Goal: Task Accomplishment & Management: Use online tool/utility

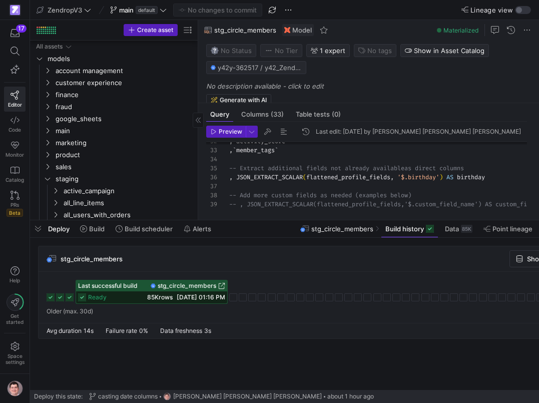
scroll to position [0, 109]
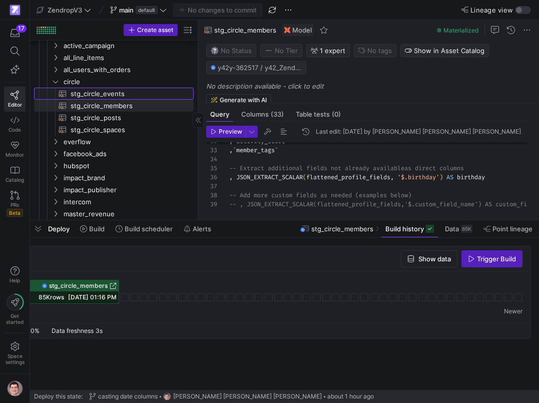
click at [114, 91] on span "stg_circle_events​​​​​​​​​​" at bounding box center [127, 94] width 112 height 12
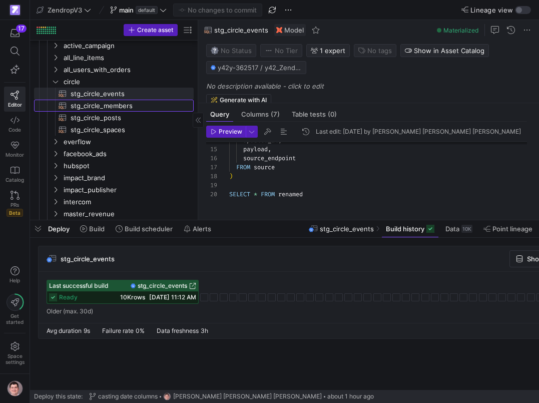
click at [104, 106] on span "stg_circle_members​​​​​​​​​​" at bounding box center [127, 106] width 112 height 12
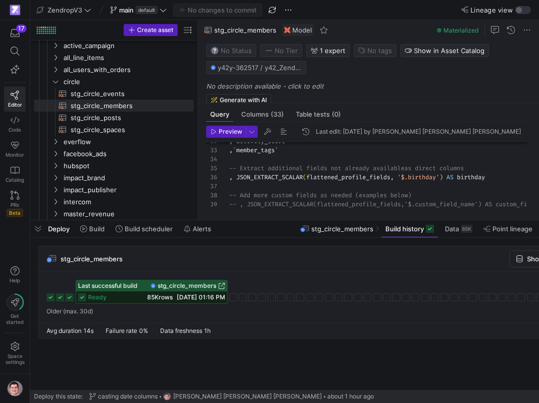
click at [169, 288] on span "stg_circle_members" at bounding box center [187, 285] width 59 height 7
click at [105, 118] on span "stg_circle_posts​​​​​​​​​​" at bounding box center [127, 118] width 112 height 12
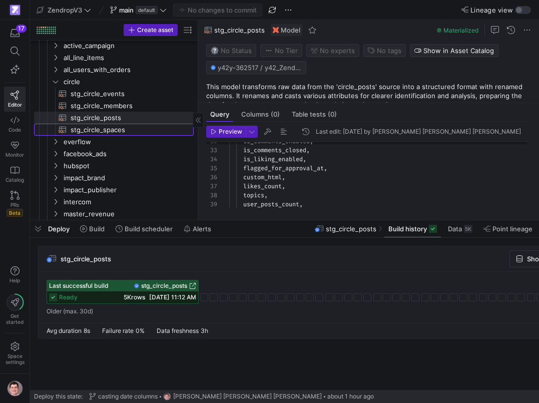
click at [121, 129] on span "stg_circle_spaces​​​​​​​​​​" at bounding box center [127, 130] width 112 height 12
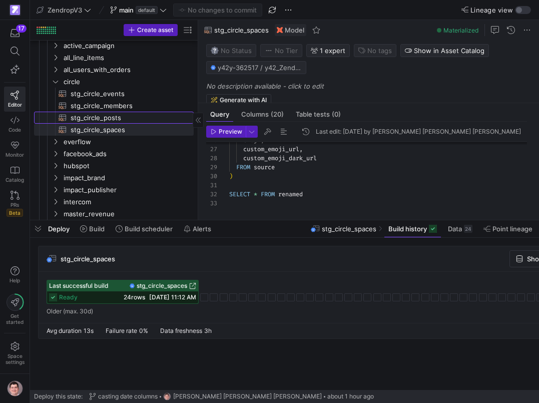
click at [129, 118] on span "stg_circle_posts​​​​​​​​​​" at bounding box center [127, 118] width 112 height 12
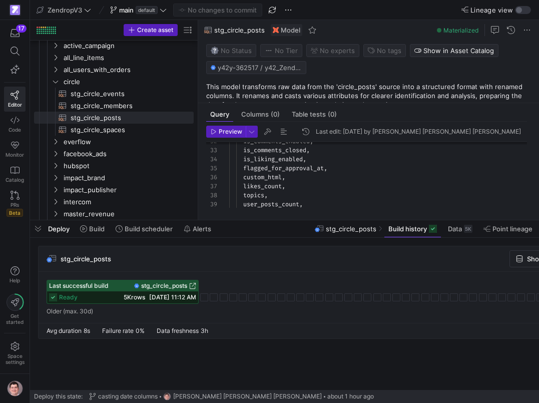
click at [147, 287] on span "stg_circle_posts" at bounding box center [164, 285] width 46 height 7
click at [79, 132] on span "stg_circle_spaces​​​​​​​​​​" at bounding box center [127, 130] width 112 height 12
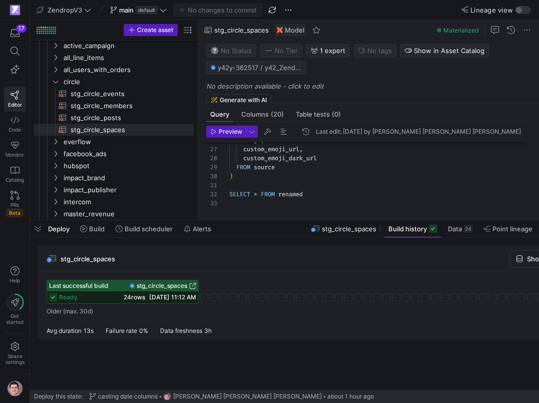
click at [162, 288] on span "stg_circle_spaces" at bounding box center [162, 285] width 51 height 7
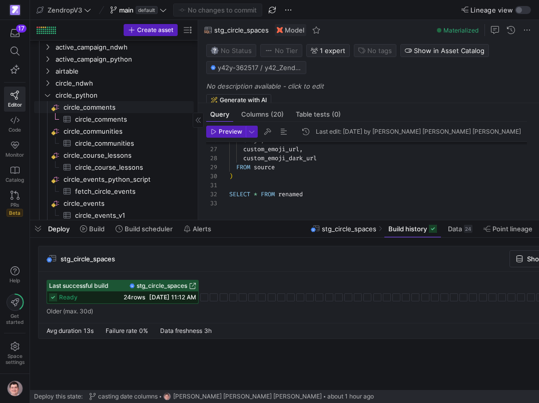
click at [108, 105] on span "circle_comments​​​​​​​​" at bounding box center [128, 108] width 129 height 12
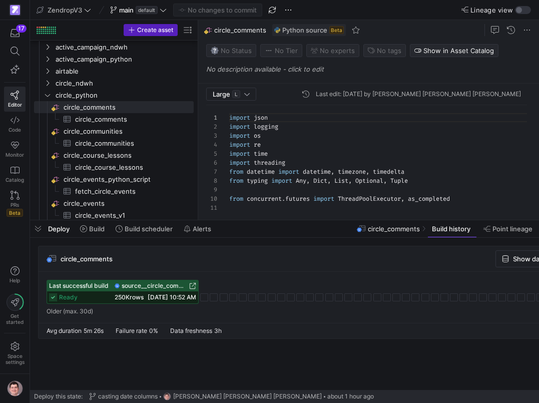
click at [155, 300] on span "[DATE] 10:52 AM" at bounding box center [172, 297] width 49 height 8
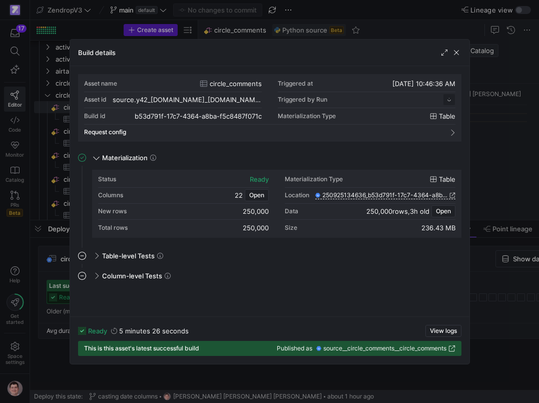
click at [64, 266] on div at bounding box center [269, 201] width 539 height 403
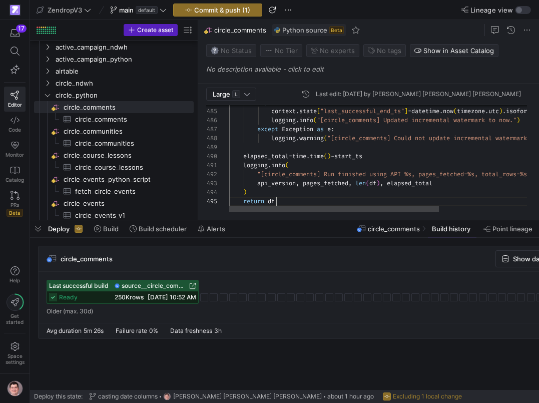
scroll to position [36, 47]
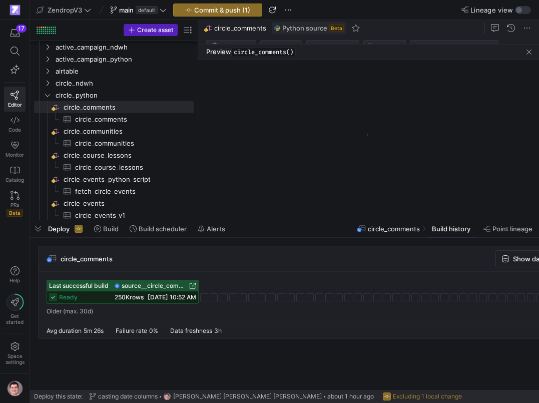
click at [240, 164] on as-split "Large L Last edit: [DATE] by [PERSON_NAME] [PERSON_NAME] [PERSON_NAME] 283 282 …" at bounding box center [368, 120] width 341 height 200
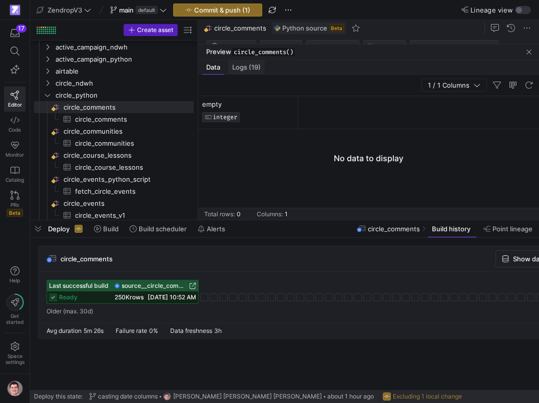
click at [260, 64] on span "Logs (19)" at bounding box center [246, 67] width 29 height 7
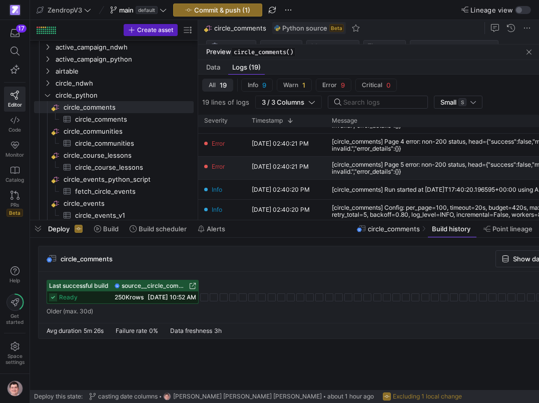
scroll to position [238, 0]
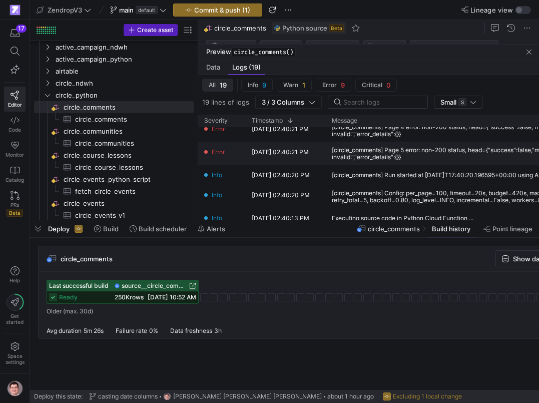
click at [358, 151] on div "[circle_comments] Page 5 error: non-200 status, head={"success":false,"message"…" at bounding box center [501, 154] width 339 height 14
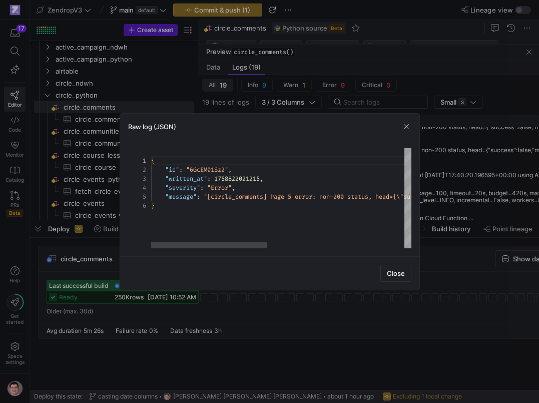
click at [273, 187] on div "{ "id" : "6GcEM01Sz2" , "written_at" : 1758822021215 , "severity" : "Error" , "…" at bounding box center [435, 198] width 569 height 100
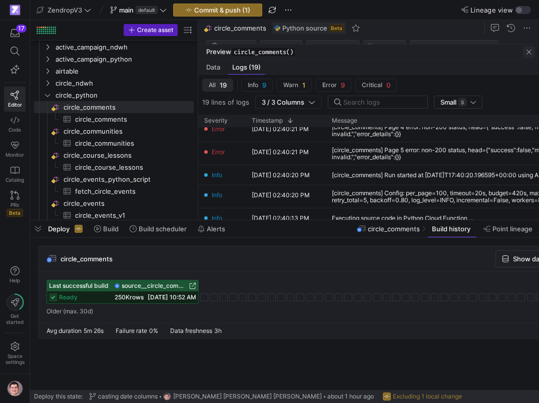
click at [530, 51] on span "button" at bounding box center [529, 52] width 12 height 12
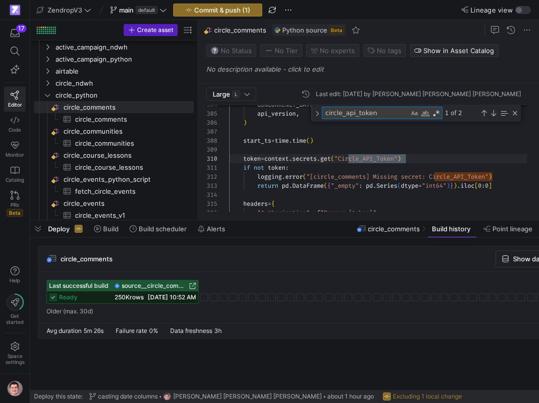
type textarea "circle_api_token"
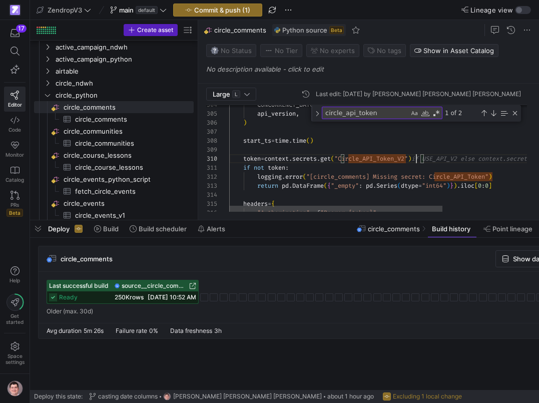
click at [513, 113] on div "Close (Escape)" at bounding box center [515, 113] width 8 height 8
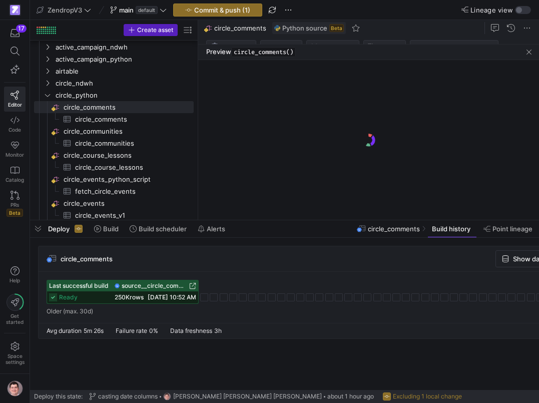
click at [245, 175] on as-split "Large L Last edit: [DATE] by [PERSON_NAME] [PERSON_NAME] [PERSON_NAME] 281 280 …" at bounding box center [368, 120] width 341 height 200
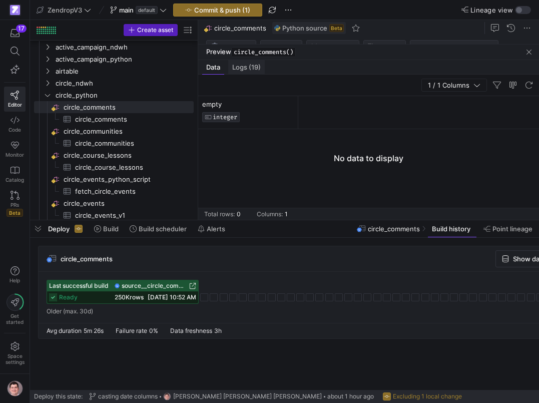
click at [253, 70] on span "Logs (19)" at bounding box center [246, 67] width 29 height 7
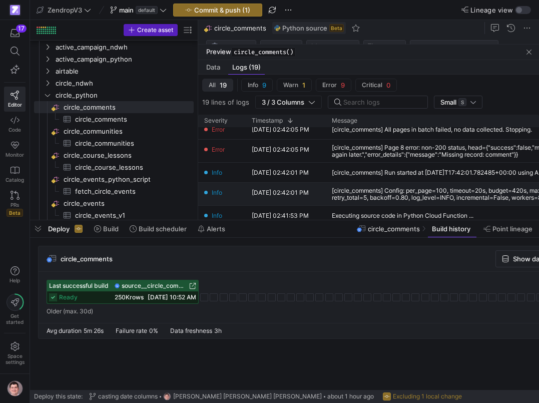
scroll to position [247, 0]
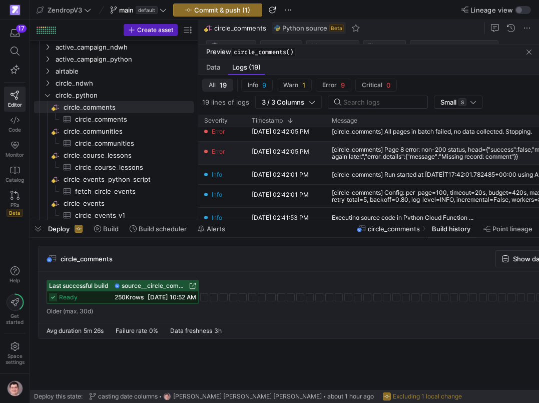
click at [354, 156] on div "[circle_comments] Page 8 error: non-200 status, head={"success":false,"message"…" at bounding box center [501, 153] width 339 height 14
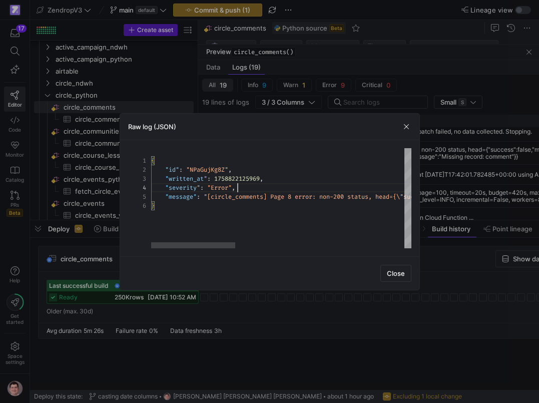
scroll to position [27, 87]
click at [300, 188] on div "{ "id" : "NPaGujKg8Z" , "written_at" : 1758822125969 , "severity" : "Error" , "…" at bounding box center [542, 198] width 782 height 100
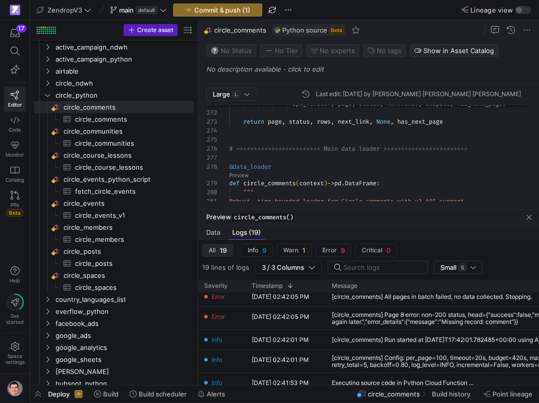
scroll to position [54, 0]
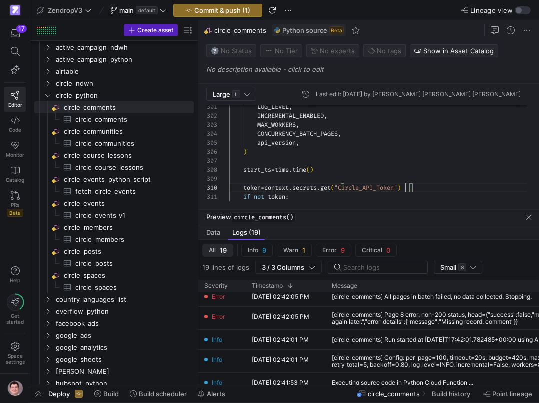
scroll to position [0, 0]
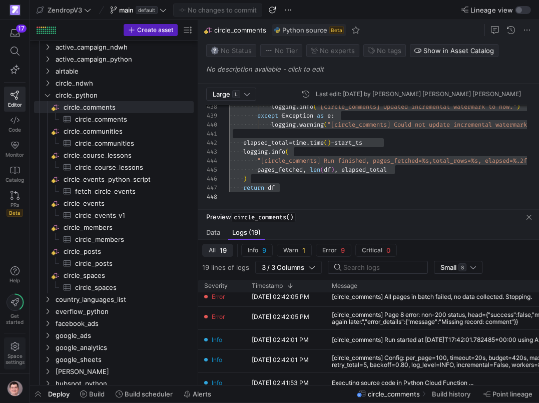
click at [18, 352] on span "Space settings" at bounding box center [15, 353] width 19 height 23
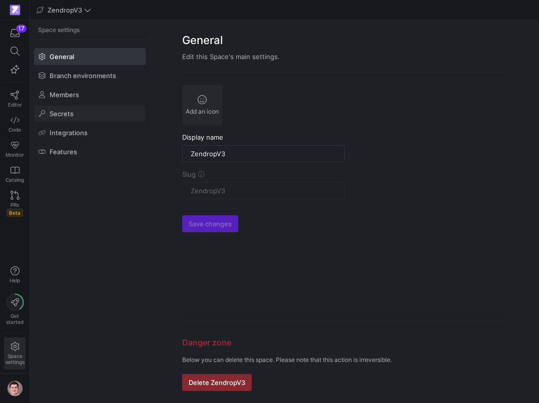
click at [94, 118] on span at bounding box center [90, 114] width 111 height 16
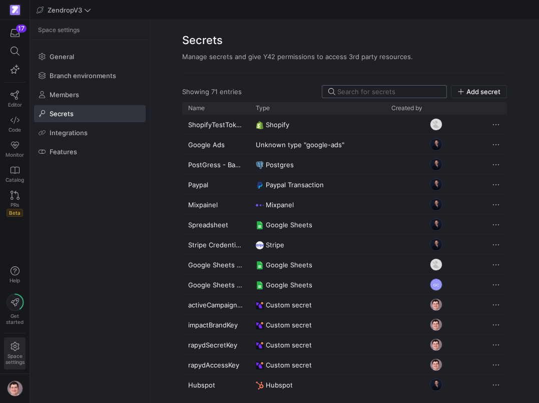
click at [372, 93] on input at bounding box center [389, 92] width 103 height 8
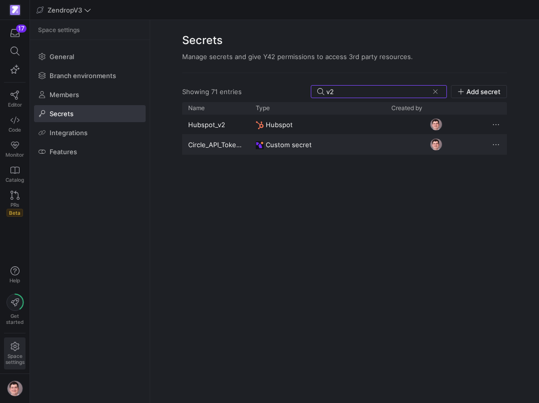
type input "v2"
click at [233, 144] on div "Circle_API_Token_V2" at bounding box center [216, 145] width 68 height 20
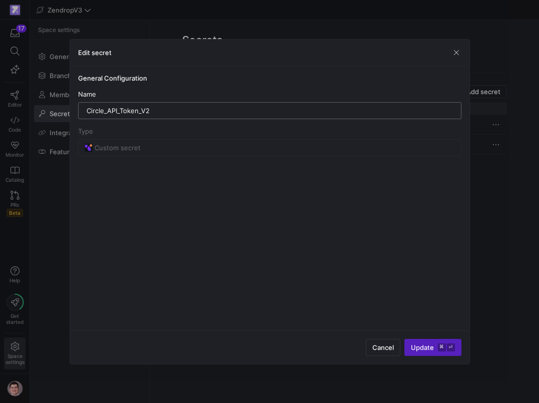
click at [200, 114] on input "Circle_API_Token_V2" at bounding box center [270, 111] width 367 height 8
click at [489, 151] on div at bounding box center [269, 201] width 539 height 403
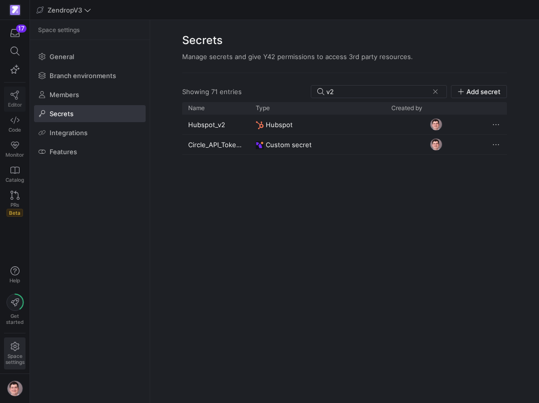
click at [13, 93] on icon at bounding box center [15, 95] width 9 height 9
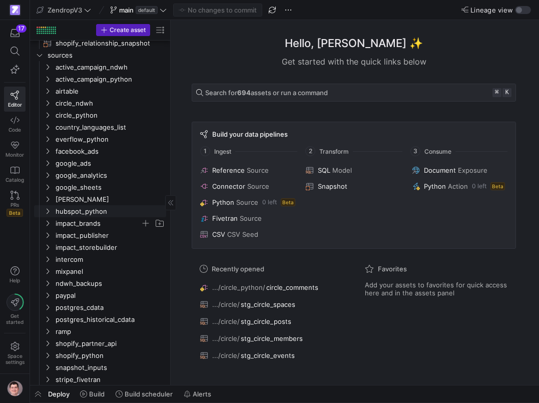
scroll to position [275, 0]
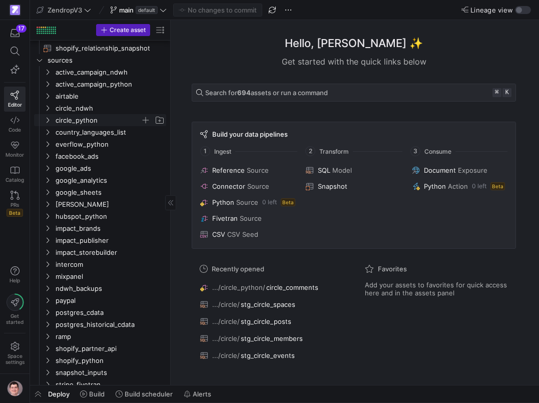
click at [81, 121] on span "circle_python" at bounding box center [98, 121] width 85 height 12
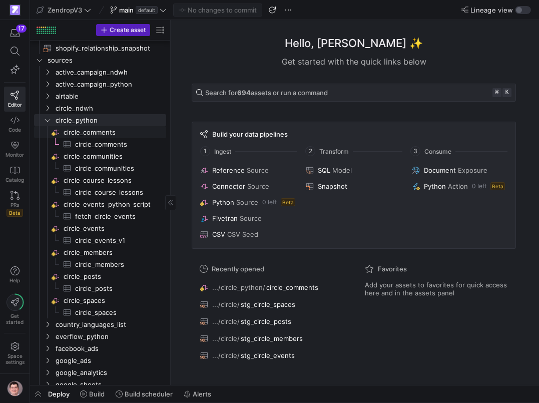
click at [83, 130] on span "circle_comments​​​​​​​​" at bounding box center [114, 133] width 101 height 12
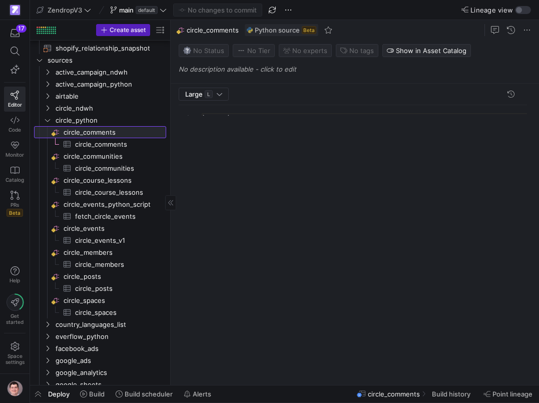
scroll to position [90, 0]
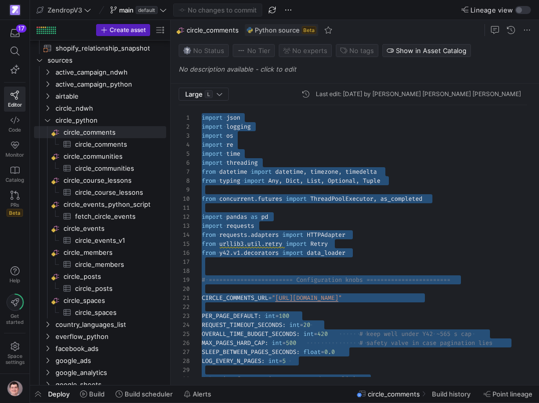
scroll to position [0, 47]
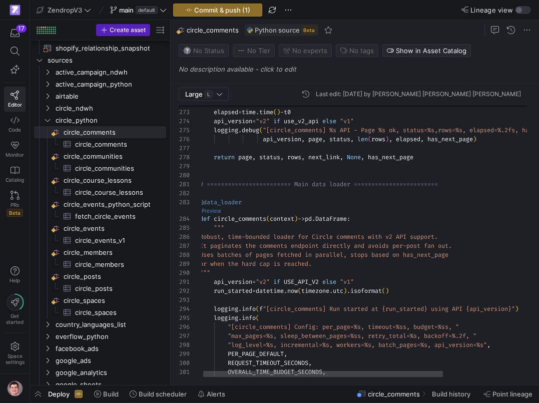
click at [214, 210] on link "Preview" at bounding box center [212, 211] width 20 height 6
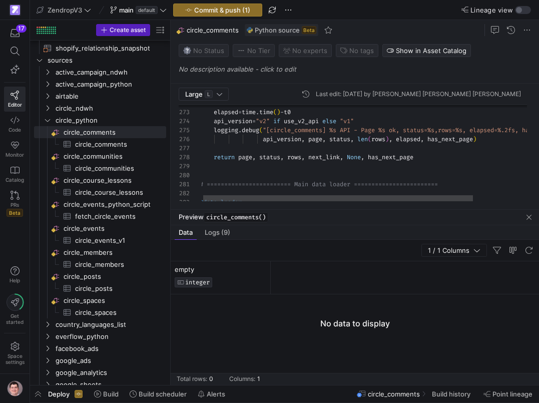
scroll to position [72, 0]
click at [229, 164] on div "@data_loader # ======================== Main data loader ====== ===============…" at bounding box center [401, 97] width 403 height 4898
click at [223, 232] on span "Logs (9)" at bounding box center [218, 232] width 26 height 7
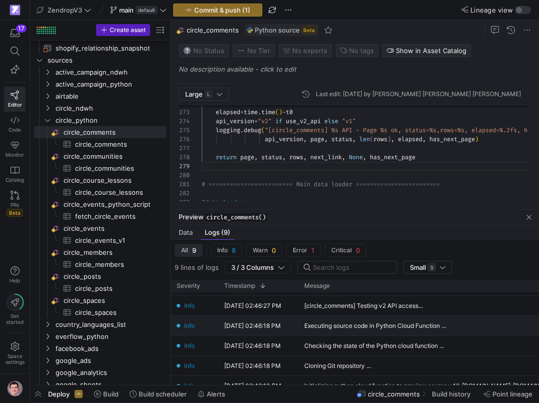
scroll to position [77, 0]
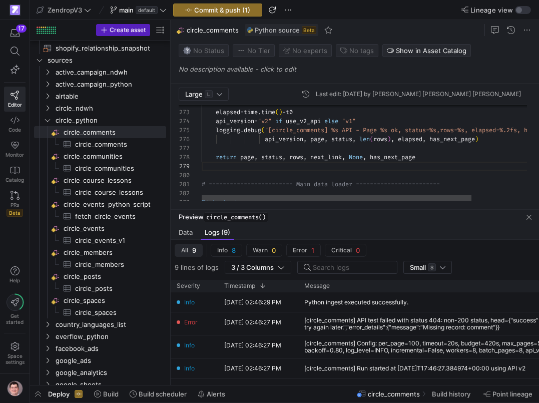
click at [247, 162] on div "@data_loader # ======================== Main data loader ====== ===============…" at bounding box center [403, 97] width 403 height 4898
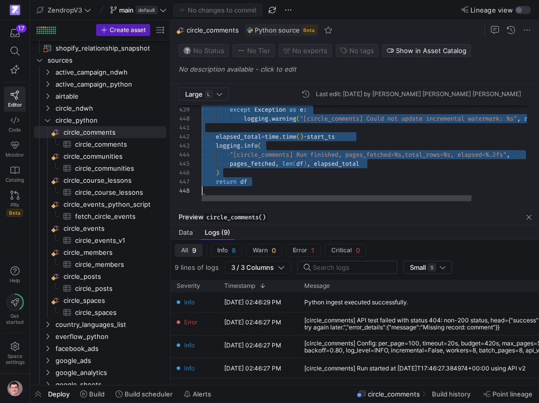
scroll to position [0, 0]
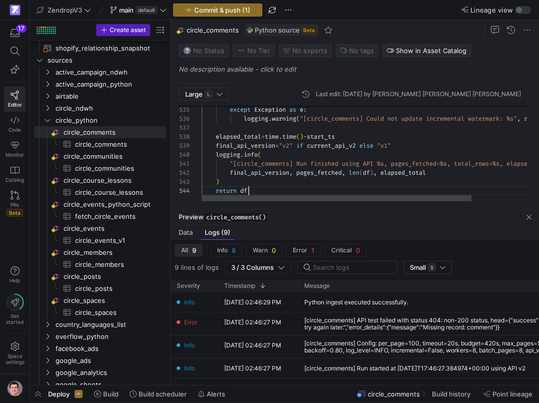
scroll to position [27, 47]
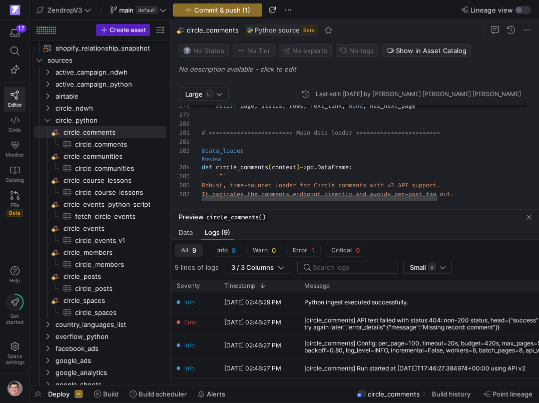
click at [215, 159] on link "Preview" at bounding box center [212, 160] width 20 height 6
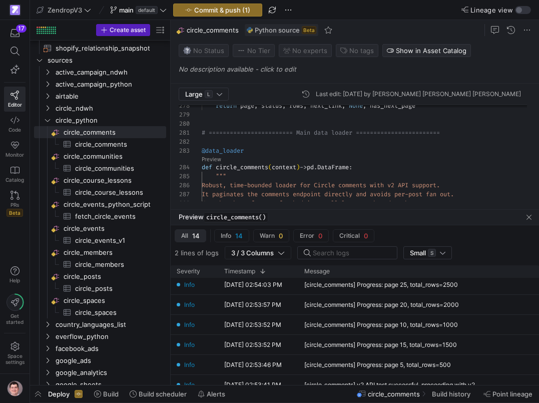
scroll to position [0, 0]
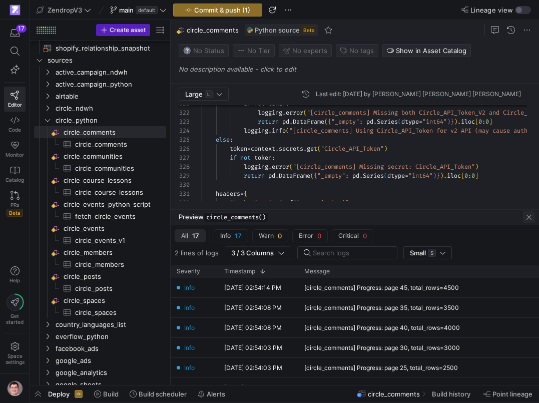
click at [527, 218] on span "button" at bounding box center [529, 217] width 12 height 12
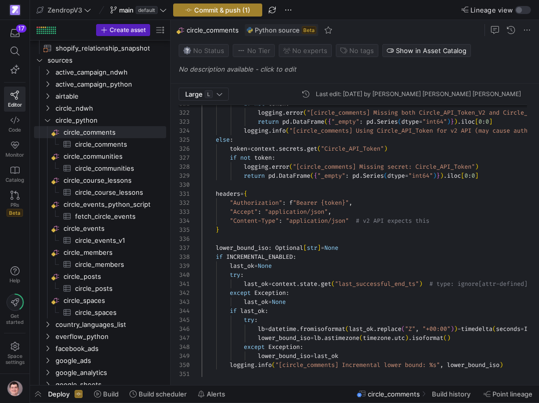
click at [233, 10] on span "Commit & push (1)" at bounding box center [222, 10] width 56 height 8
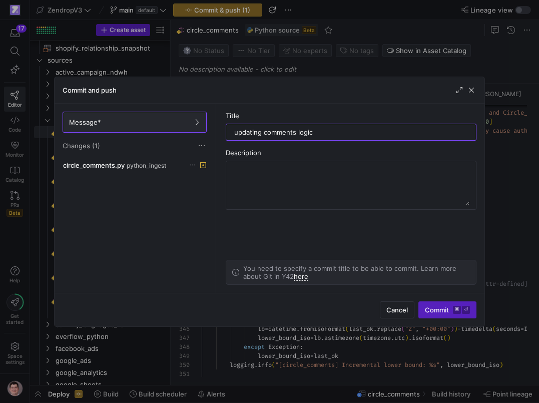
type input "updating comments logic"
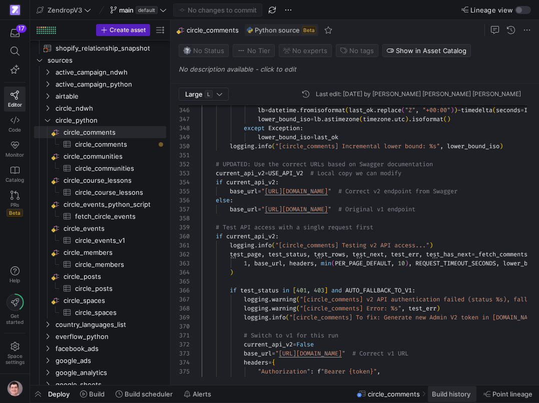
click at [431, 395] on span at bounding box center [452, 394] width 49 height 16
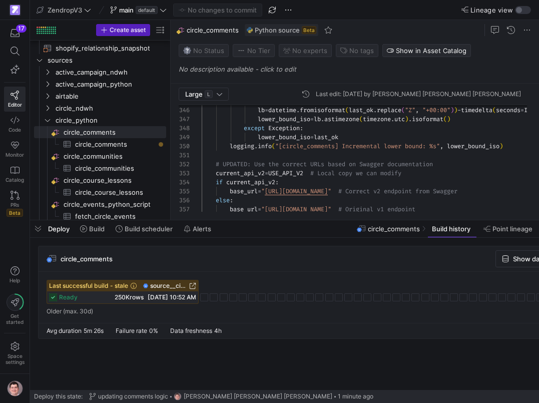
scroll to position [0, 109]
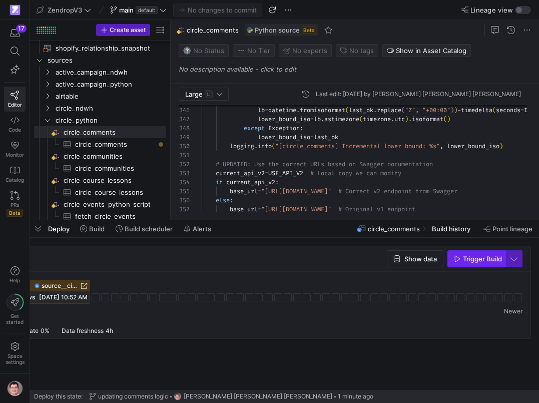
click at [488, 261] on span "Trigger Build" at bounding box center [482, 259] width 39 height 8
click at [95, 297] on rect at bounding box center [96, 297] width 8 height 8
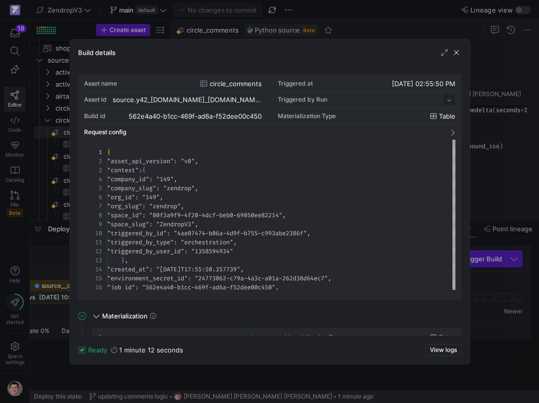
scroll to position [90, 0]
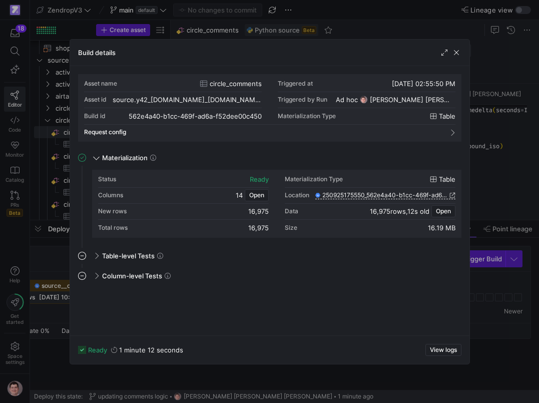
click at [47, 262] on div at bounding box center [269, 201] width 539 height 403
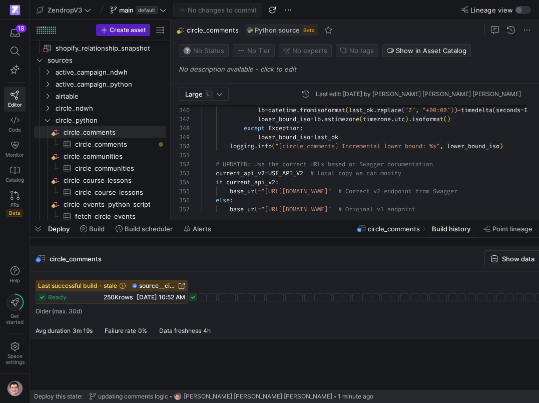
scroll to position [0, 0]
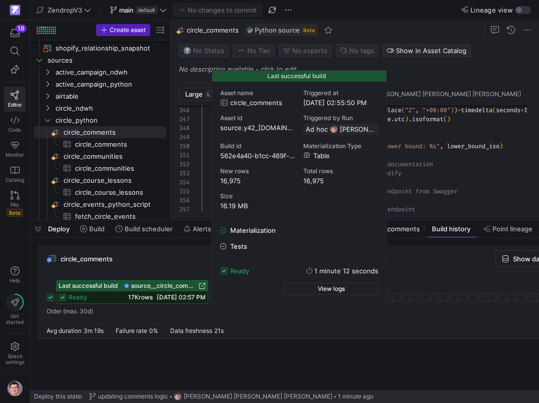
click at [183, 299] on span "[DATE] 02:57 PM" at bounding box center [181, 297] width 49 height 8
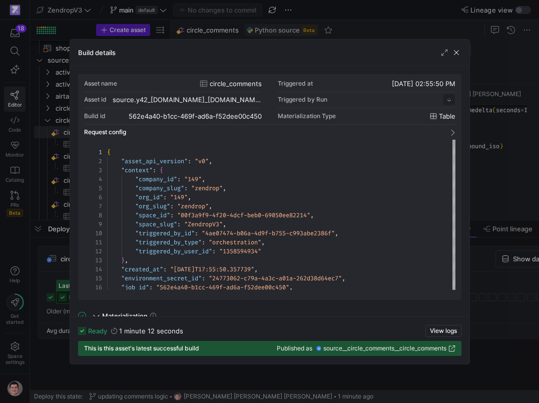
scroll to position [90, 0]
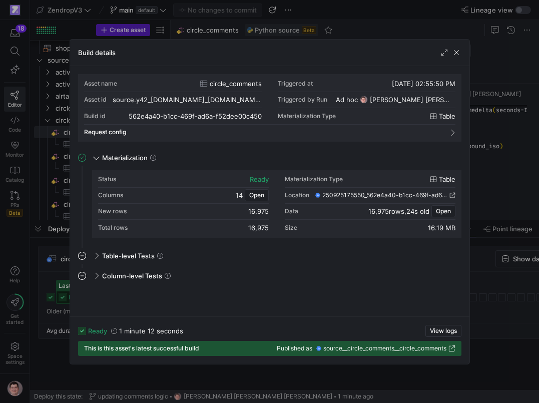
drag, startPoint x: 434, startPoint y: 332, endPoint x: 350, endPoint y: 304, distance: 88.5
click at [350, 305] on div "Build details Asset name circle_comments Triggered at [DATE] 02:55:50 PM Asset …" at bounding box center [270, 201] width 401 height 325
click at [501, 291] on div at bounding box center [269, 201] width 539 height 403
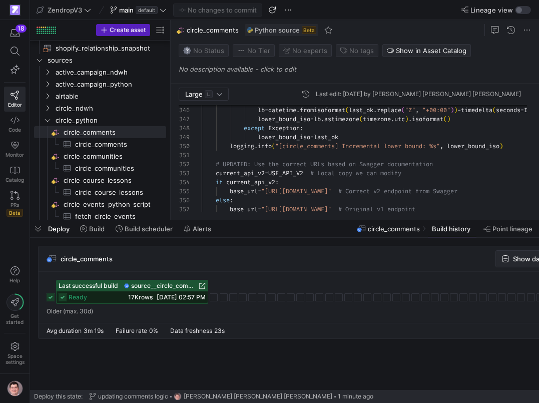
click at [514, 257] on span "Show data" at bounding box center [529, 259] width 33 height 8
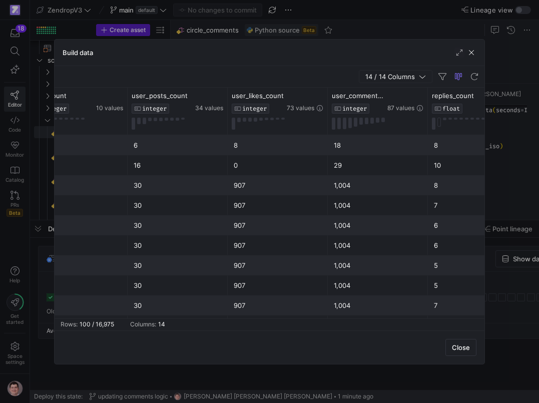
scroll to position [0, 922]
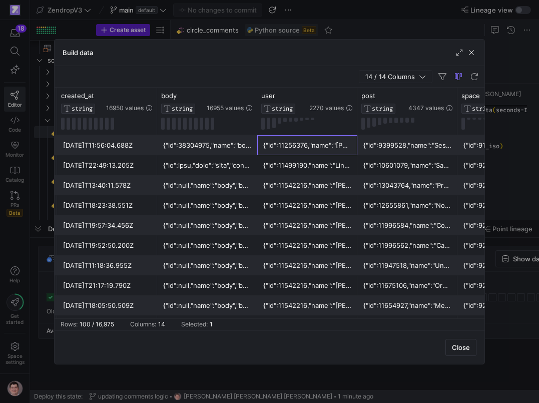
click at [276, 143] on div "{"id":11256376,"name":"[PERSON_NAME]","avatar_url":"[URL][DOMAIN_NAME]","email"…" at bounding box center [307, 146] width 88 height 20
click at [277, 143] on div "{"id":11256376,"name":"[PERSON_NAME]","avatar_url":"[URL][DOMAIN_NAME]","email"…" at bounding box center [307, 146] width 88 height 20
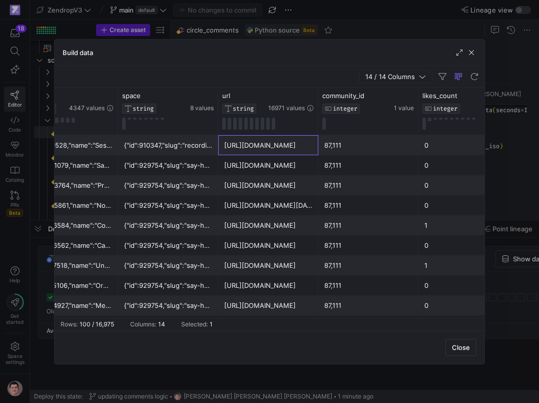
click at [278, 146] on div "[URL][DOMAIN_NAME]" at bounding box center [268, 146] width 88 height 20
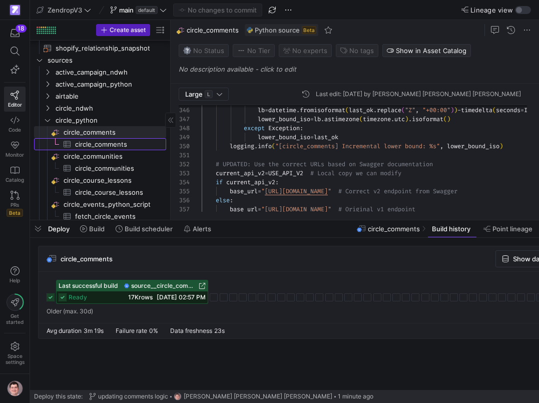
click at [130, 147] on span "circle_comments​​​​​​​​​" at bounding box center [115, 145] width 80 height 12
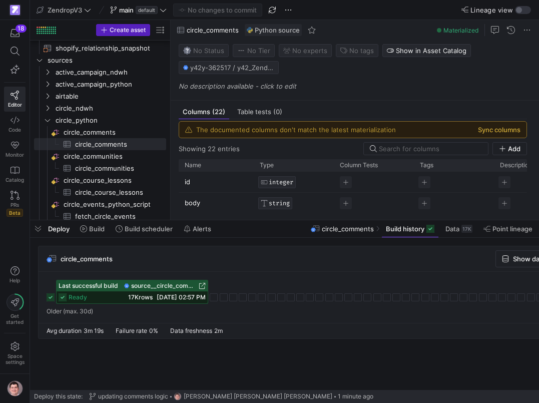
click at [510, 127] on button "Sync columns" at bounding box center [499, 130] width 43 height 8
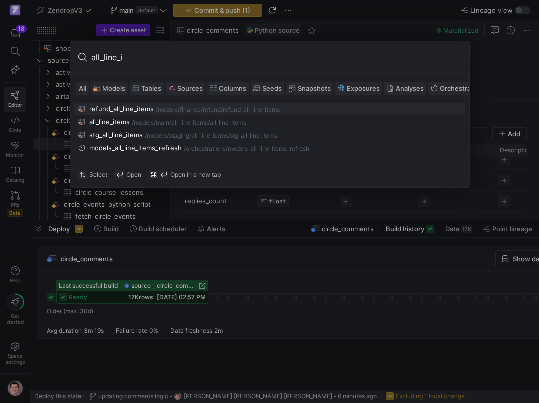
type input "all_line_it"
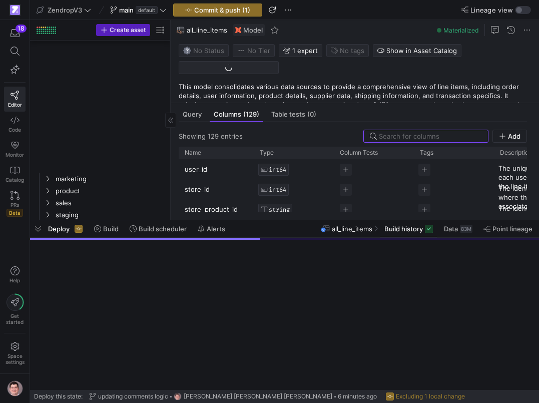
scroll to position [132, 0]
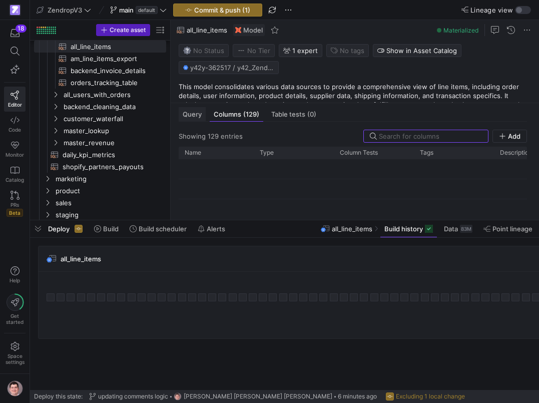
click at [192, 110] on div "Query" at bounding box center [192, 114] width 27 height 15
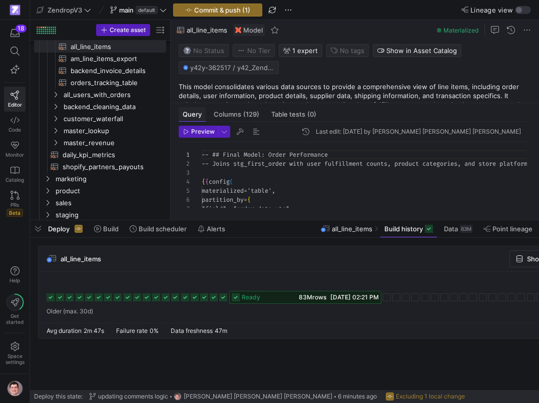
scroll to position [90, 0]
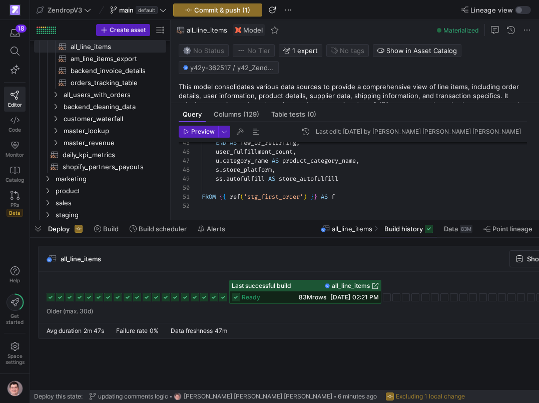
click at [216, 296] on rect at bounding box center [214, 297] width 8 height 8
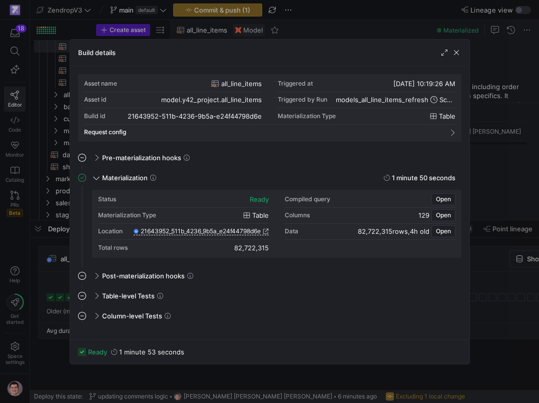
click at [34, 293] on div at bounding box center [269, 201] width 539 height 403
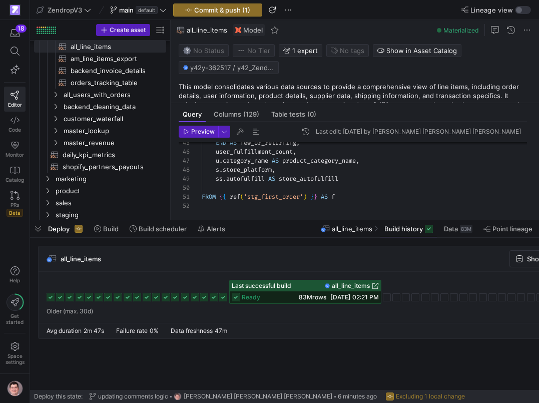
click at [82, 297] on icon at bounding box center [80, 297] width 8 height 8
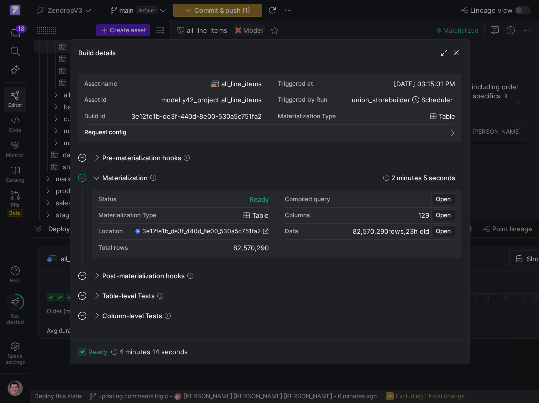
click at [39, 264] on div at bounding box center [269, 201] width 539 height 403
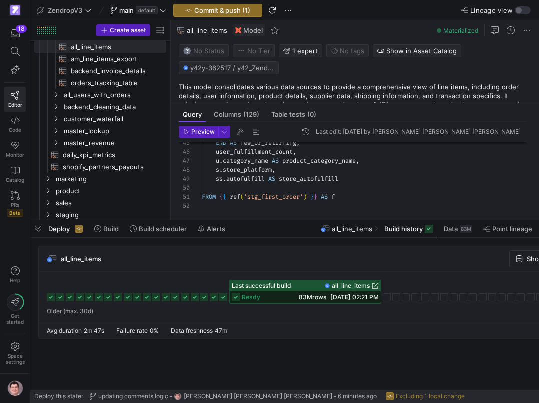
click at [48, 298] on icon at bounding box center [51, 297] width 8 height 8
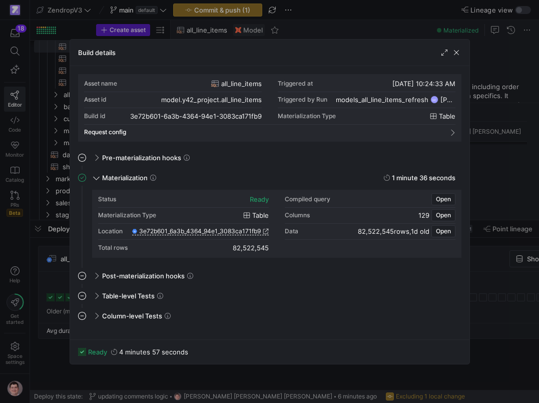
click at [46, 273] on div at bounding box center [269, 201] width 539 height 403
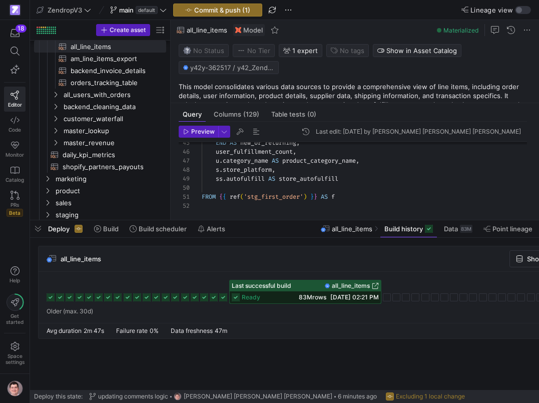
click at [52, 296] on icon at bounding box center [51, 297] width 8 height 8
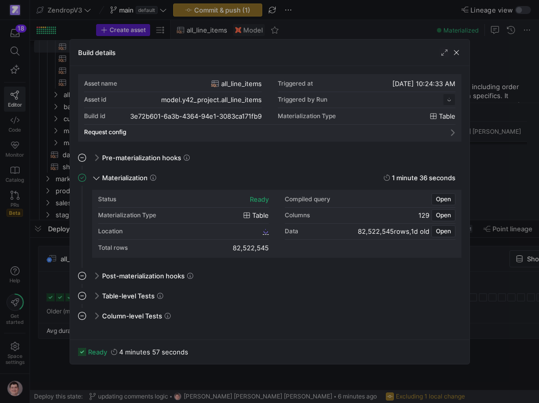
scroll to position [90, 0]
click at [53, 288] on div at bounding box center [269, 201] width 539 height 403
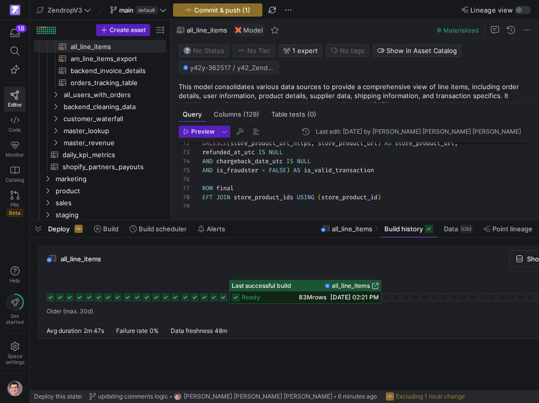
click at [369, 129] on div "Last edit: [DATE] by [PERSON_NAME] [PERSON_NAME] [PERSON_NAME]" at bounding box center [418, 131] width 205 height 7
click at [390, 129] on div "Last edit: [DATE] by [PERSON_NAME] [PERSON_NAME] [PERSON_NAME]" at bounding box center [418, 131] width 205 height 7
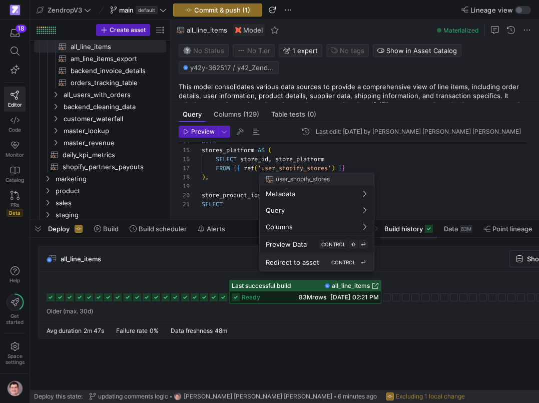
click at [289, 259] on span "Redirect to asset" at bounding box center [293, 262] width 54 height 8
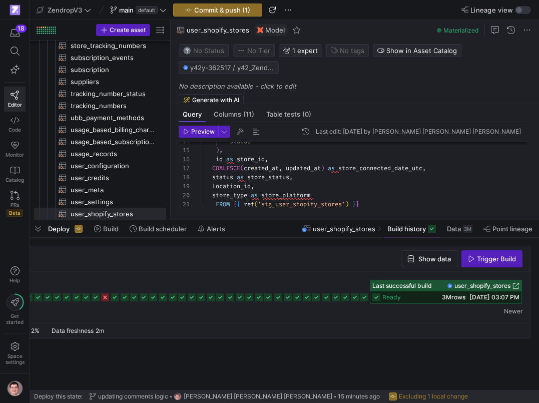
scroll to position [0, 98]
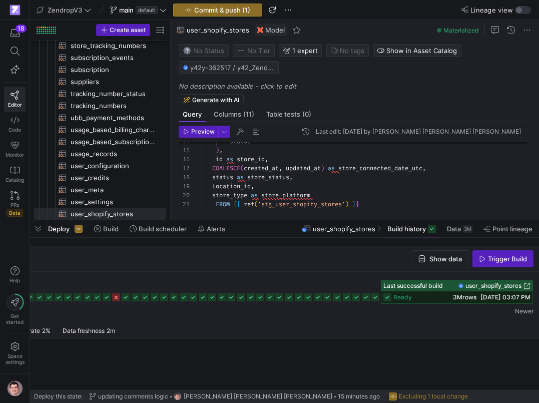
click at [263, 186] on div "status ) , id as store_id , COALESCE ( created_at , updated_at ) as store_conne…" at bounding box center [369, 133] width 334 height 242
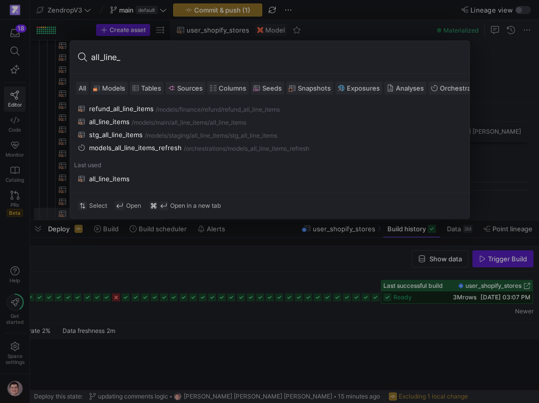
type input "all_line_i"
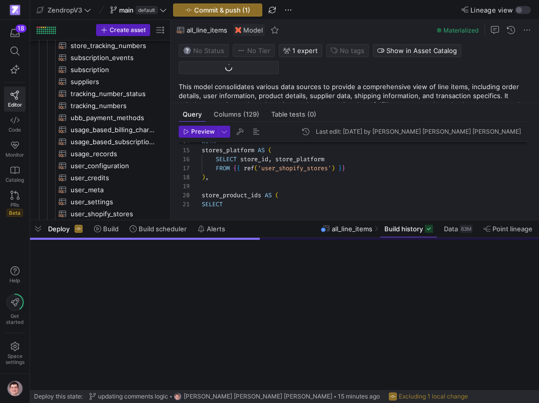
scroll to position [132, 0]
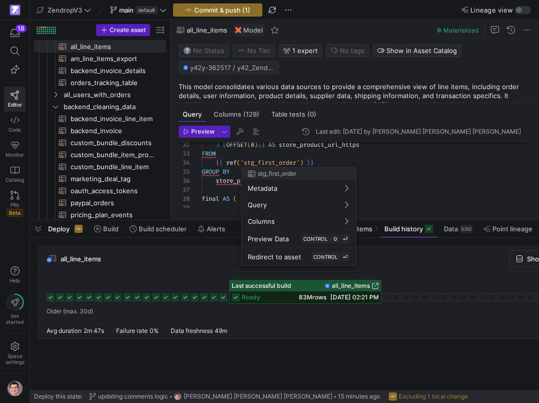
click at [278, 163] on div at bounding box center [269, 201] width 539 height 403
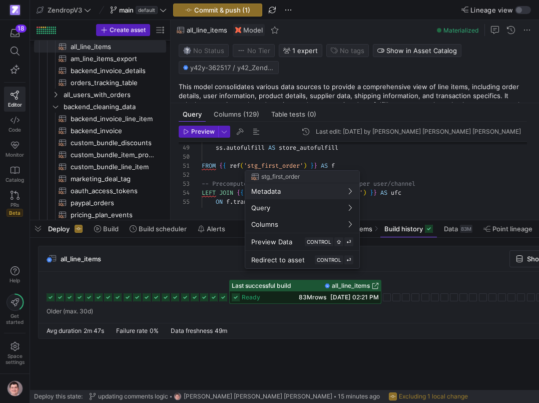
click at [233, 172] on div at bounding box center [269, 201] width 539 height 403
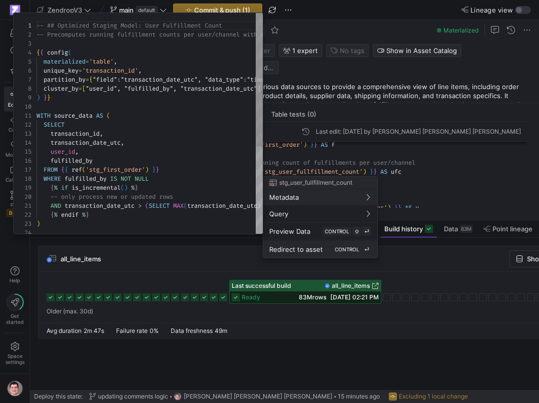
scroll to position [0, 0]
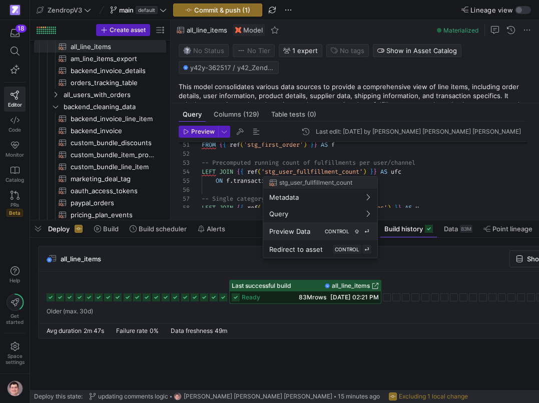
click at [287, 233] on span "Preview Data" at bounding box center [289, 231] width 41 height 8
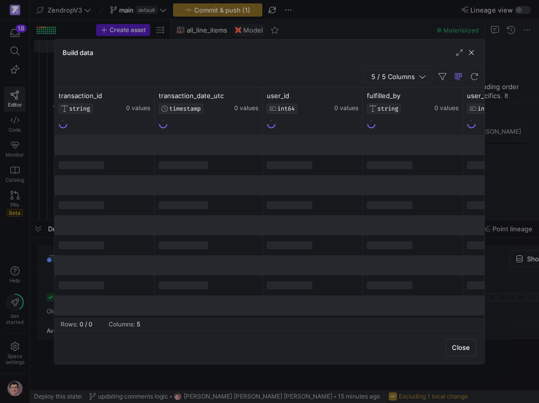
click at [291, 376] on div at bounding box center [269, 201] width 539 height 403
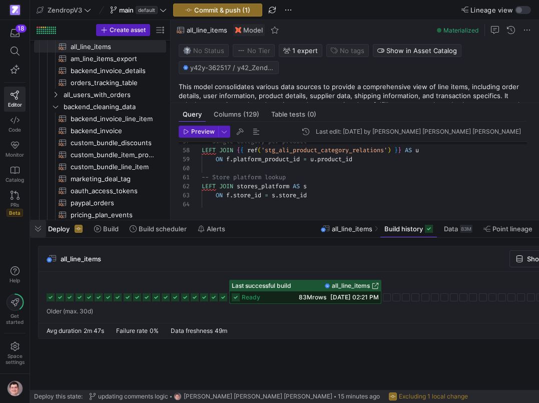
click at [39, 231] on span "button" at bounding box center [38, 228] width 16 height 17
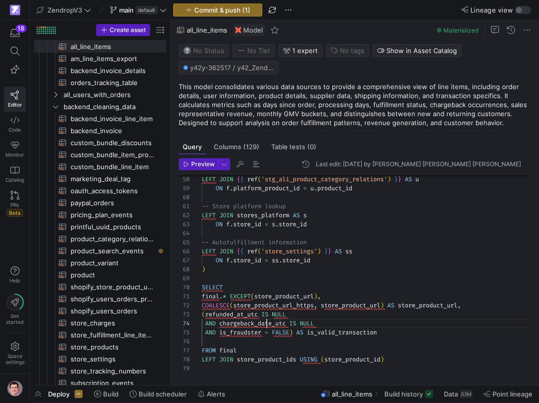
click at [268, 322] on div "LEFT JOIN { { ref ( 'stg_ali_product_category_relations' ) } } AS u ON f . plat…" at bounding box center [369, 13] width 334 height 720
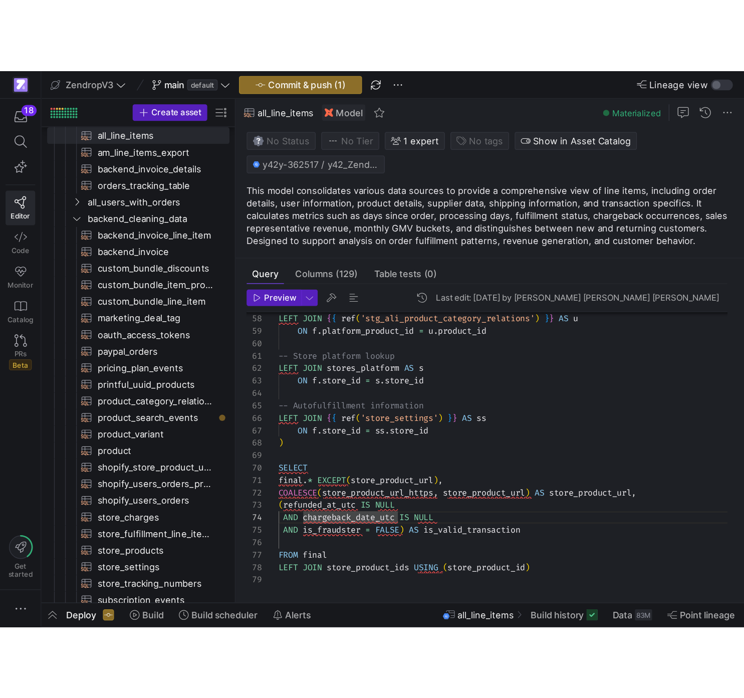
scroll to position [27, 65]
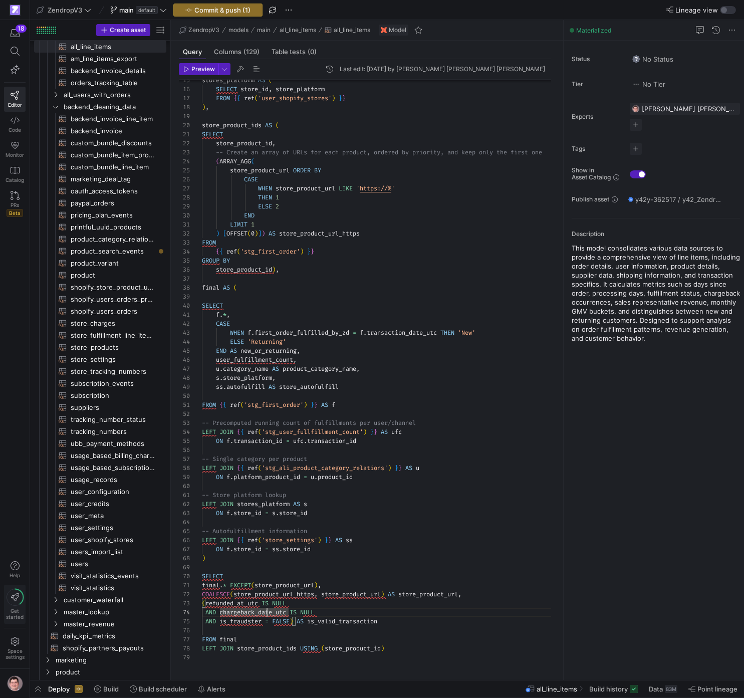
click at [13, 403] on icon at bounding box center [15, 596] width 17 height 17
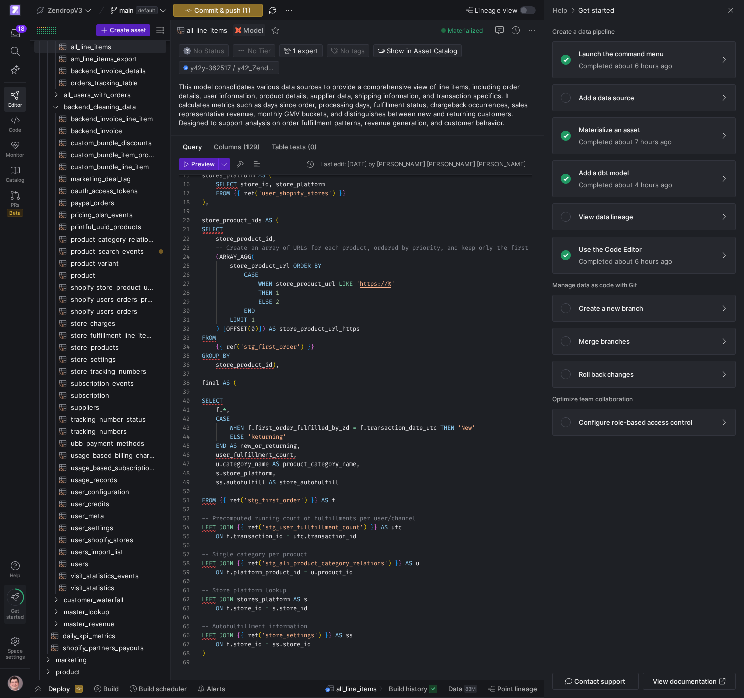
click at [13, 403] on icon at bounding box center [15, 596] width 17 height 17
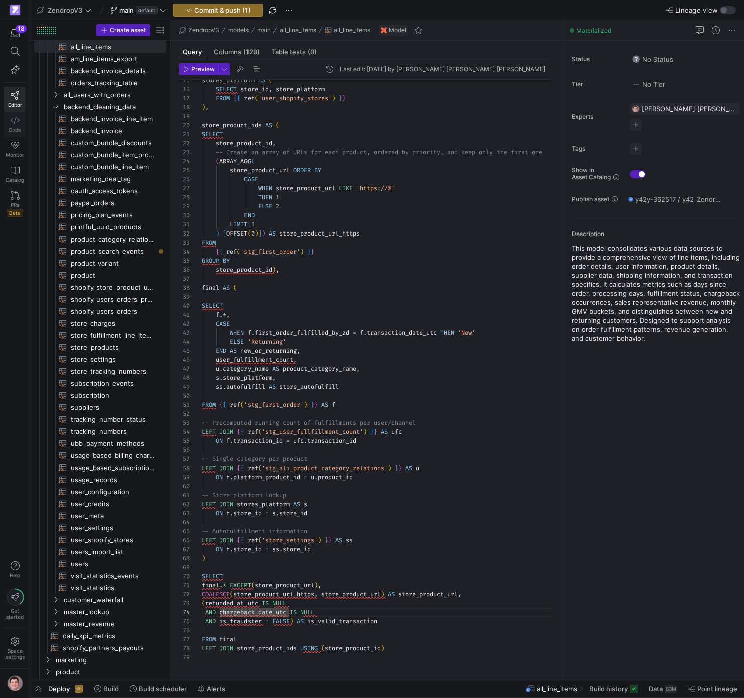
click at [17, 127] on span "Code" at bounding box center [15, 130] width 13 height 6
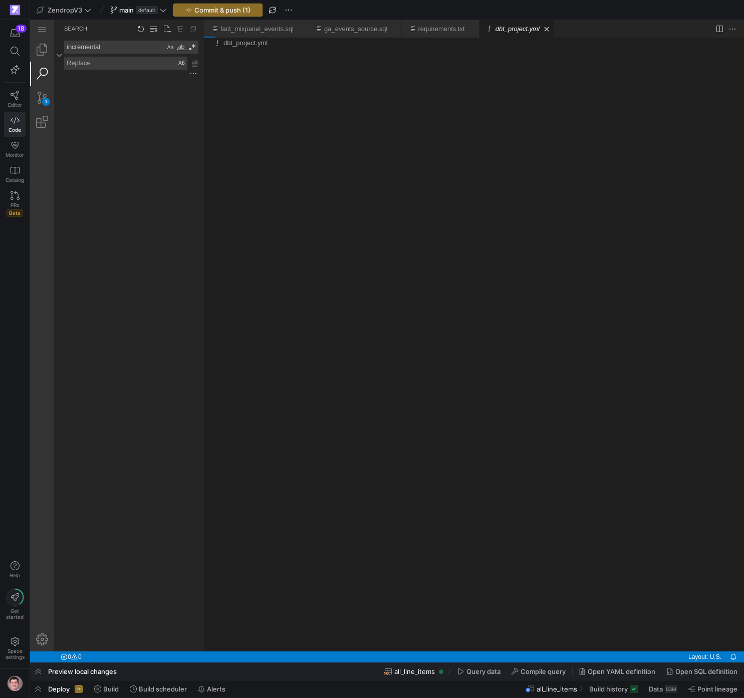
click at [99, 50] on textarea "incremental" at bounding box center [115, 47] width 100 height 12
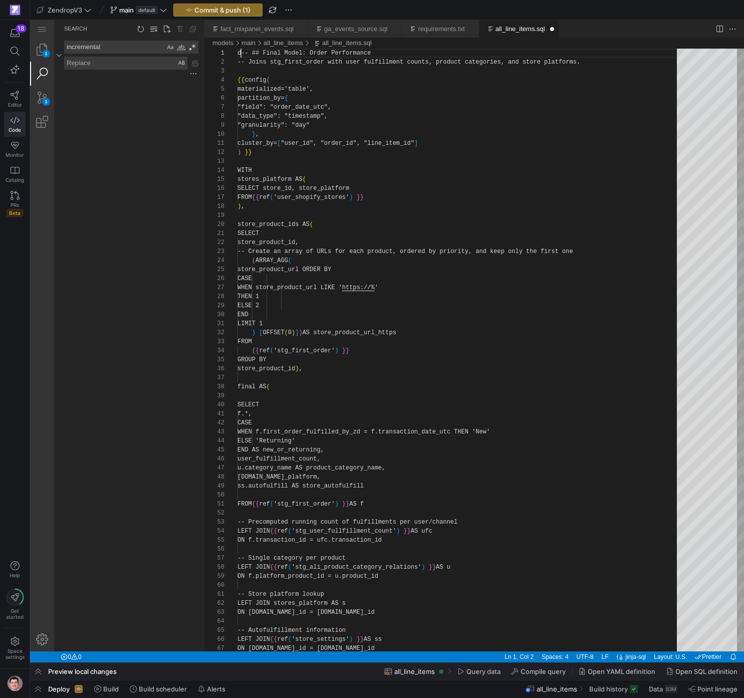
scroll to position [0, 7]
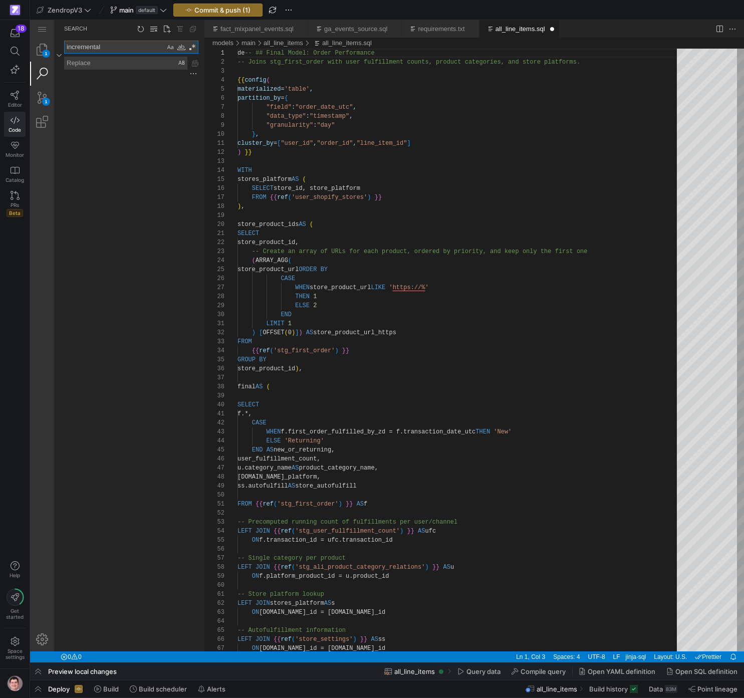
click at [106, 47] on textarea "incremental" at bounding box center [115, 47] width 100 height 12
click at [109, 50] on textarea "dedup_,odel" at bounding box center [115, 47] width 100 height 12
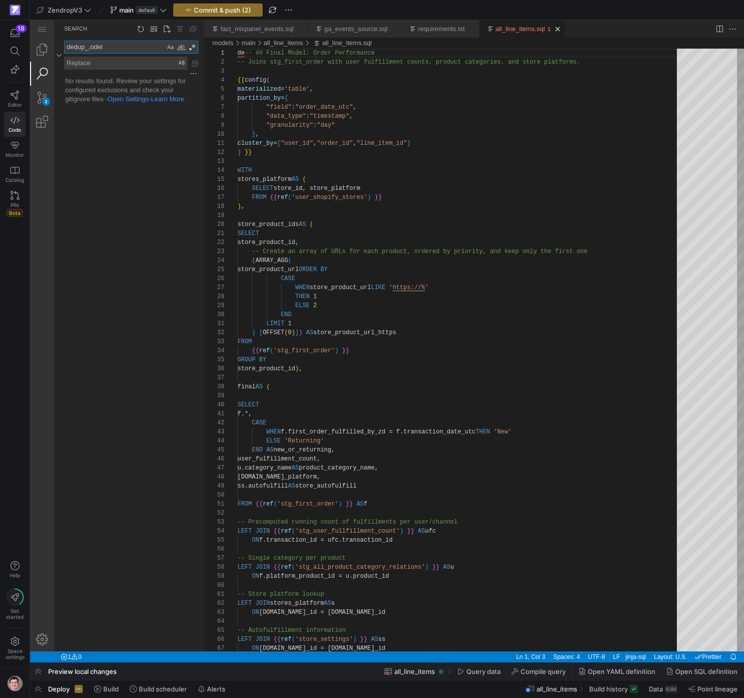
click at [109, 50] on textarea "dedup_,odel" at bounding box center [115, 47] width 100 height 12
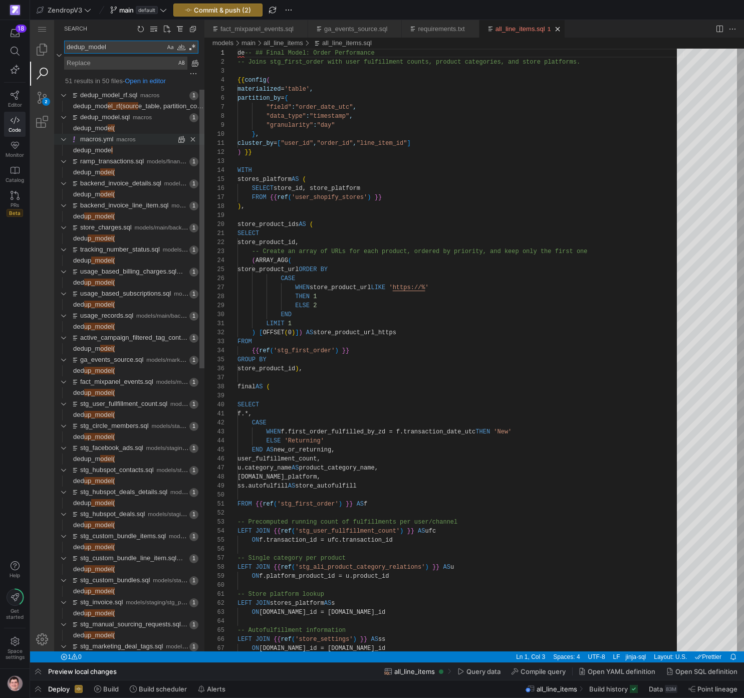
type textarea "dedup_model"
click at [112, 139] on link "macros.yml" at bounding box center [96, 139] width 33 height 8
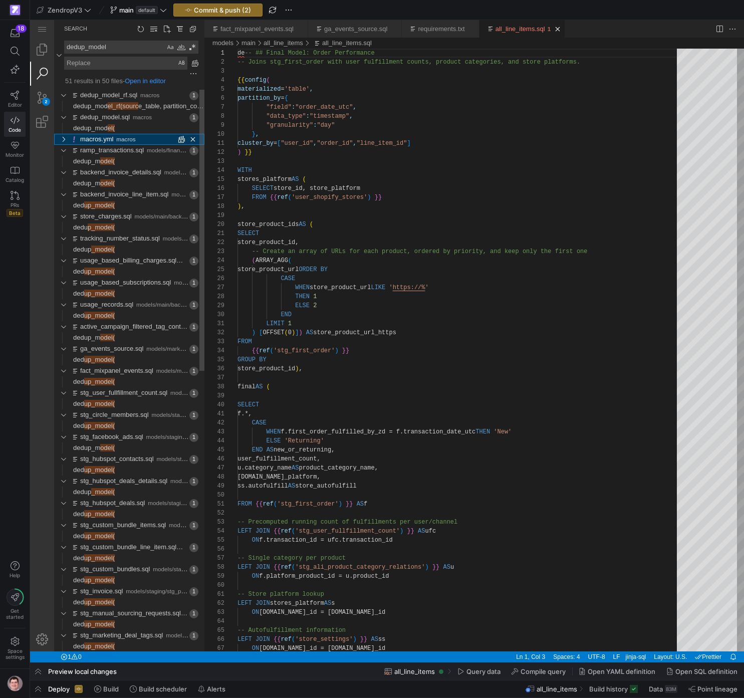
click at [112, 139] on link "macros.yml" at bounding box center [96, 139] width 33 height 8
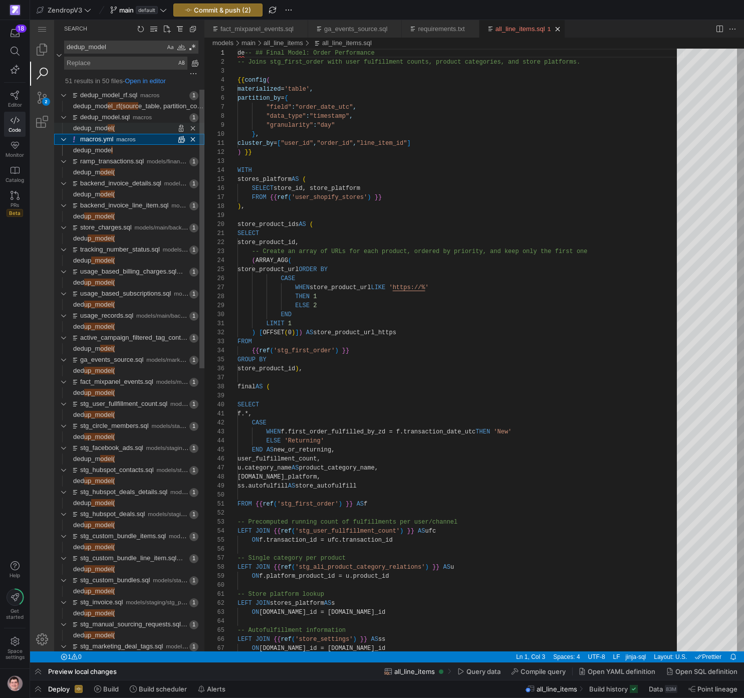
click at [108, 131] on span "dedup_mod" at bounding box center [90, 128] width 35 height 8
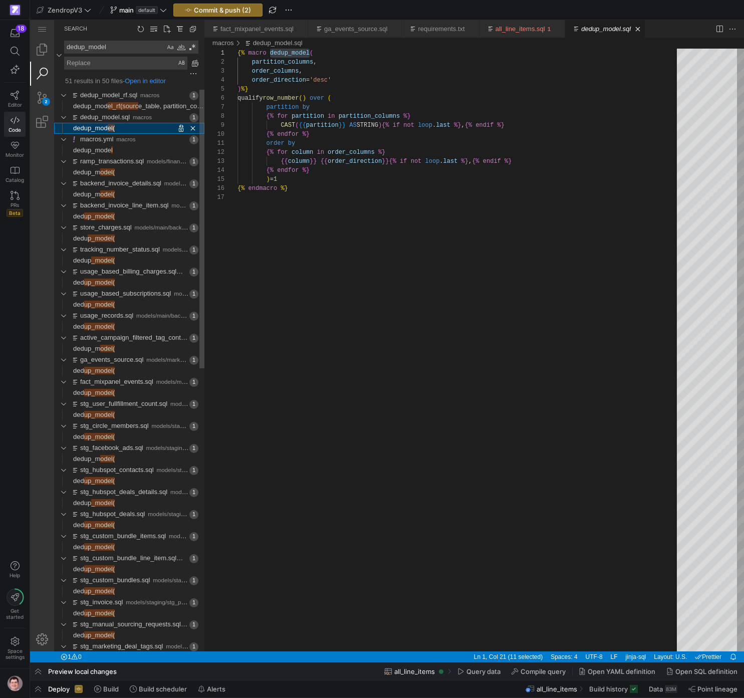
scroll to position [90, 72]
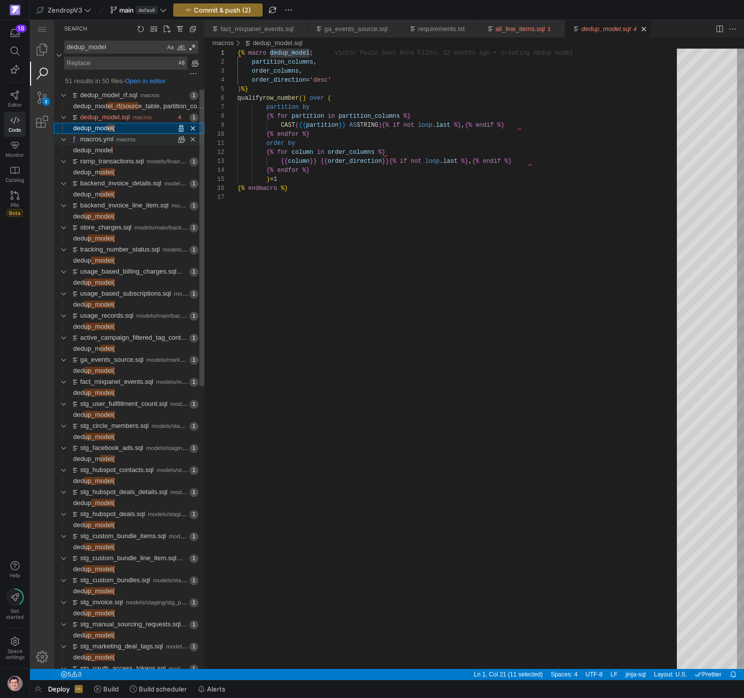
click at [147, 138] on div "macros.yml macros" at bounding box center [127, 139] width 94 height 11
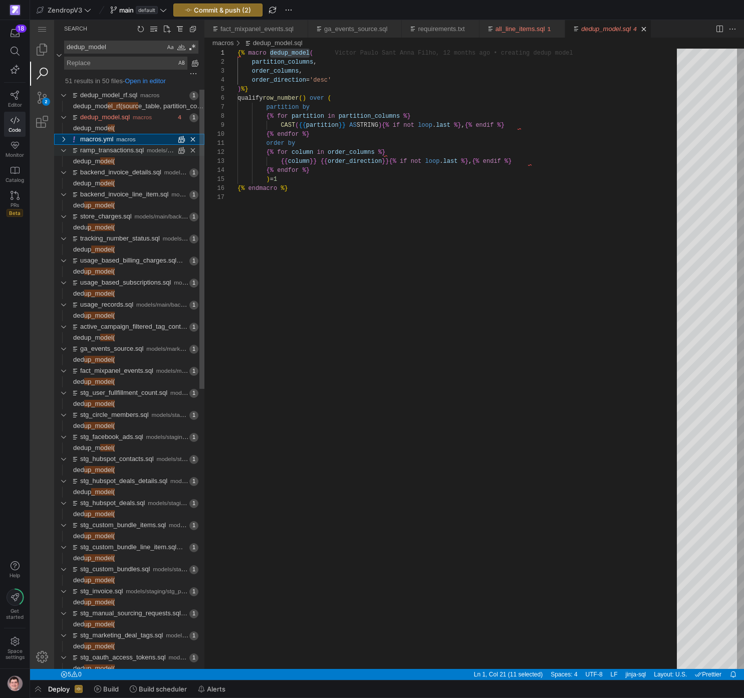
click at [137, 150] on link "ramp_transactions.sql" at bounding box center [112, 150] width 64 height 8
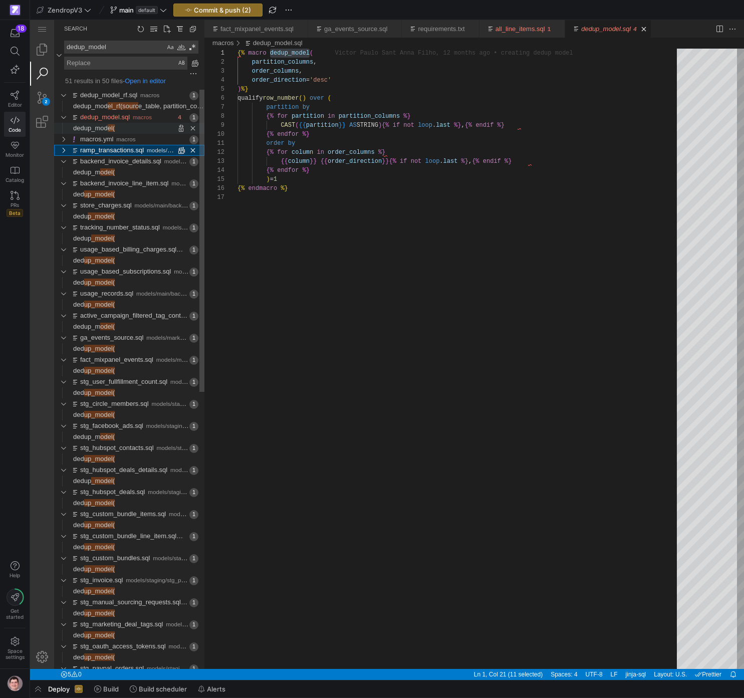
click at [131, 131] on span "Found 'el(' at column 11 in line 'dedup_model('" at bounding box center [160, 128] width 90 height 11
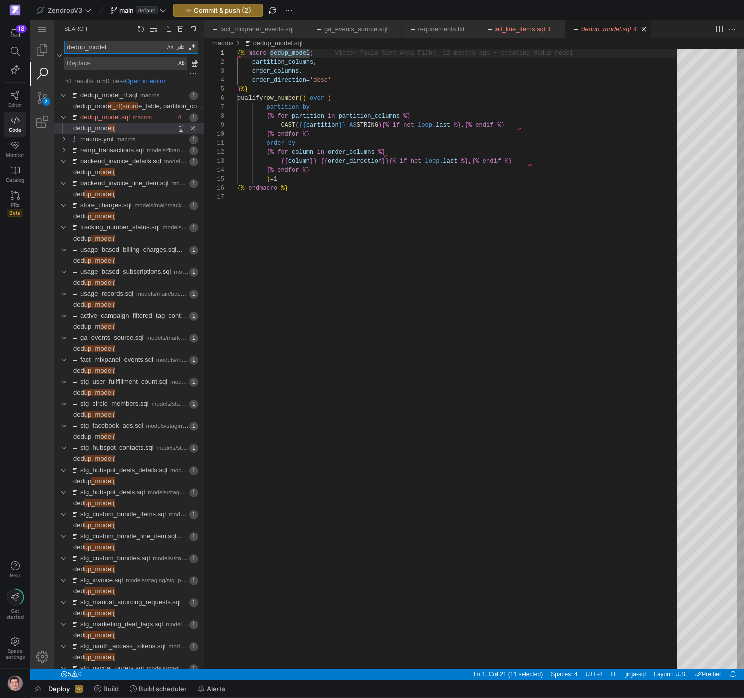
click at [94, 49] on textarea "dedup_model" at bounding box center [115, 47] width 100 height 12
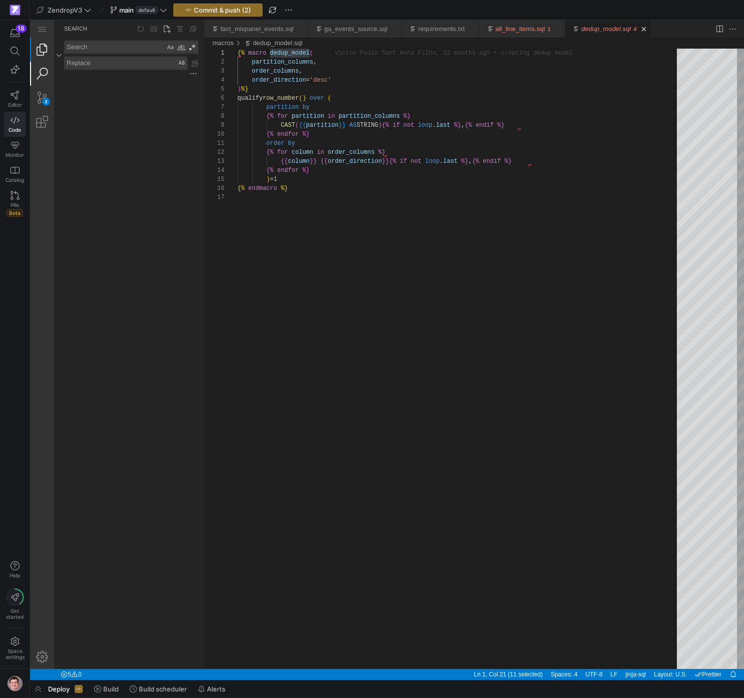
click at [45, 52] on link "Explorer (⇧⌘E)" at bounding box center [42, 50] width 24 height 24
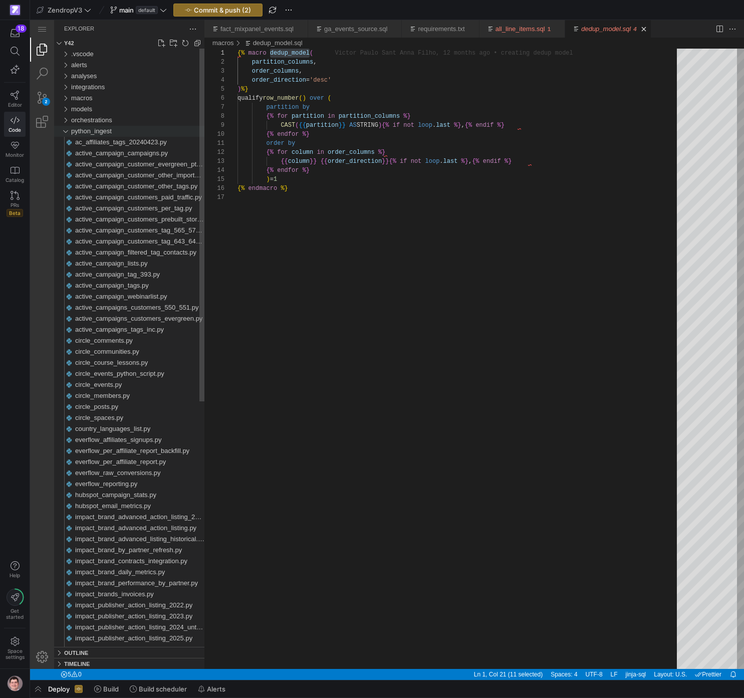
click at [71, 132] on div "python_ingest" at bounding box center [65, 131] width 15 height 11
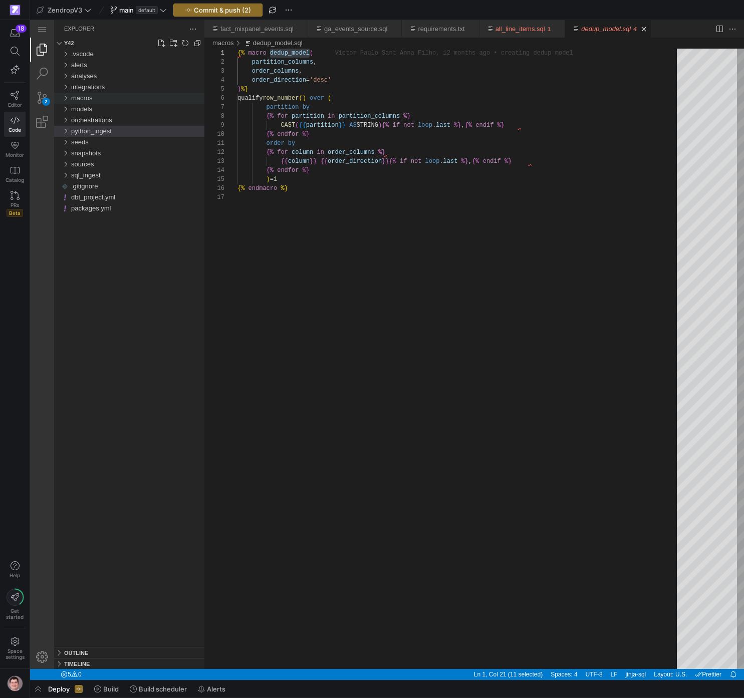
click at [71, 100] on div "macros" at bounding box center [65, 98] width 15 height 11
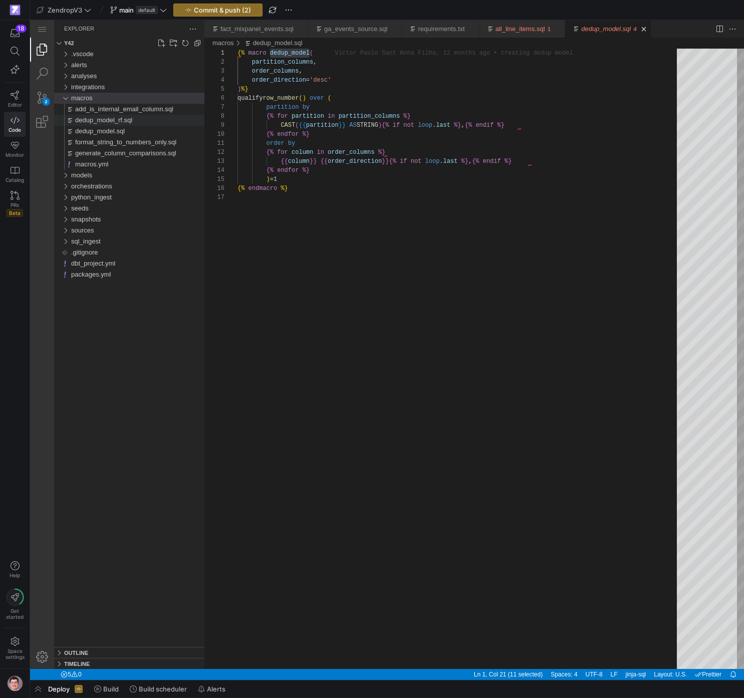
click at [110, 124] on span "dedup_model_rf.sql" at bounding box center [103, 120] width 57 height 8
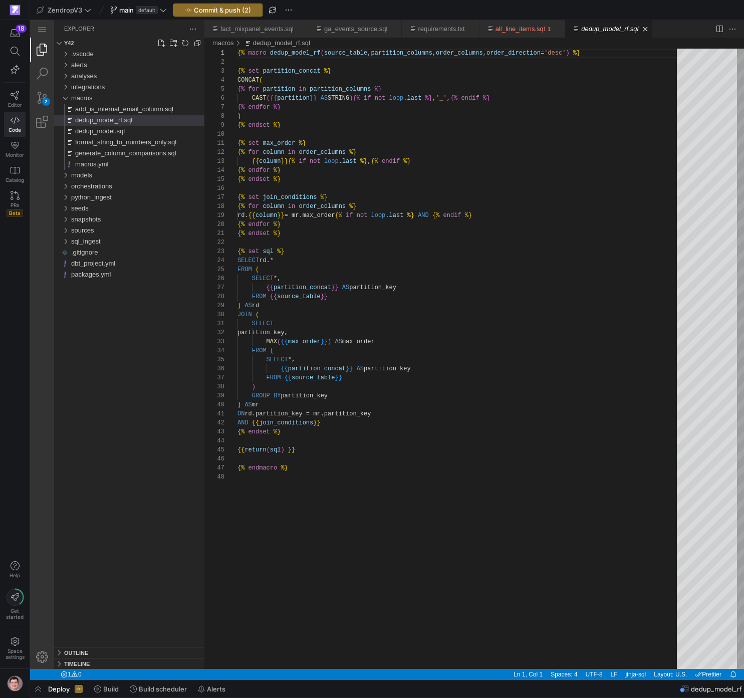
scroll to position [90, 0]
click at [147, 143] on span "format_string_to_numbers_only.sql" at bounding box center [125, 142] width 101 height 8
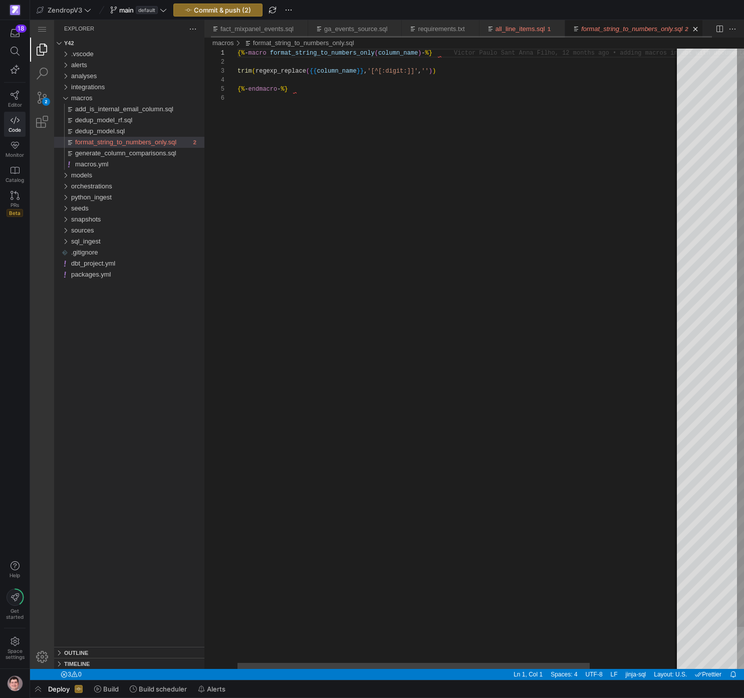
scroll to position [0, 7]
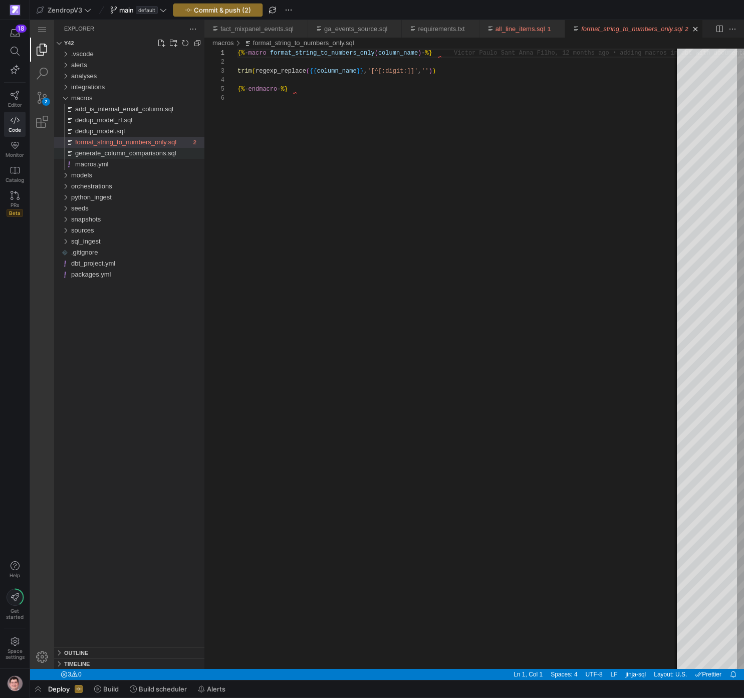
click at [164, 157] on span "generate_column_comparisons.sql" at bounding box center [125, 153] width 101 height 8
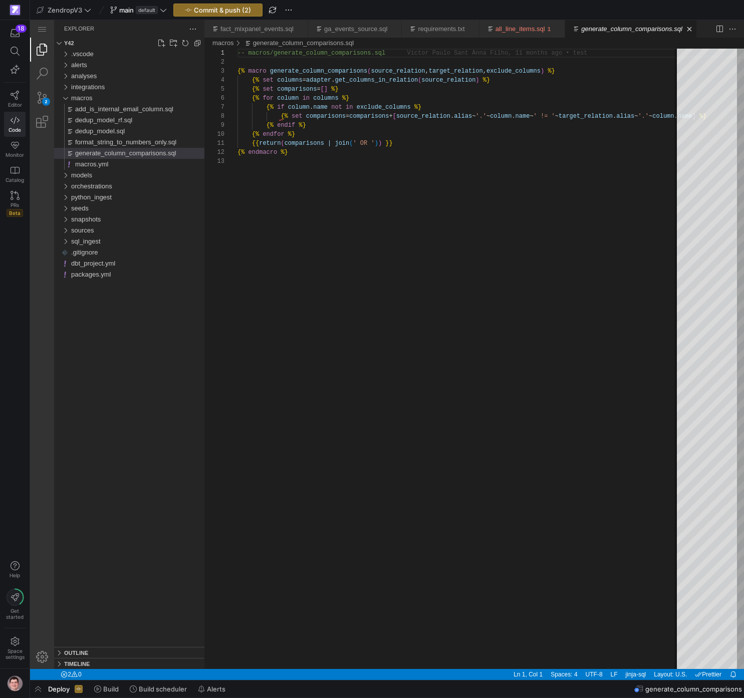
scroll to position [0, 5]
click at [154, 139] on span "format_string_to_numbers_only.sql" at bounding box center [125, 142] width 101 height 8
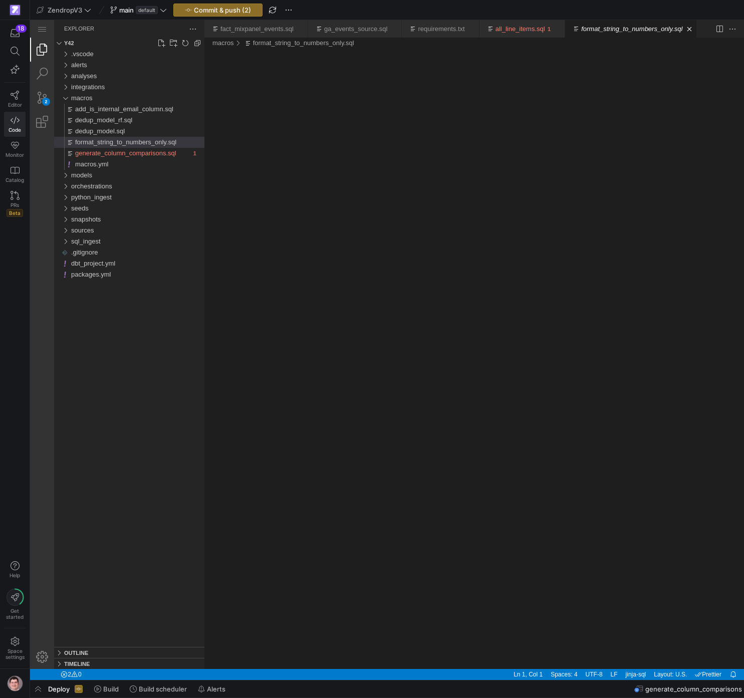
scroll to position [0, 0]
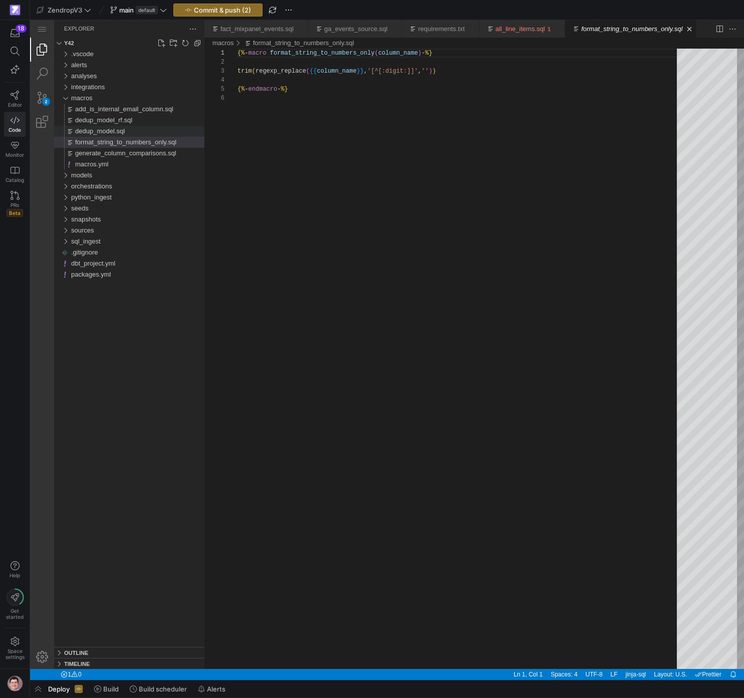
scroll to position [45, 0]
click at [145, 111] on span "add_is_internal_email_column.sql" at bounding box center [124, 109] width 98 height 8
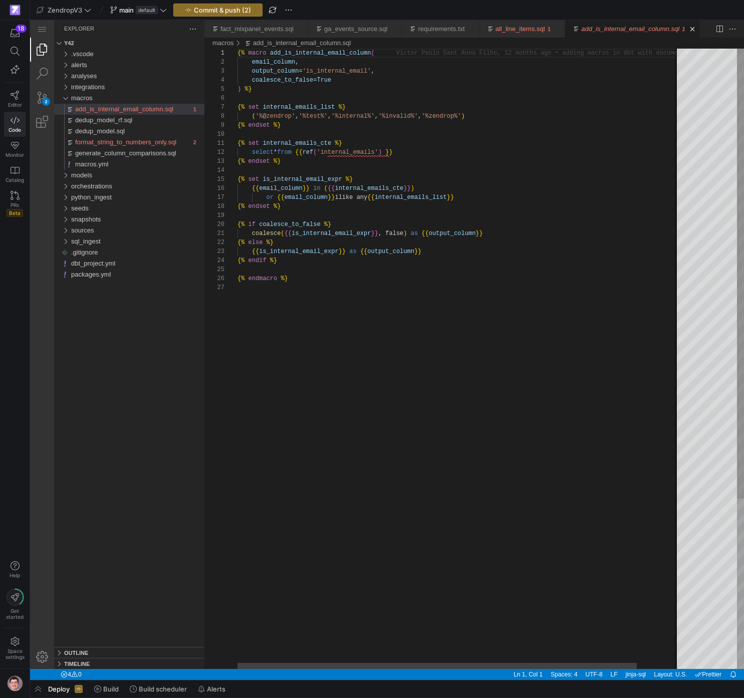
scroll to position [0, 2]
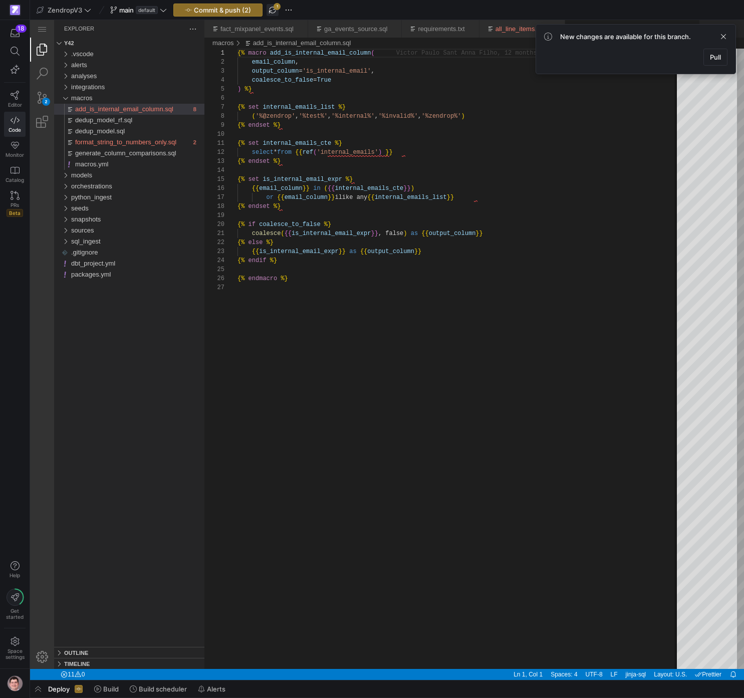
click at [277, 9] on span "button" at bounding box center [272, 10] width 12 height 12
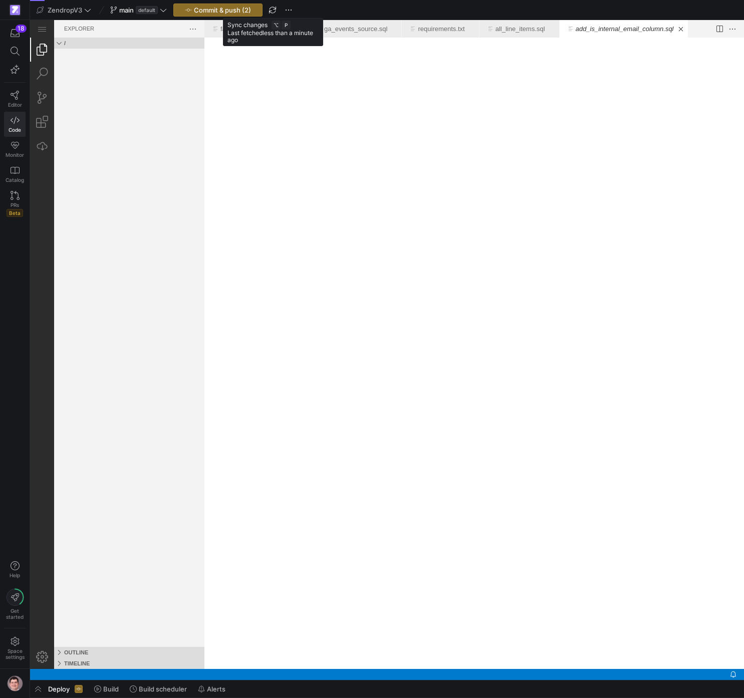
scroll to position [0, 0]
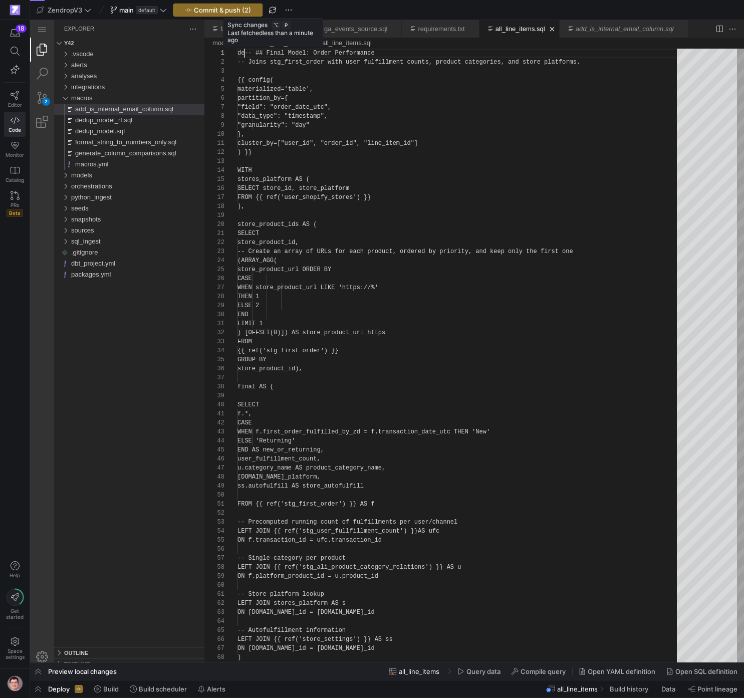
scroll to position [0, 7]
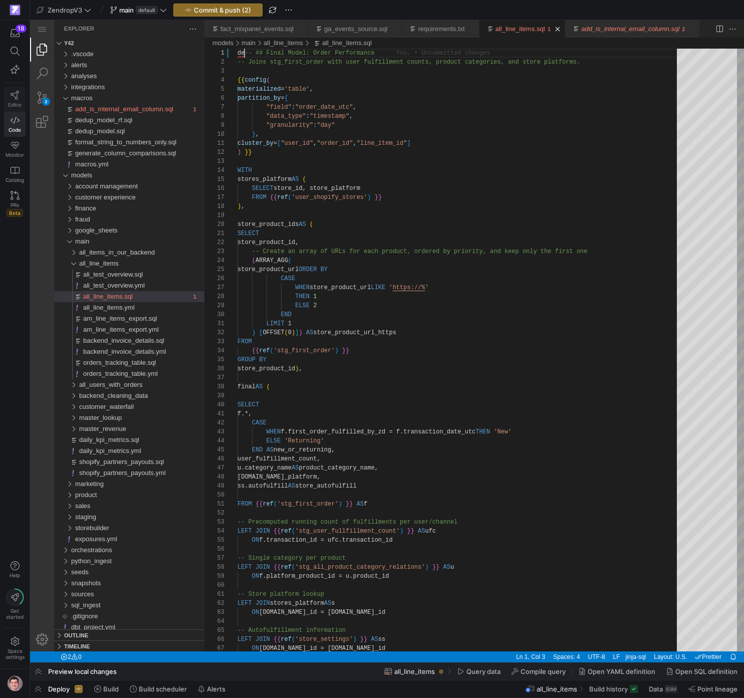
click at [12, 98] on icon at bounding box center [15, 95] width 9 height 9
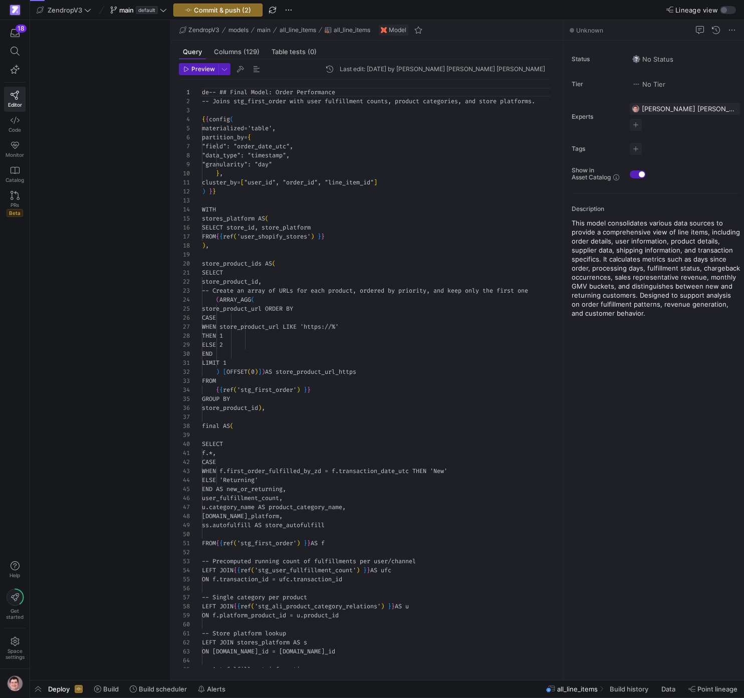
scroll to position [90, 0]
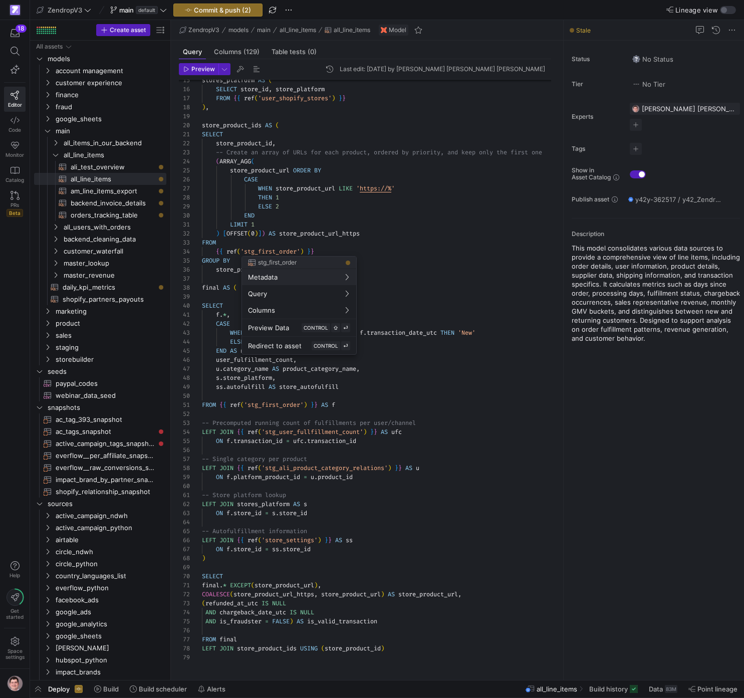
click at [398, 238] on div at bounding box center [372, 349] width 744 height 698
click at [232, 11] on span "Commit & push (2)" at bounding box center [222, 10] width 57 height 8
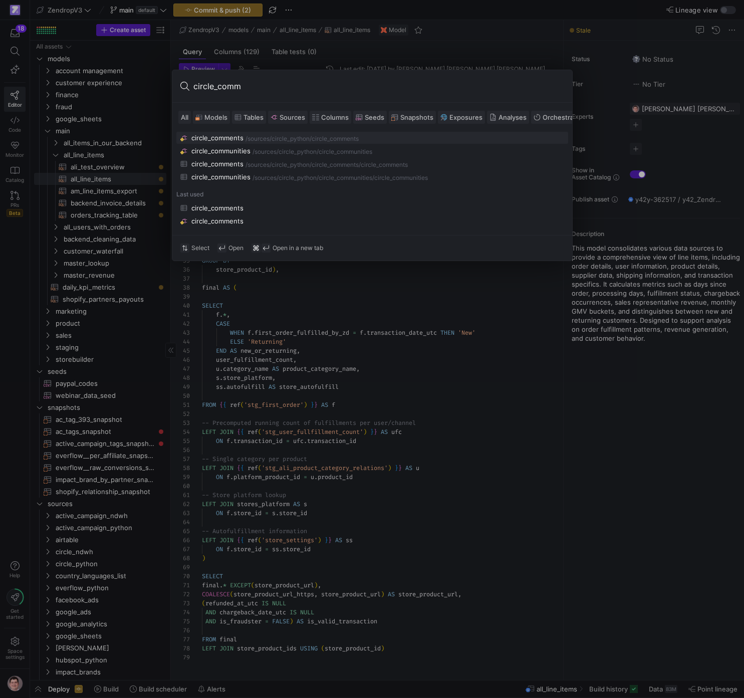
type input "circle_comme"
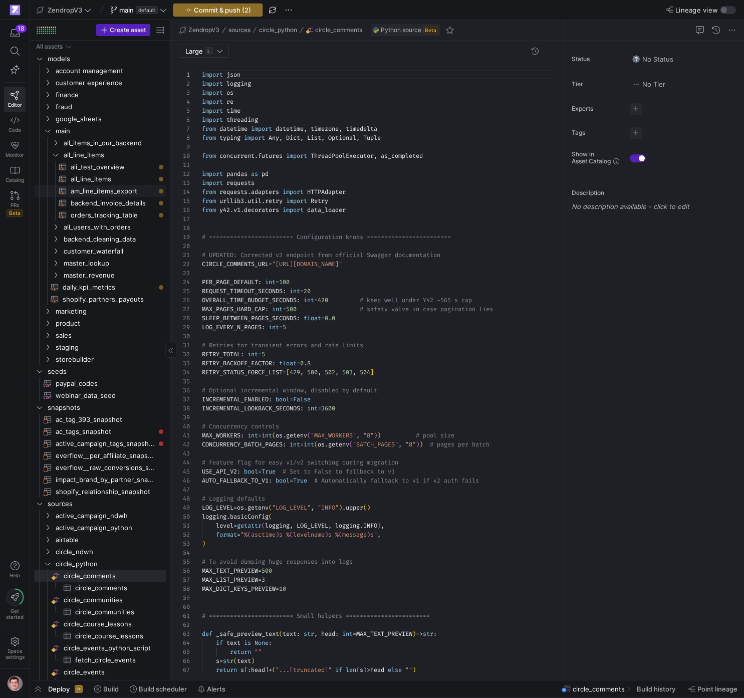
scroll to position [90, 0]
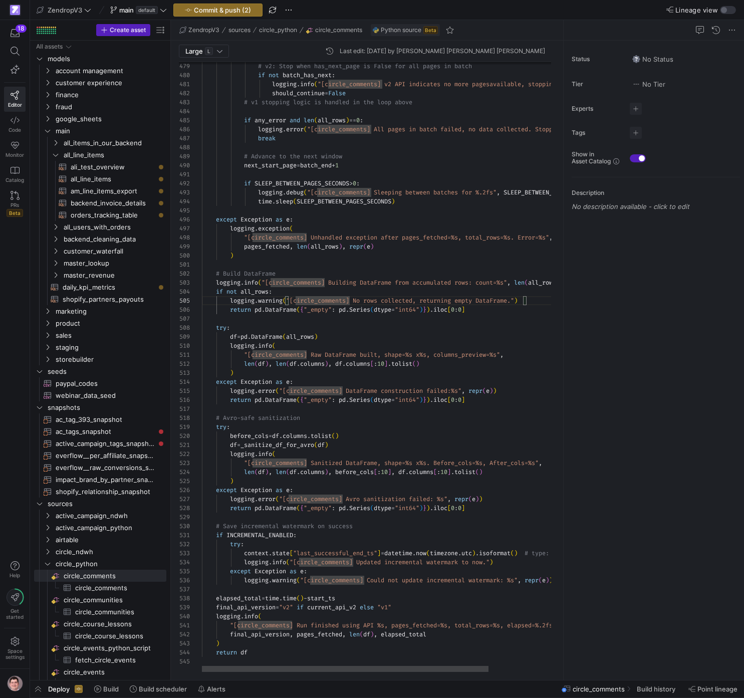
scroll to position [0, 0]
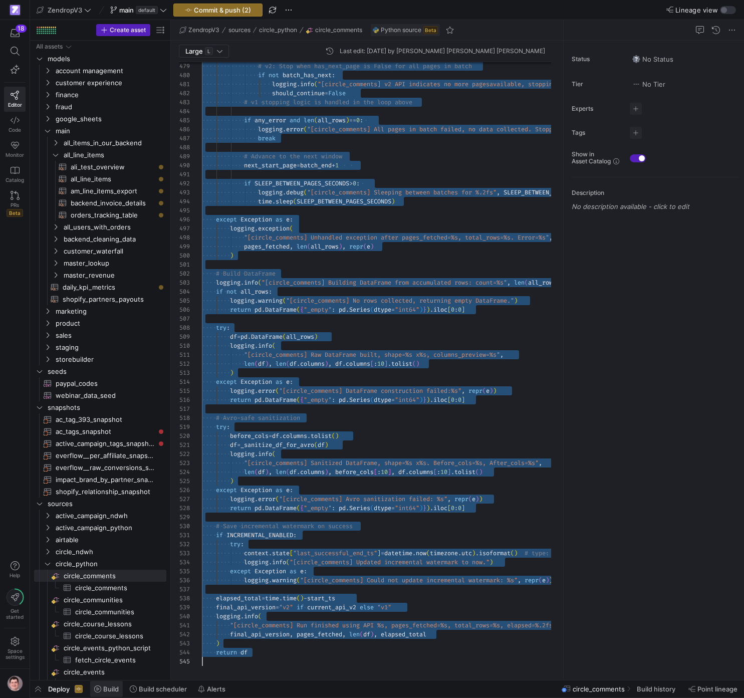
click at [116, 403] on span "Build" at bounding box center [111, 689] width 16 height 8
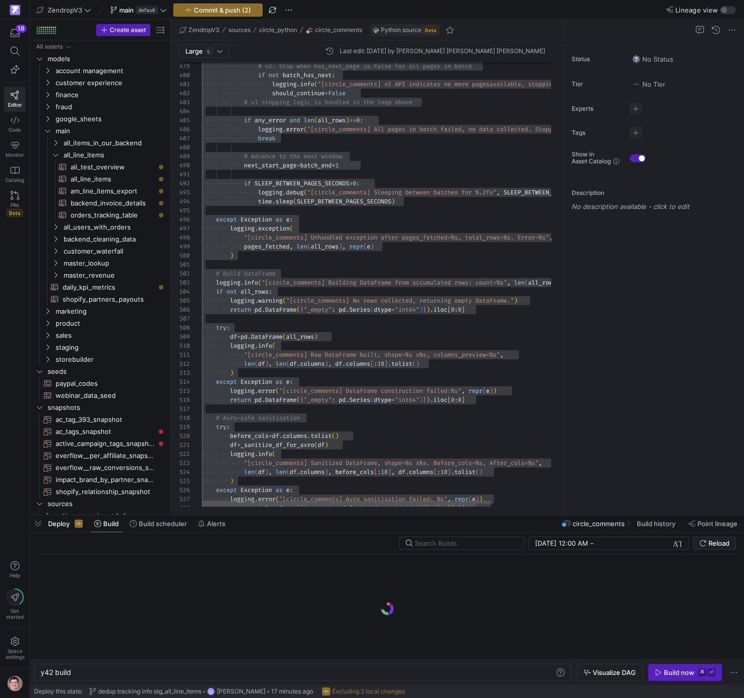
scroll to position [0, 31]
click at [539, 403] on span at bounding box center [656, 523] width 49 height 16
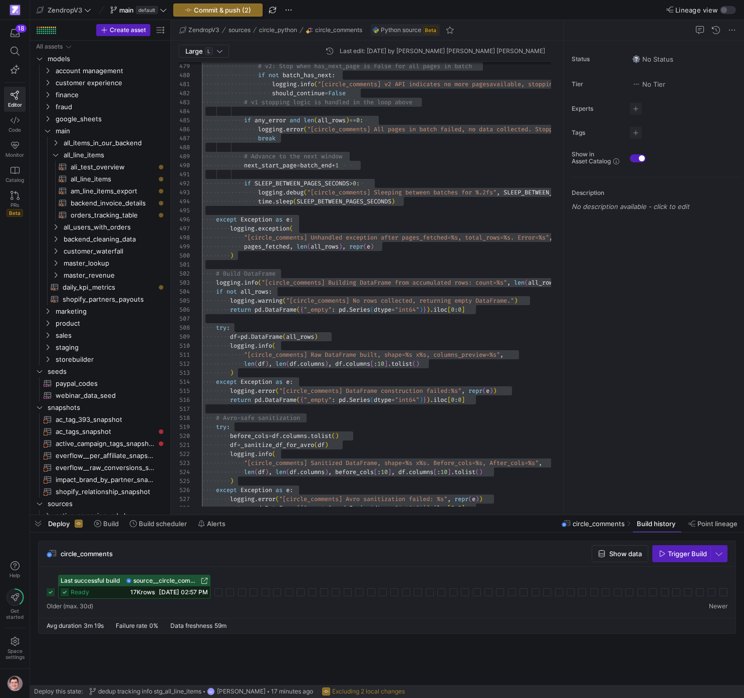
click at [169, 403] on div "ready 17K rows 09/25/25, 02:57 PM" at bounding box center [134, 592] width 151 height 12
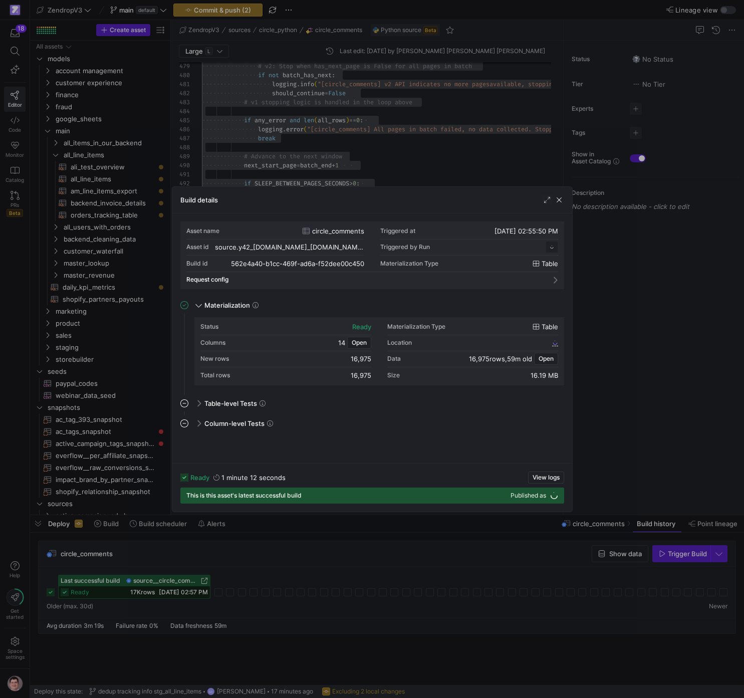
scroll to position [90, 0]
drag, startPoint x: 350, startPoint y: 574, endPoint x: 318, endPoint y: 573, distance: 31.1
click at [350, 403] on div at bounding box center [372, 349] width 744 height 698
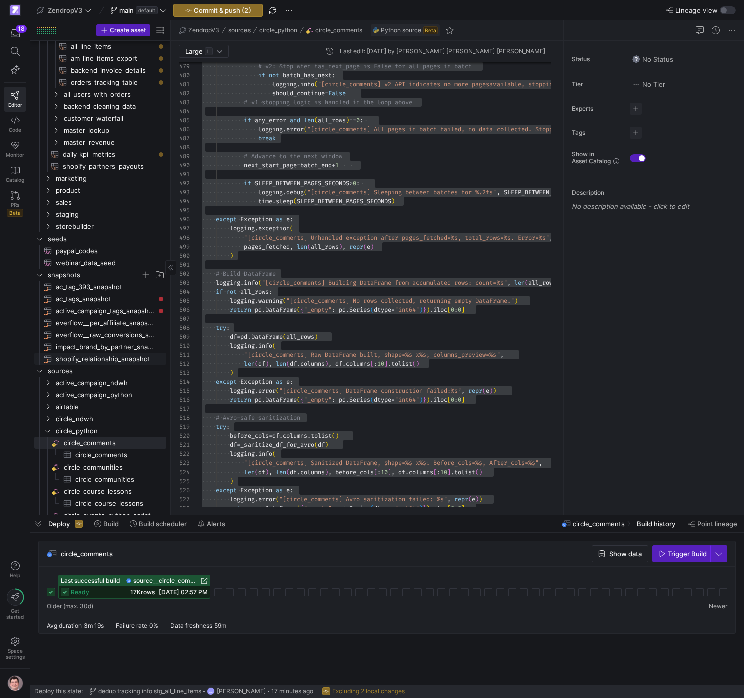
scroll to position [0, 0]
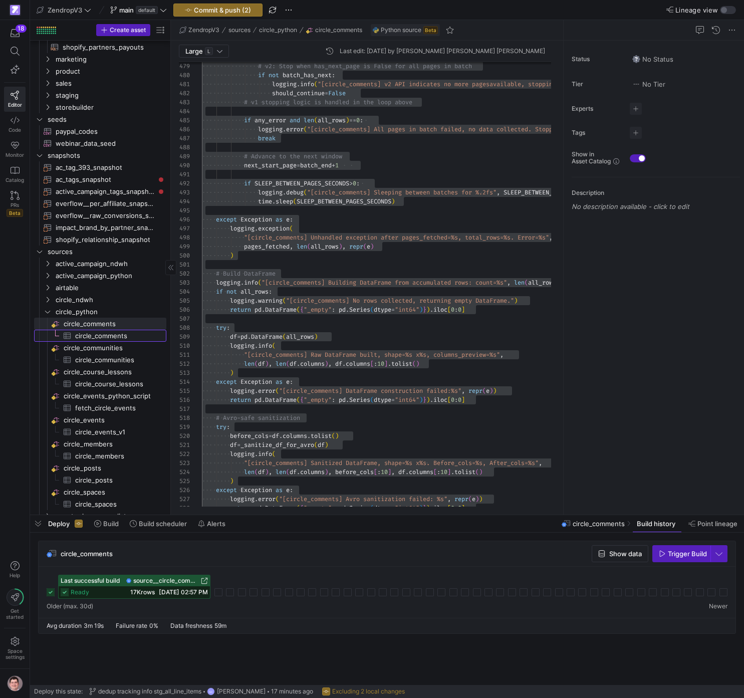
click at [116, 331] on span "circle_comments​​​​​​​​​" at bounding box center [115, 336] width 80 height 12
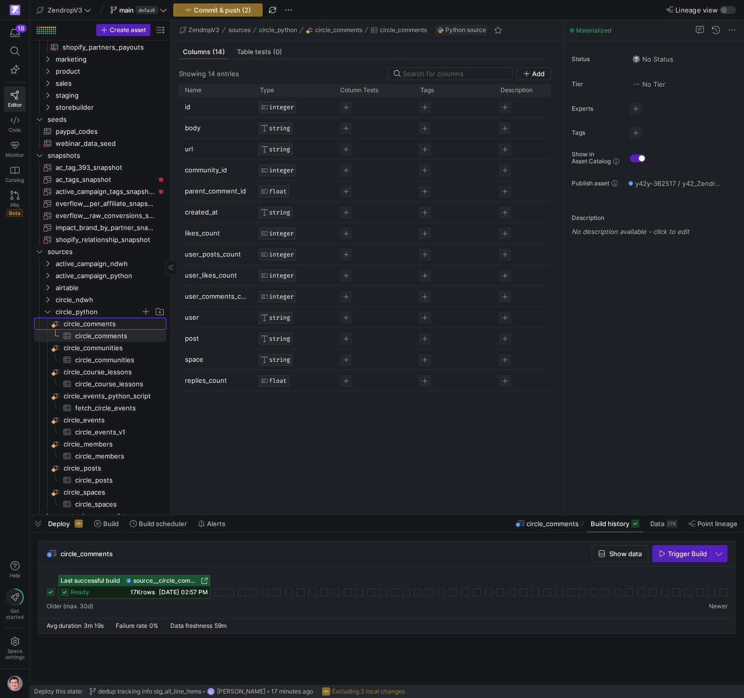
drag, startPoint x: 104, startPoint y: 326, endPoint x: 139, endPoint y: 312, distance: 37.3
click at [105, 326] on span "circle_comments​​​​​​​​" at bounding box center [114, 324] width 101 height 12
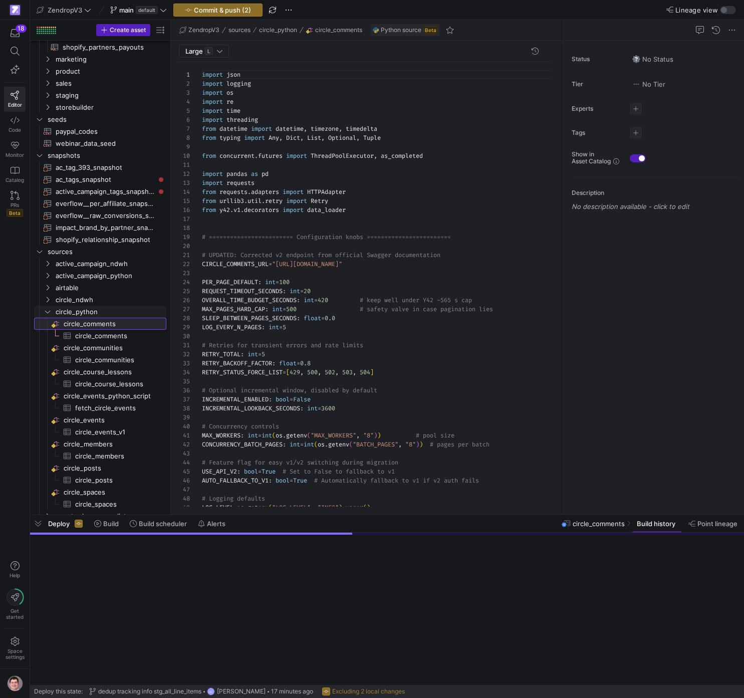
scroll to position [90, 0]
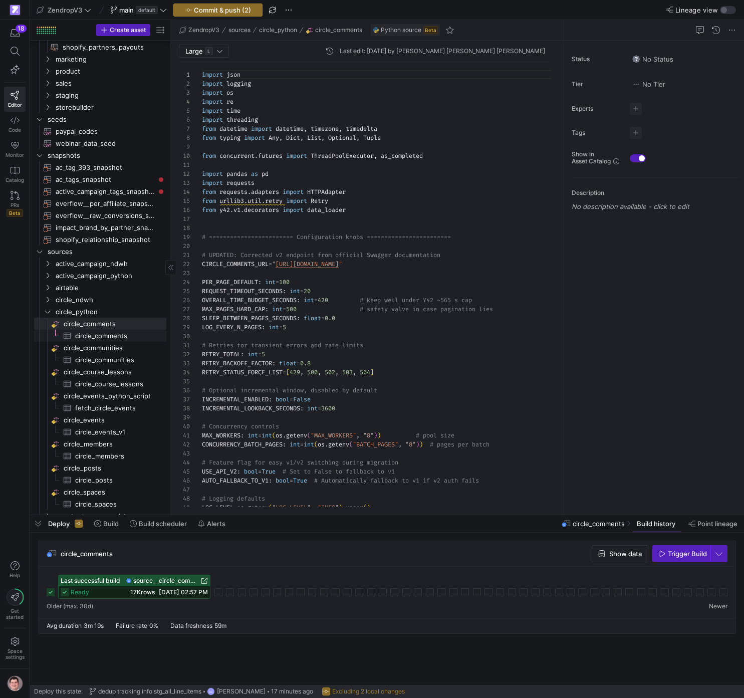
click at [103, 333] on span "circle_comments​​​​​​​​​" at bounding box center [115, 336] width 80 height 12
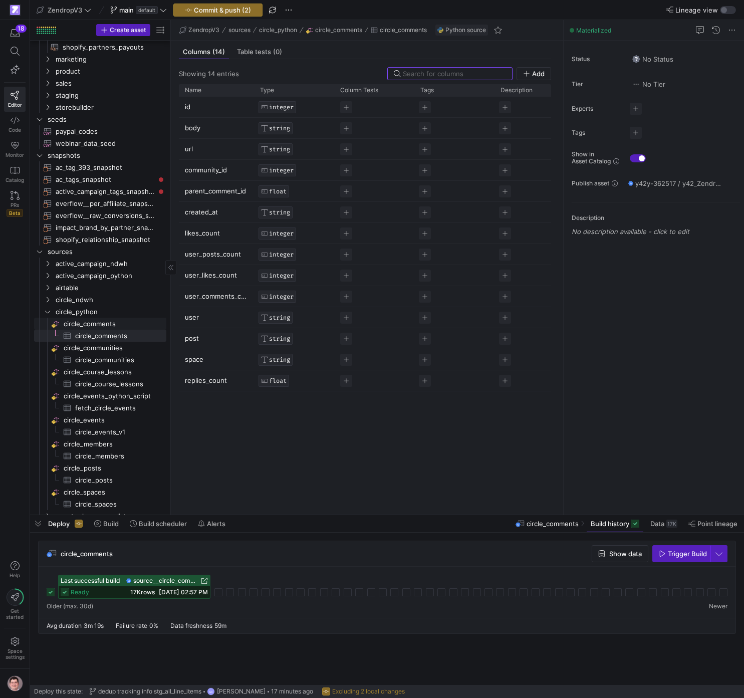
click at [104, 321] on span "circle_comments​​​​​​​​" at bounding box center [114, 324] width 101 height 12
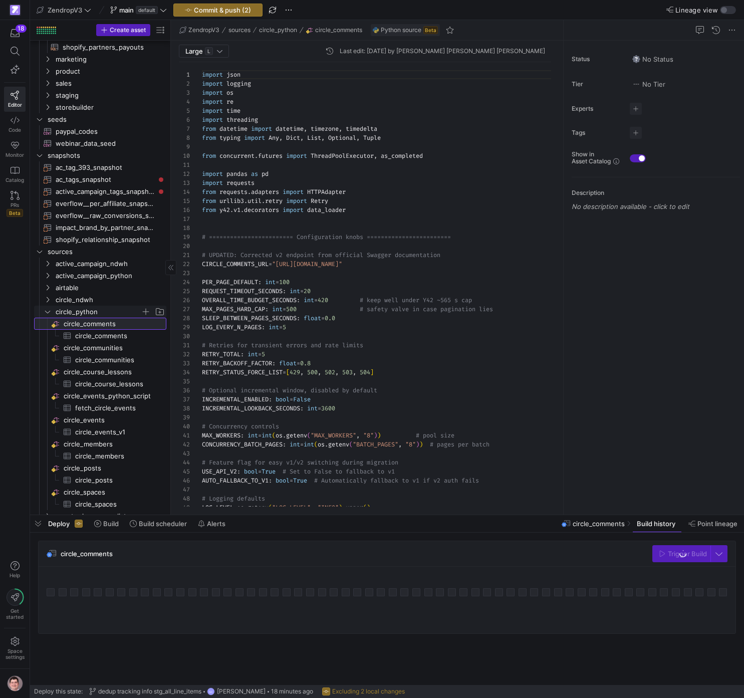
scroll to position [90, 0]
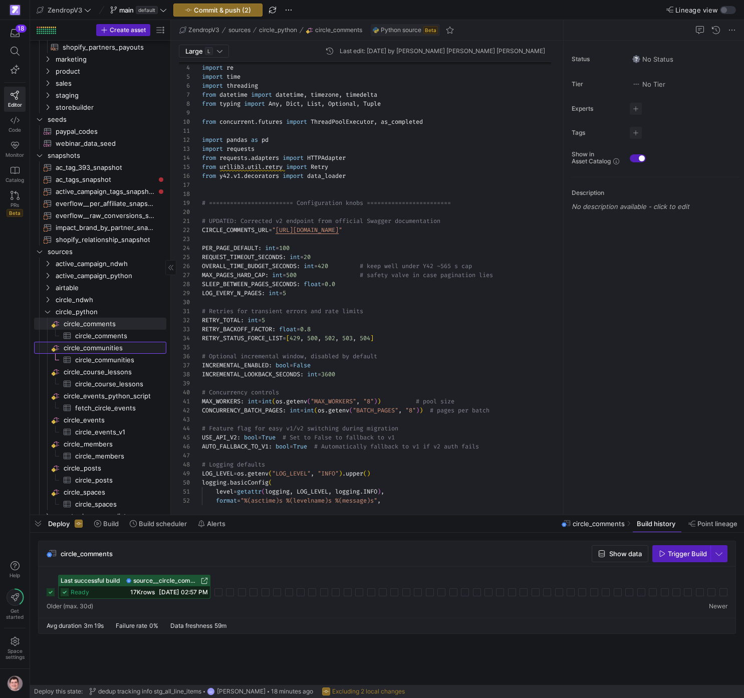
click at [124, 352] on span "circle_communities​​​​​​​​" at bounding box center [114, 348] width 101 height 12
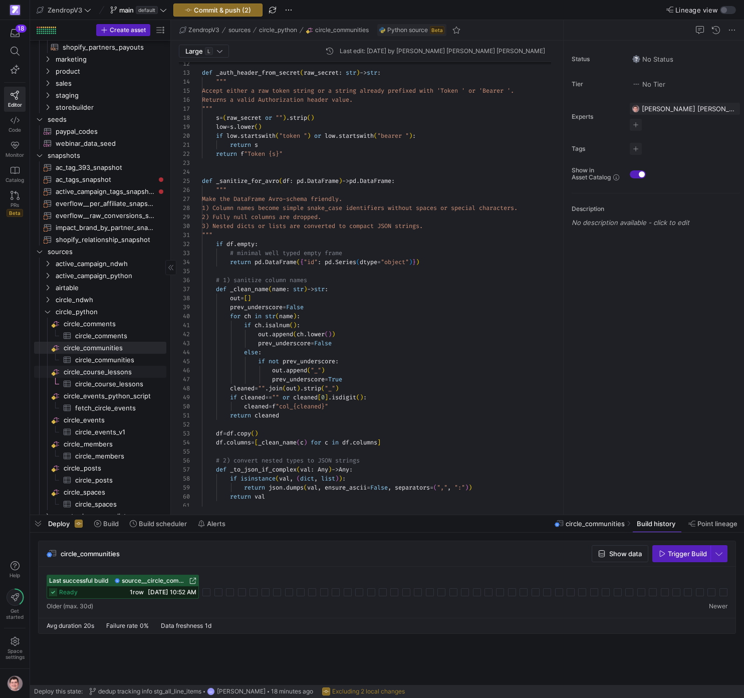
click at [127, 373] on span "circle_course_lessons​​​​​​​​" at bounding box center [114, 372] width 101 height 12
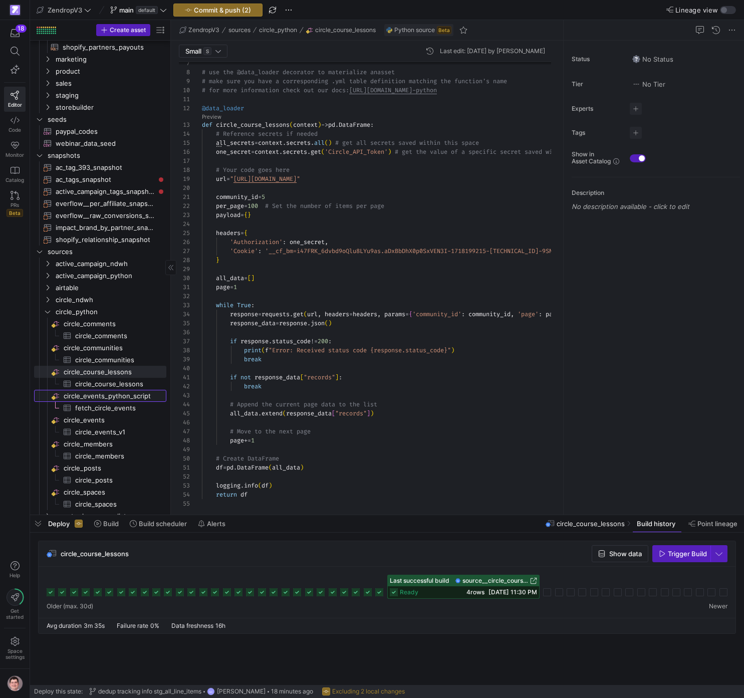
click at [113, 399] on span "circle_events_python_script​​​​​​​​" at bounding box center [114, 396] width 101 height 12
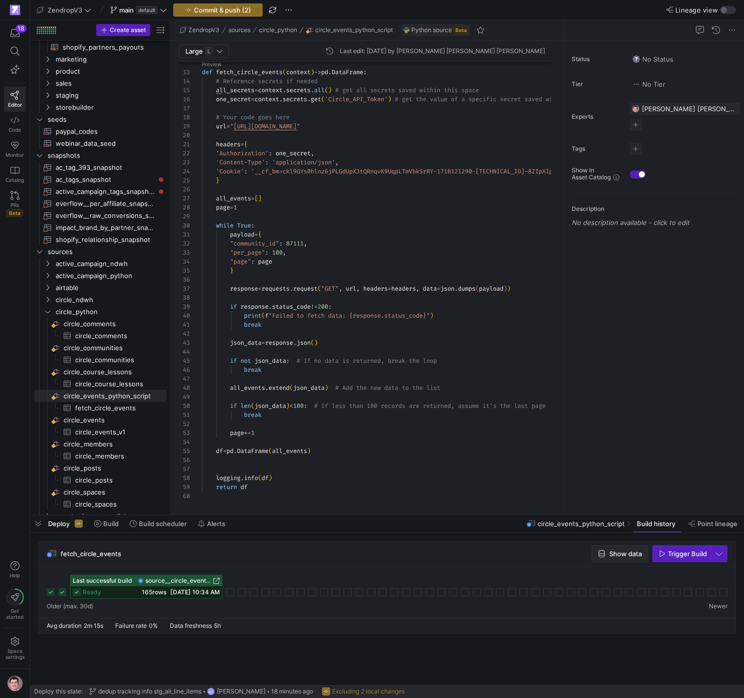
click at [539, 403] on icon "button" at bounding box center [601, 553] width 7 height 7
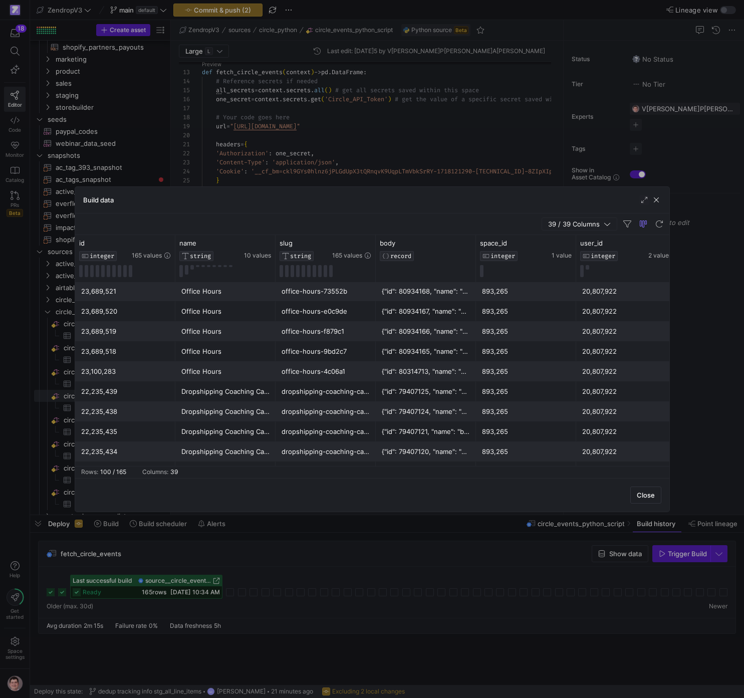
click at [258, 544] on div at bounding box center [372, 349] width 744 height 698
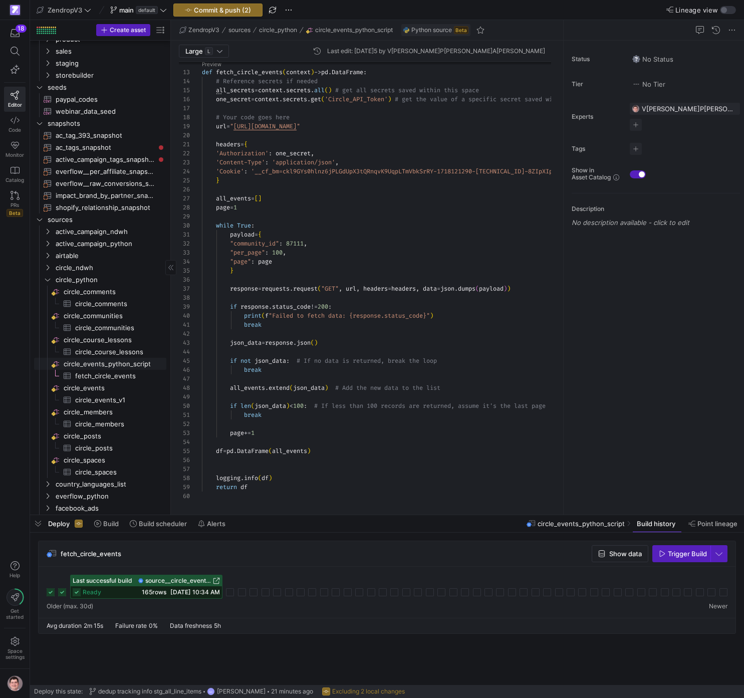
scroll to position [289, 0]
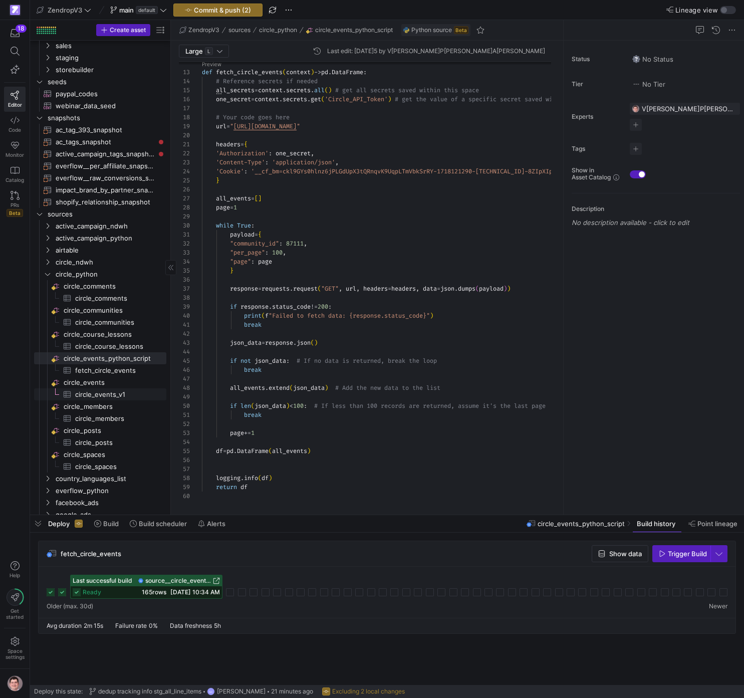
click at [109, 391] on span "circle_events_v1​​​​​​​​​" at bounding box center [115, 395] width 80 height 12
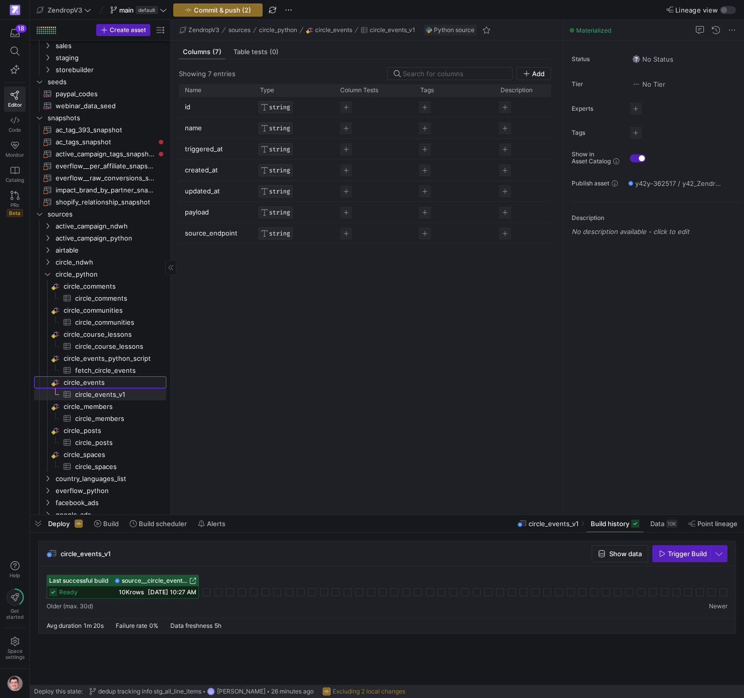
click at [127, 379] on span "circle_events​​​​​​​​" at bounding box center [114, 383] width 101 height 12
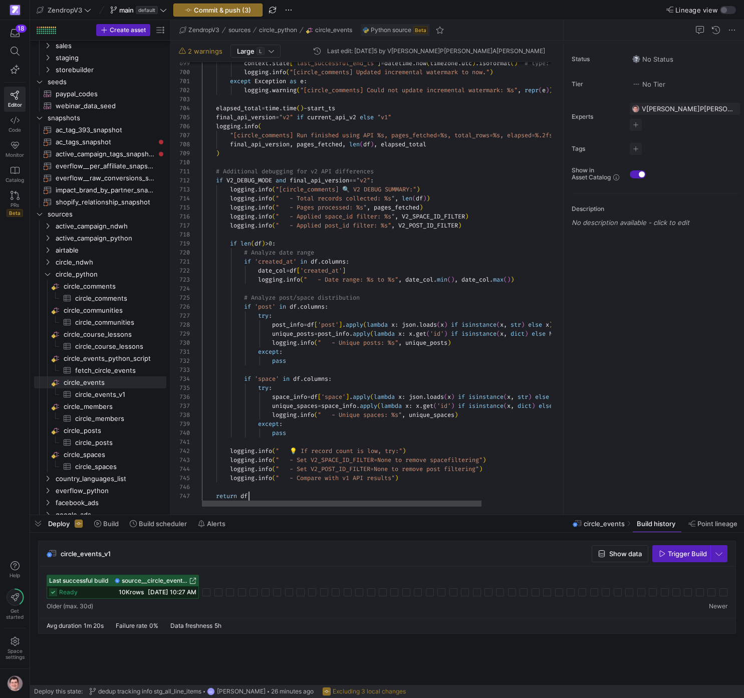
scroll to position [63, 47]
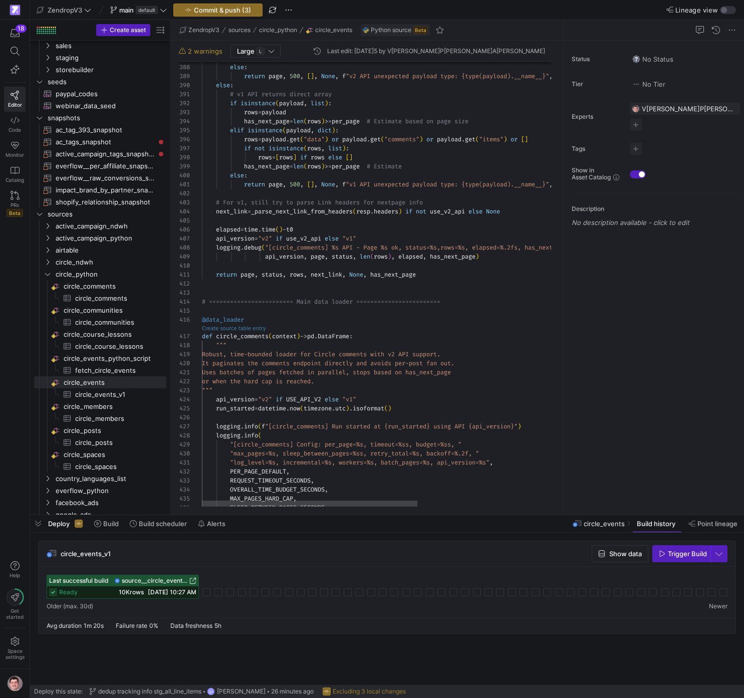
click at [242, 327] on link "Create source table entry" at bounding box center [234, 328] width 64 height 6
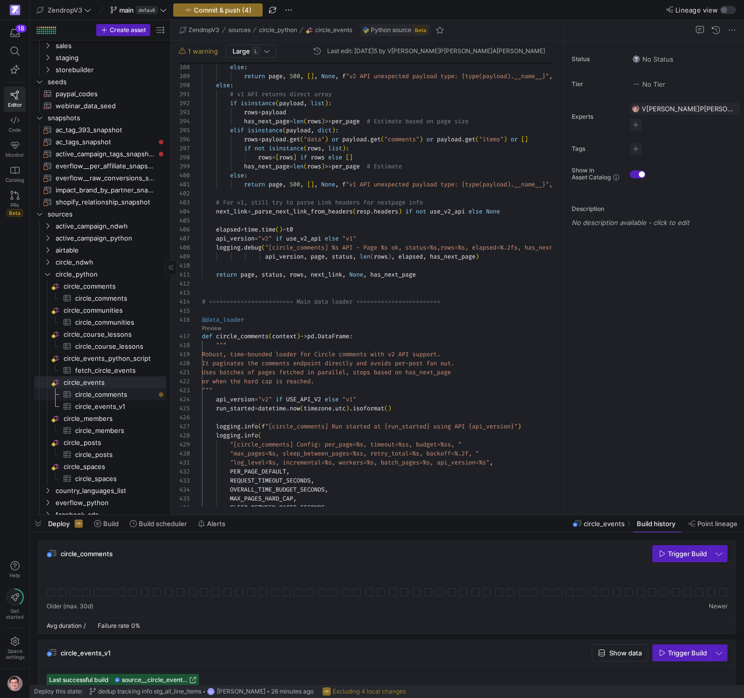
click at [140, 394] on span "circle_comments​​​​​​​​​" at bounding box center [115, 395] width 80 height 12
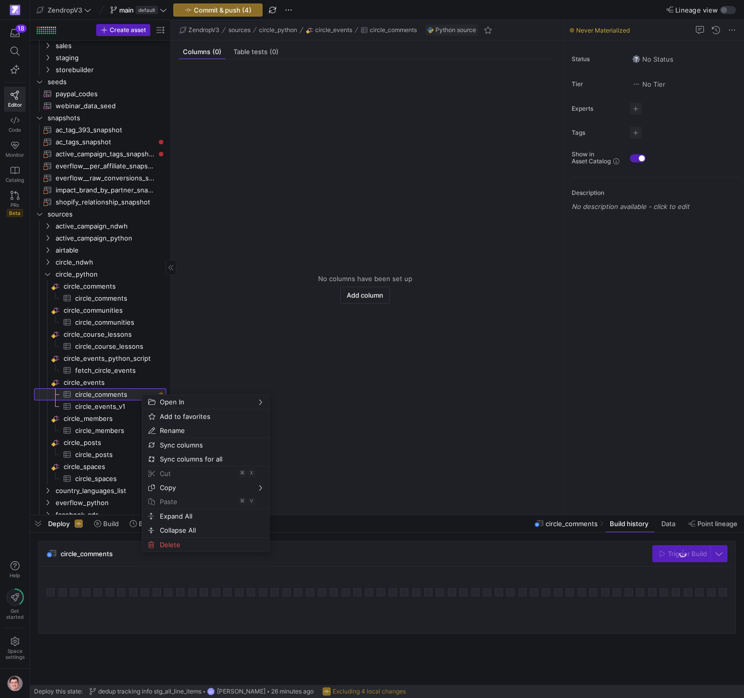
scroll to position [281, 0]
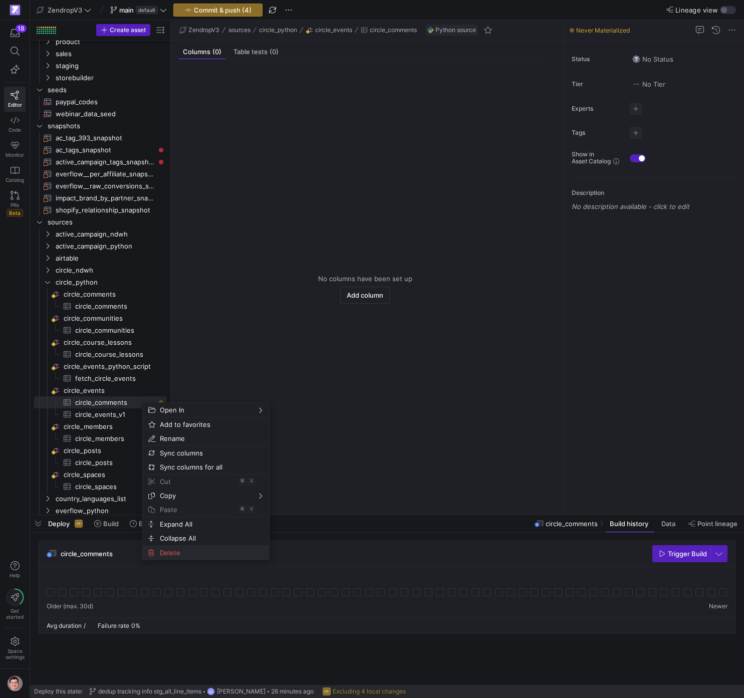
click at [172, 556] on span "Delete" at bounding box center [197, 552] width 83 height 14
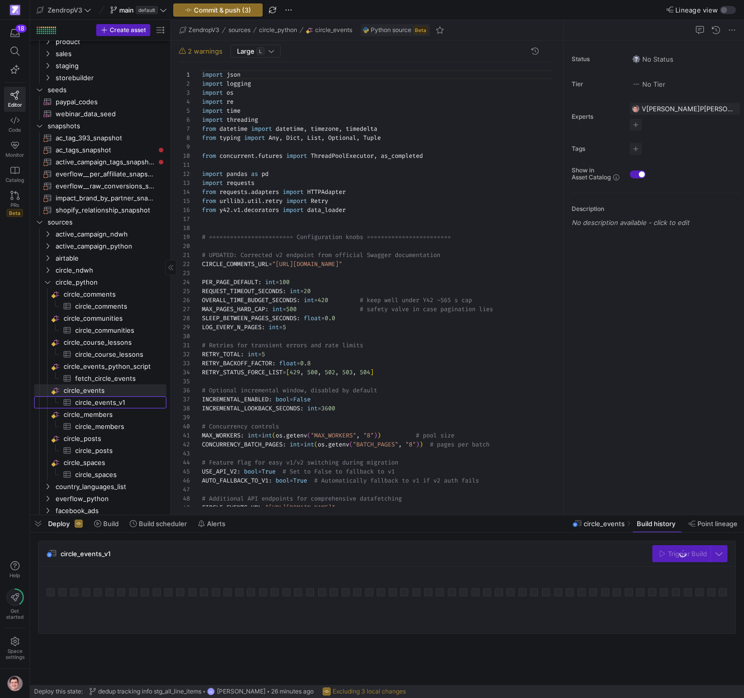
scroll to position [90, 0]
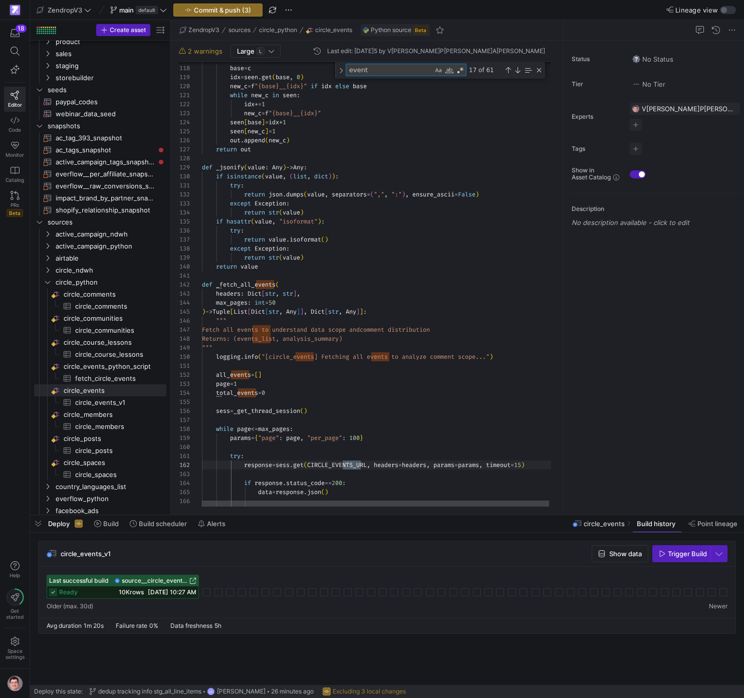
scroll to position [90, 159]
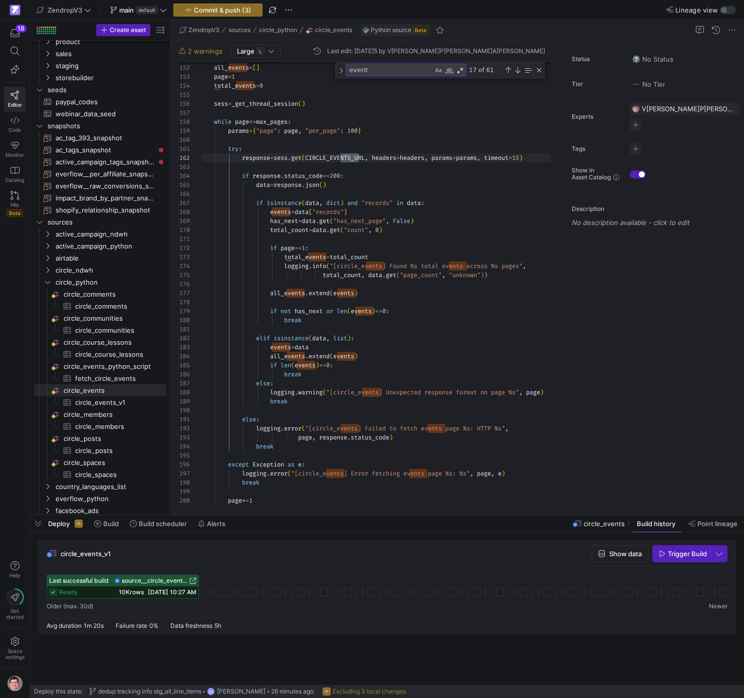
click at [211, 54] on span "2 warnings" at bounding box center [205, 51] width 35 height 8
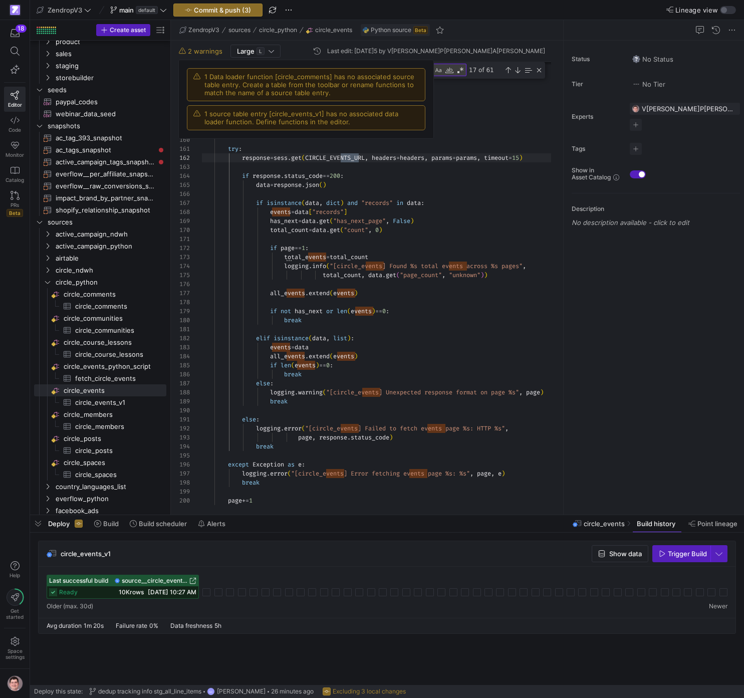
click at [295, 78] on span "1 Data loader function [circle_comments] has no associated source table entry. …" at bounding box center [311, 85] width 214 height 24
click at [293, 115] on span "1 source table entry [circle_events_v1] has no associated data loader function.…" at bounding box center [311, 118] width 214 height 16
copy span "circle_events_v1"
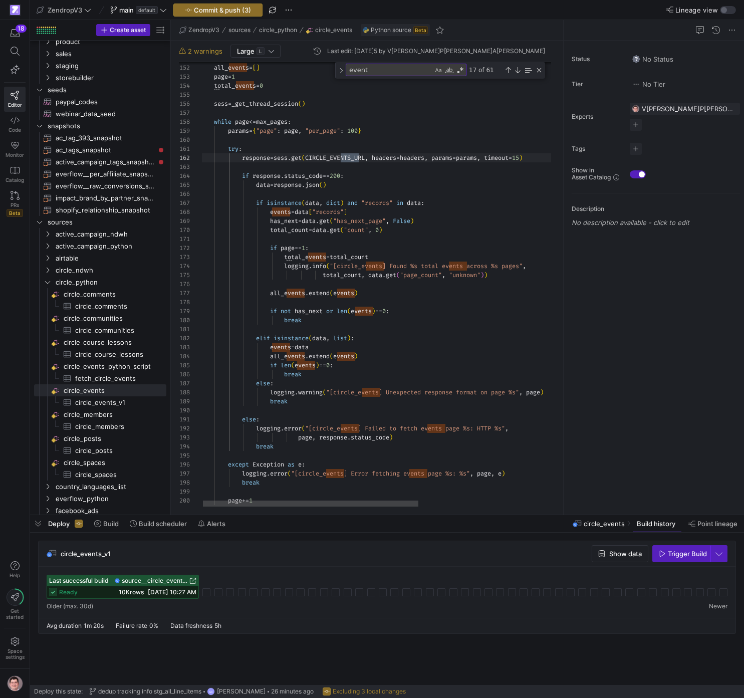
click at [213, 53] on span "2 warnings" at bounding box center [205, 51] width 35 height 8
click at [206, 51] on span "2 warnings" at bounding box center [205, 51] width 35 height 8
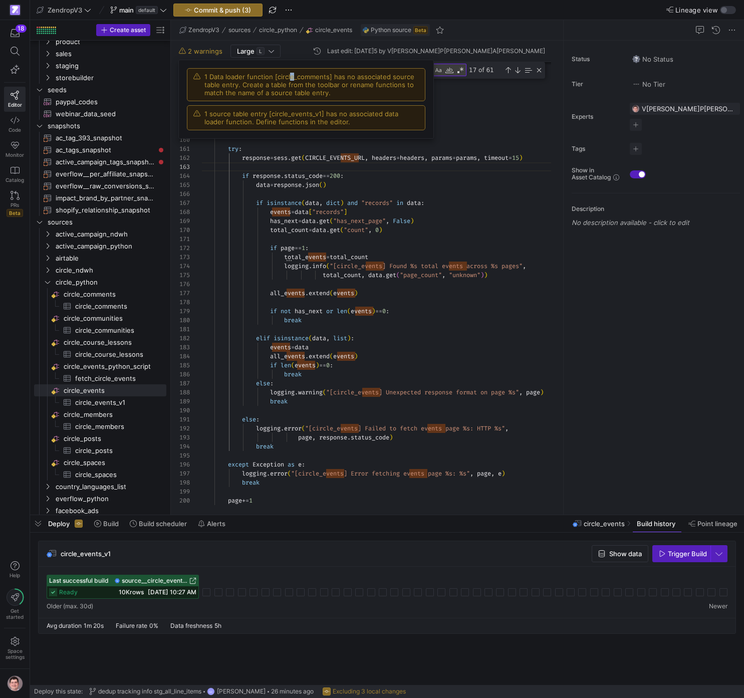
click at [290, 76] on span "1 Data loader function [circle_comments] has no associated source table entry. …" at bounding box center [311, 85] width 214 height 24
copy span "circle_comments"
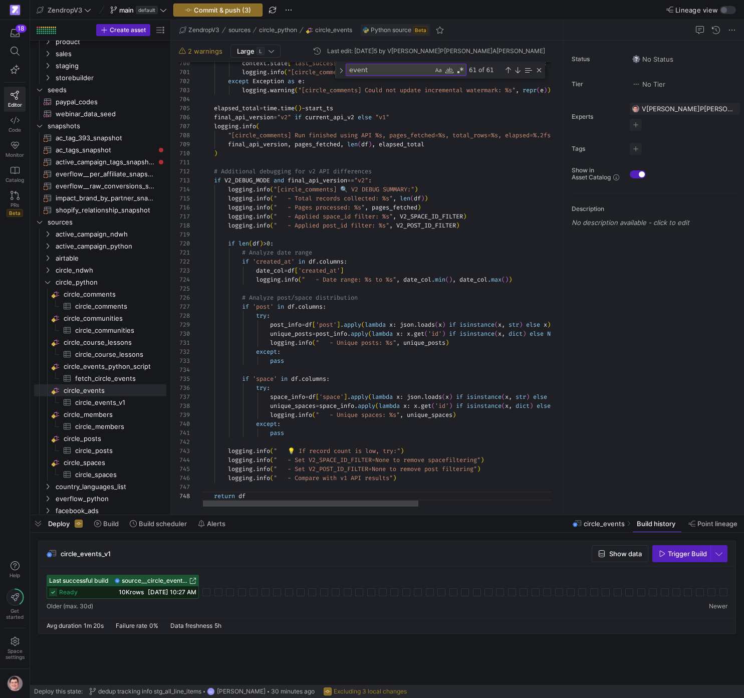
scroll to position [81, 18]
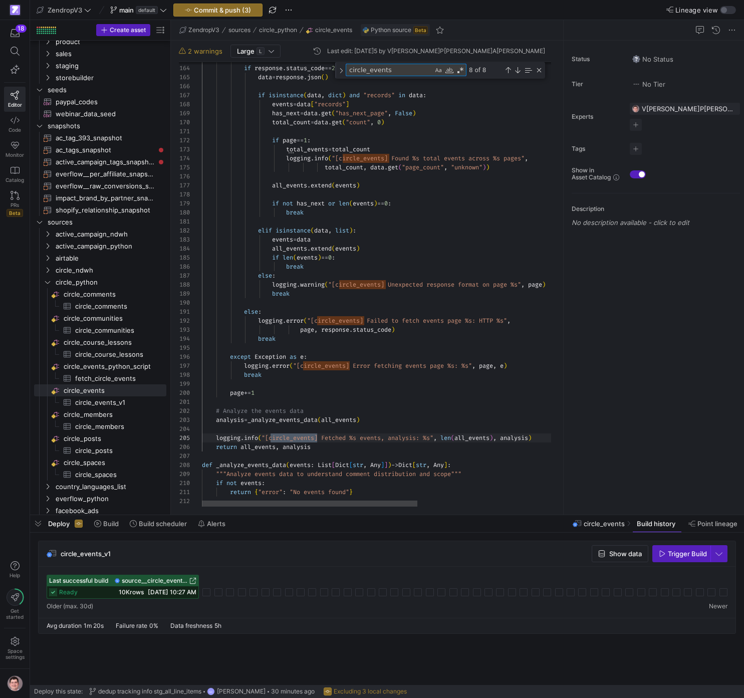
scroll to position [90, 47]
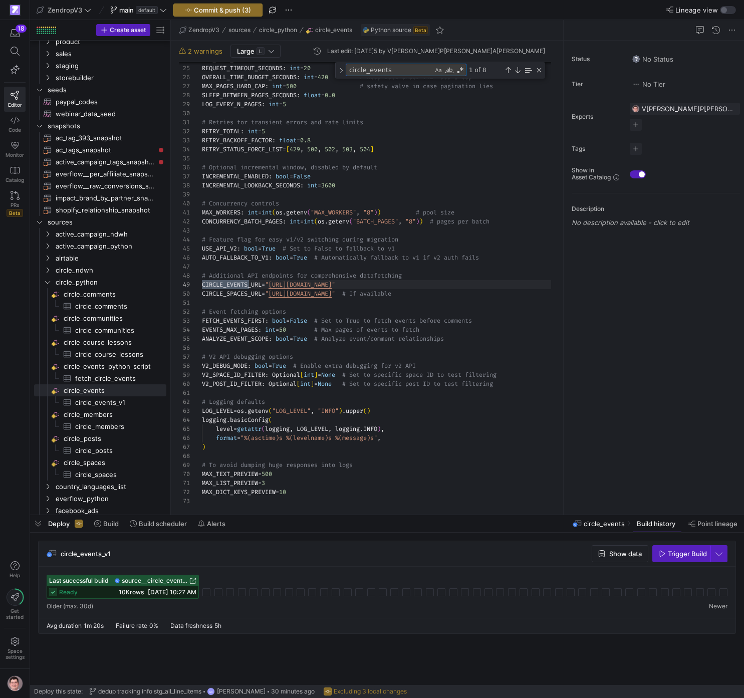
click at [207, 57] on header "2 warnings Large L Last edit: Thursday, September 25, 2025 by Victor Paulo Sant…" at bounding box center [365, 54] width 372 height 18
click at [208, 53] on span "2 warnings" at bounding box center [205, 51] width 35 height 8
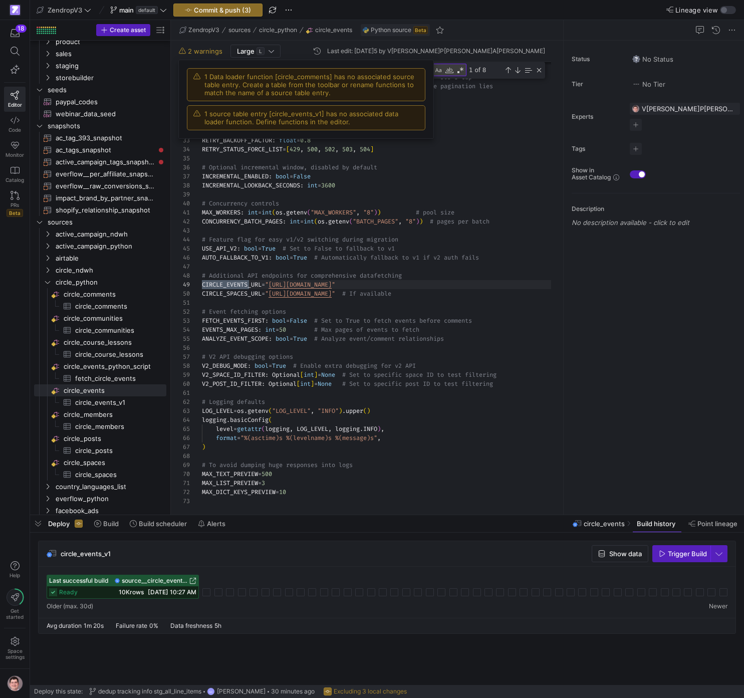
click at [296, 79] on span "1 Data loader function [circle_comments] has no associated source table entry. …" at bounding box center [311, 85] width 214 height 24
copy span "circle_comments"
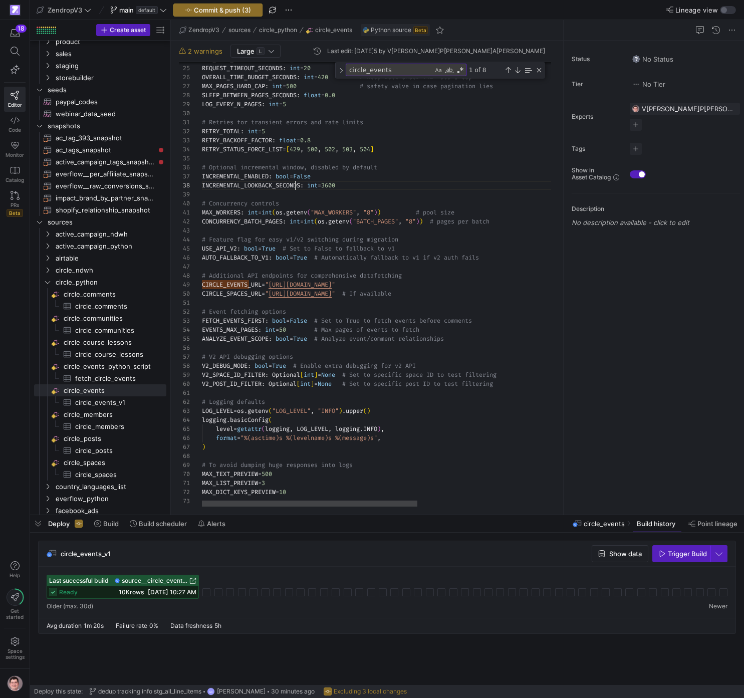
paste textarea "circle_comments"
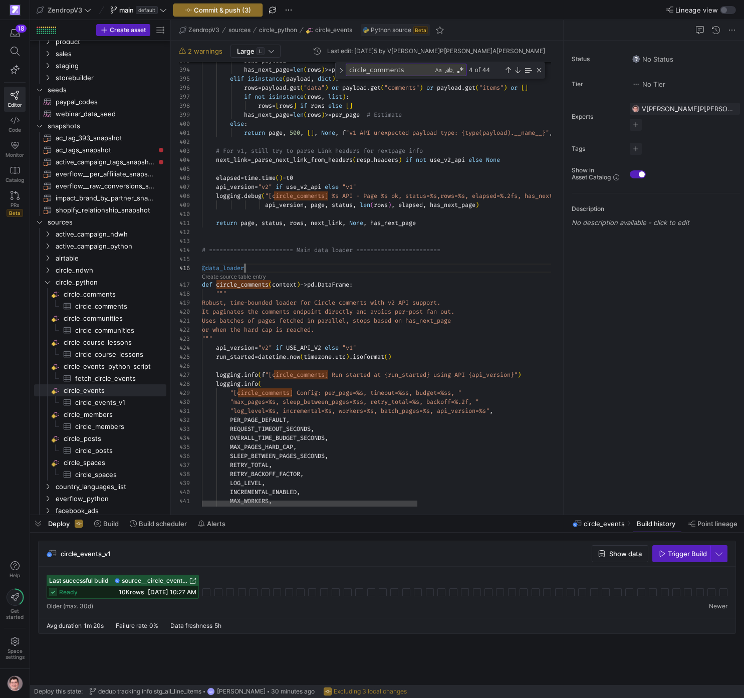
scroll to position [45, 0]
drag, startPoint x: 250, startPoint y: 267, endPoint x: 227, endPoint y: 262, distance: 23.1
click at [194, 266] on div "393 394 395 396 397 398 399 400 401 402 403 404 405 406 407 408 409 410 411 412…" at bounding box center [369, 284] width 380 height 444
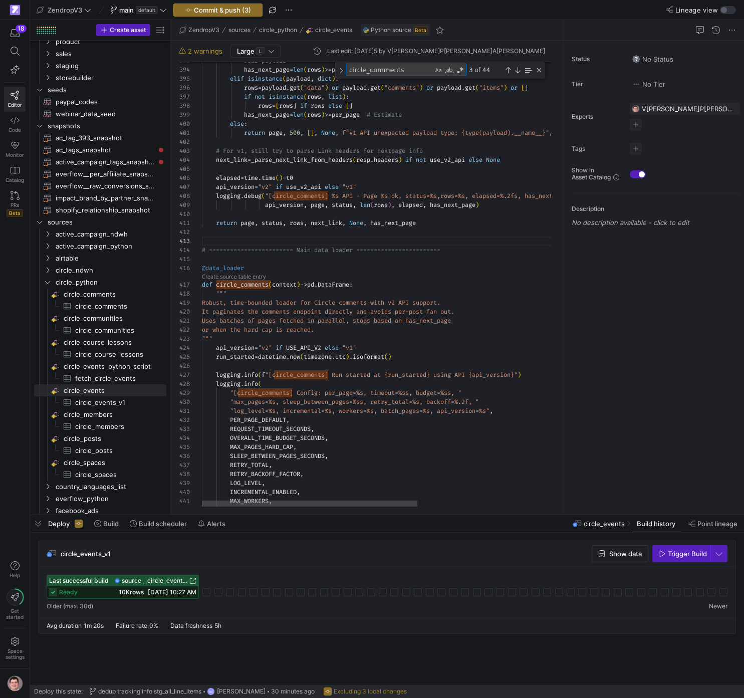
paste textarea "@data_loader"
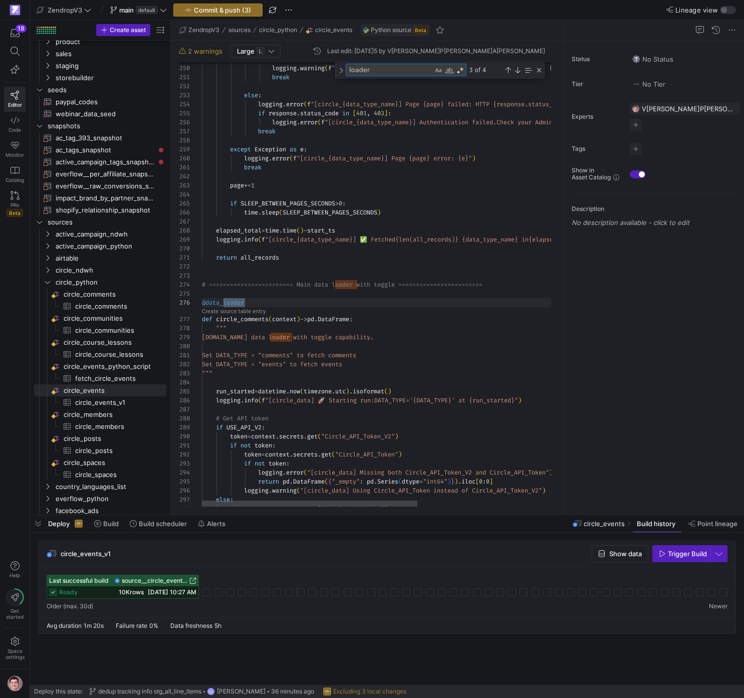
scroll to position [90, 43]
type textarea "loader"
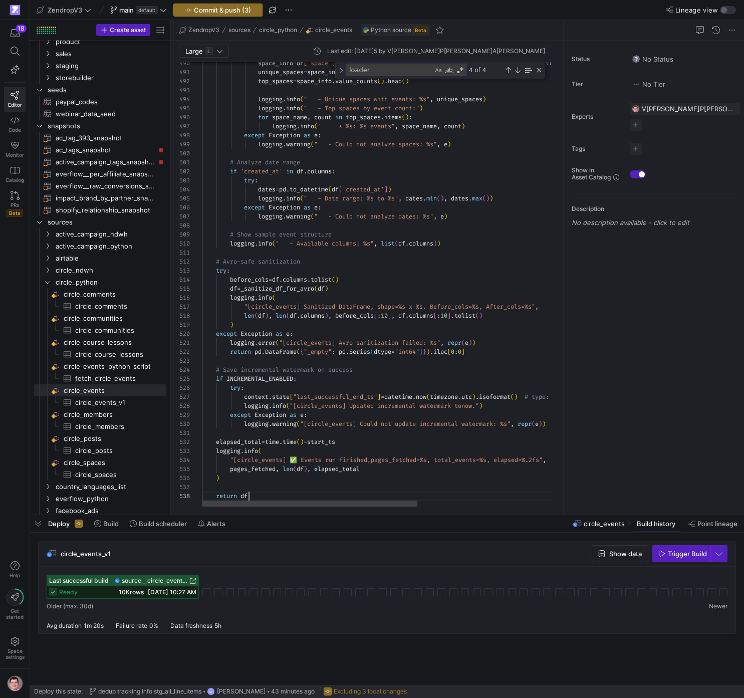
scroll to position [63, 47]
click at [404, 72] on textarea "loader" at bounding box center [389, 70] width 87 height 12
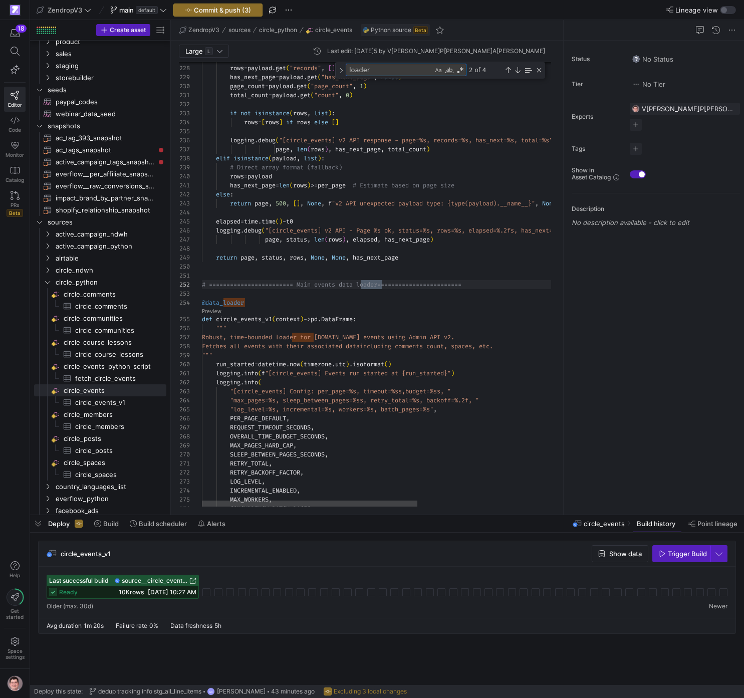
scroll to position [90, 180]
click at [216, 312] on link "Preview" at bounding box center [212, 311] width 20 height 6
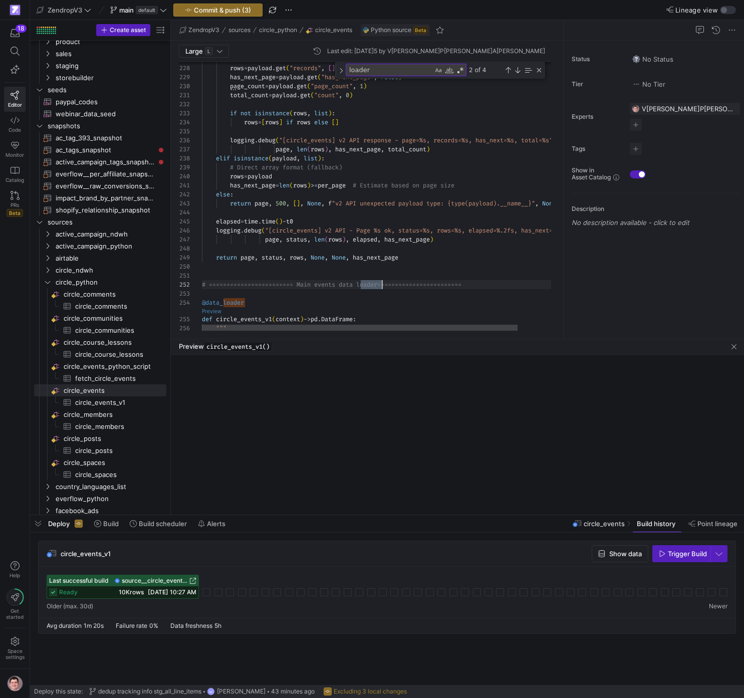
scroll to position [9, 180]
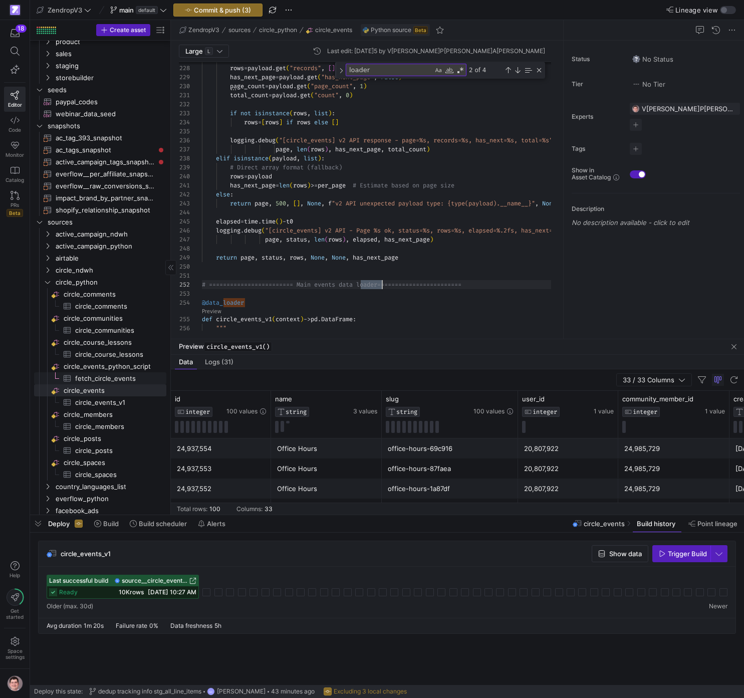
click at [107, 377] on span "fetch_circle_events​​​​​​​​​" at bounding box center [115, 379] width 80 height 12
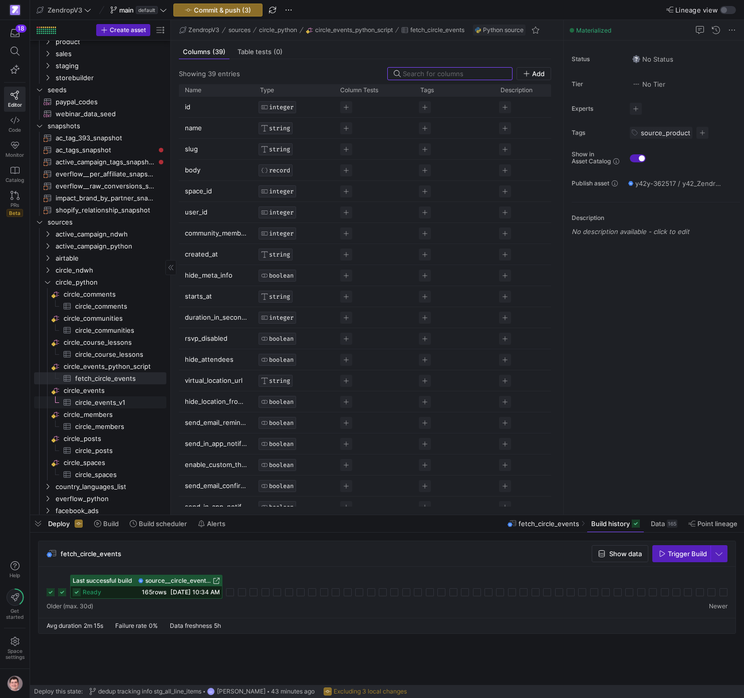
click at [101, 399] on span "circle_events_v1​​​​​​​​​" at bounding box center [115, 403] width 80 height 12
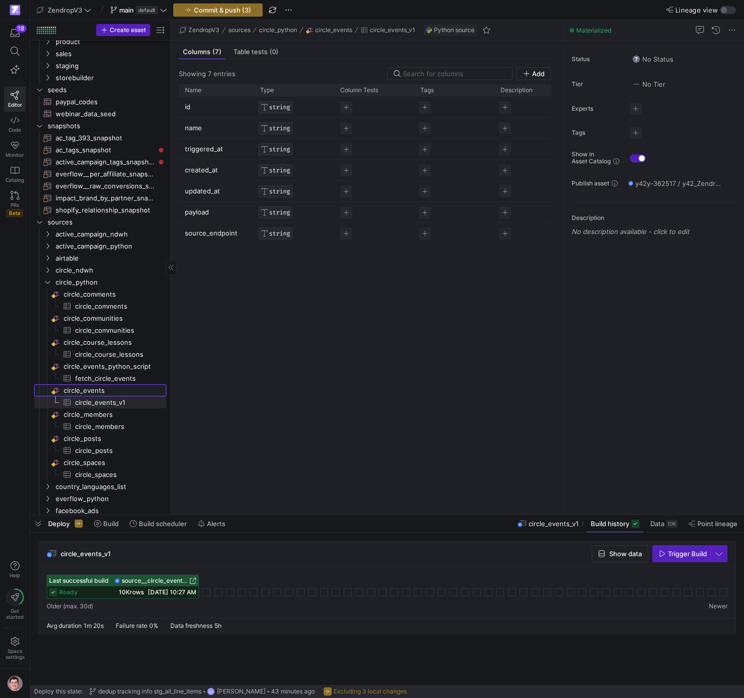
click at [104, 388] on span "circle_events​​​​​​​​" at bounding box center [114, 391] width 101 height 12
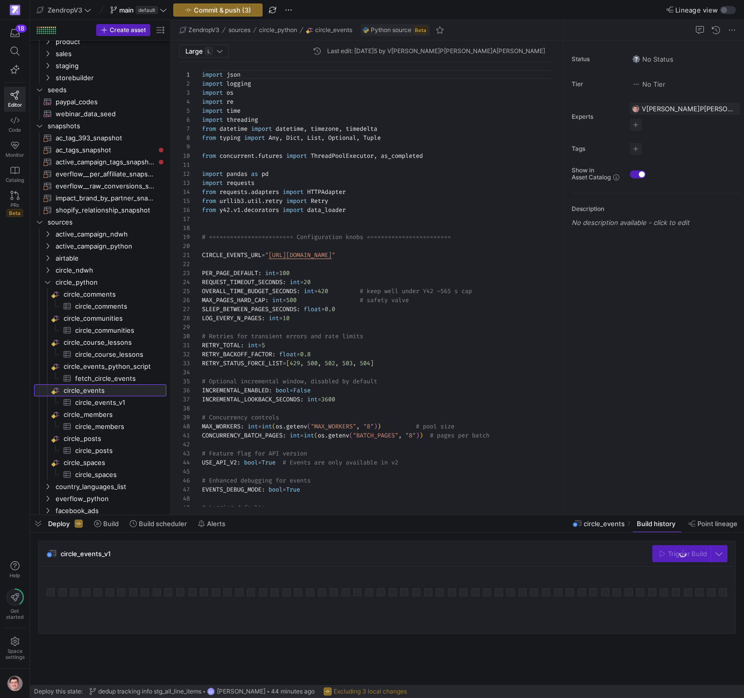
scroll to position [90, 0]
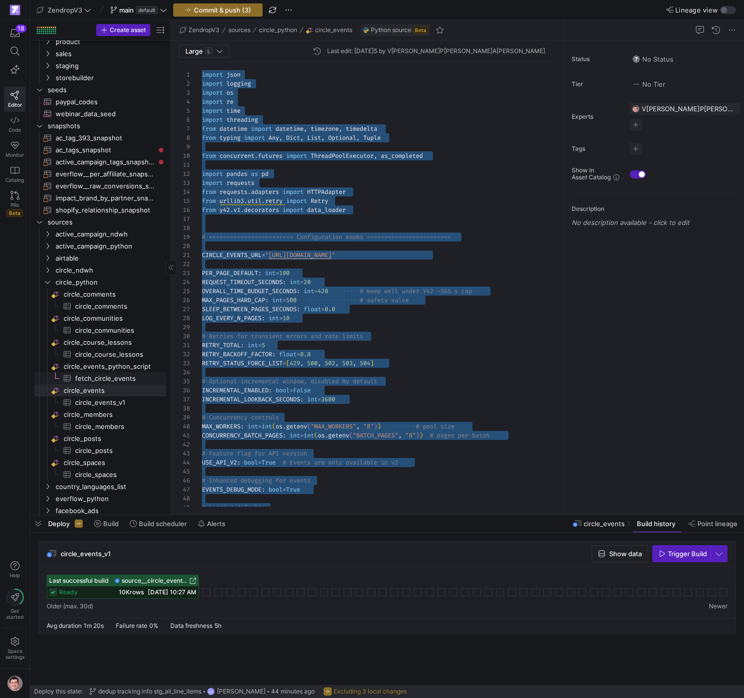
click at [123, 374] on span "fetch_circle_events​​​​​​​​​" at bounding box center [115, 379] width 80 height 12
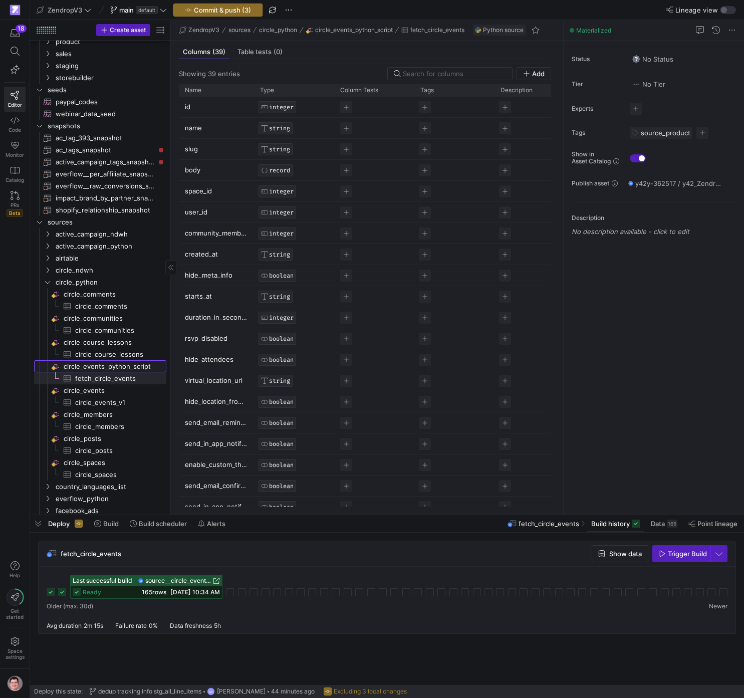
click at [128, 362] on span "circle_events_python_script​​​​​​​​" at bounding box center [114, 367] width 101 height 12
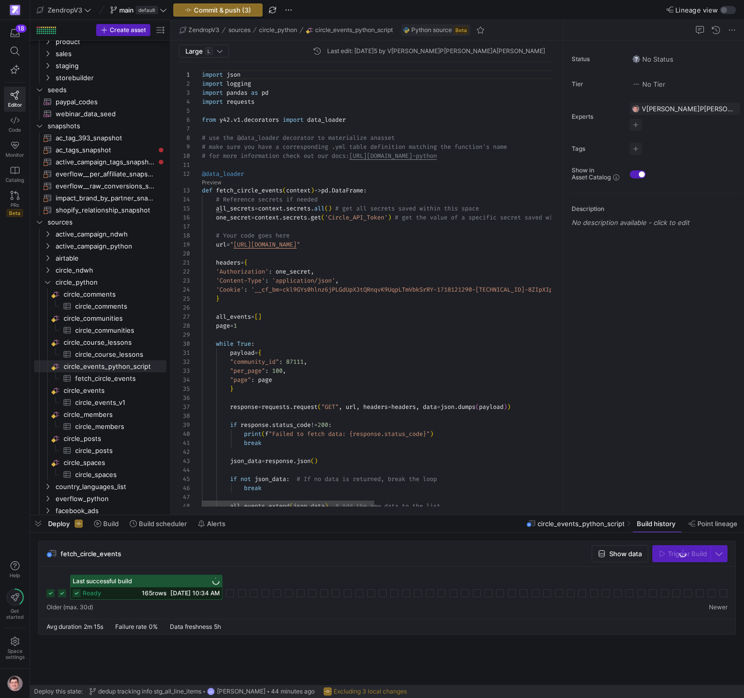
click at [308, 249] on div "import json import logging import pandas as pd import requests from y42 . v1 . …" at bounding box center [564, 343] width 724 height 562
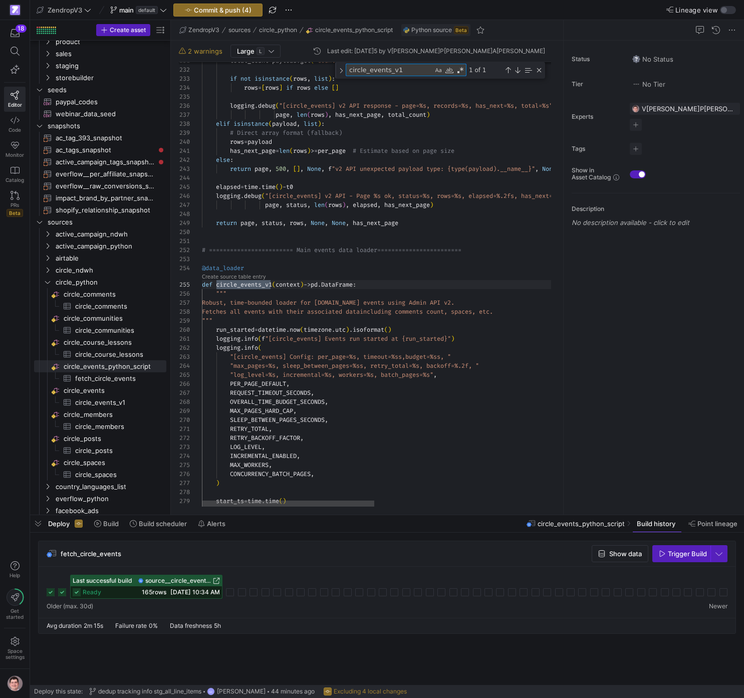
scroll to position [90, 72]
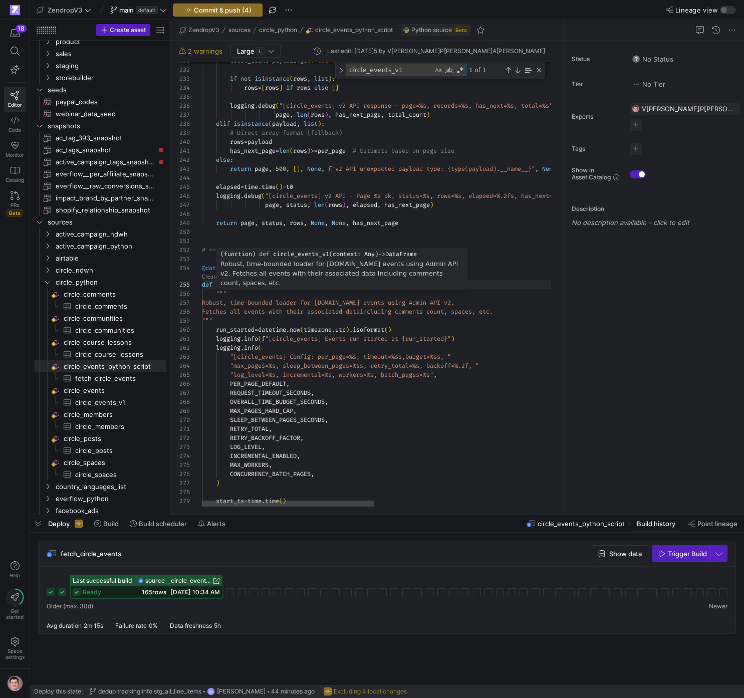
type textarea "circle_events_v1"
click at [236, 283] on div "total_count = payload . get ( "count" , 0 ) if not isinstance ( rows , list ) :…" at bounding box center [564, 406] width 724 height 4896
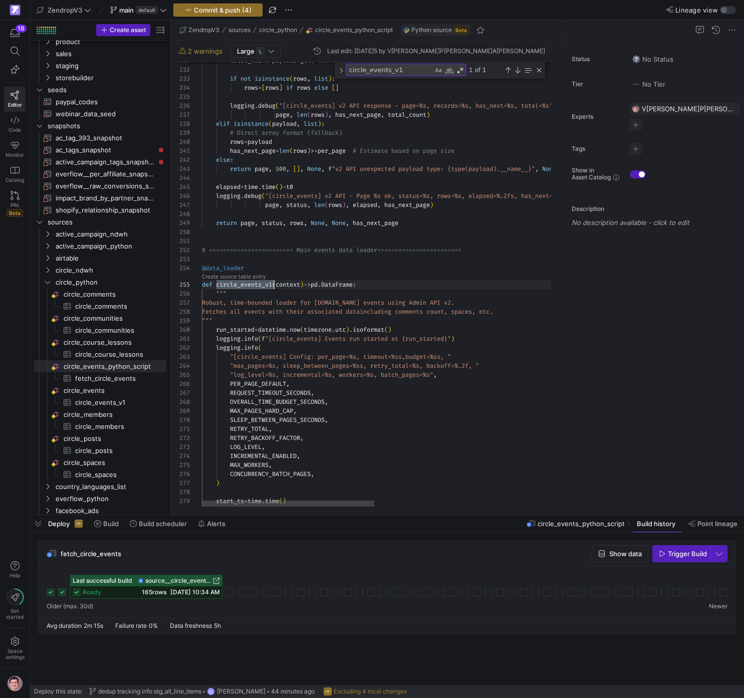
click at [236, 283] on div "total_count = payload . get ( "count" , 0 ) if not isinstance ( rows , list ) :…" at bounding box center [564, 406] width 724 height 4896
drag, startPoint x: 114, startPoint y: 399, endPoint x: 120, endPoint y: 398, distance: 6.1
click at [114, 399] on span "circle_events_v1​​​​​​​​​" at bounding box center [115, 403] width 80 height 12
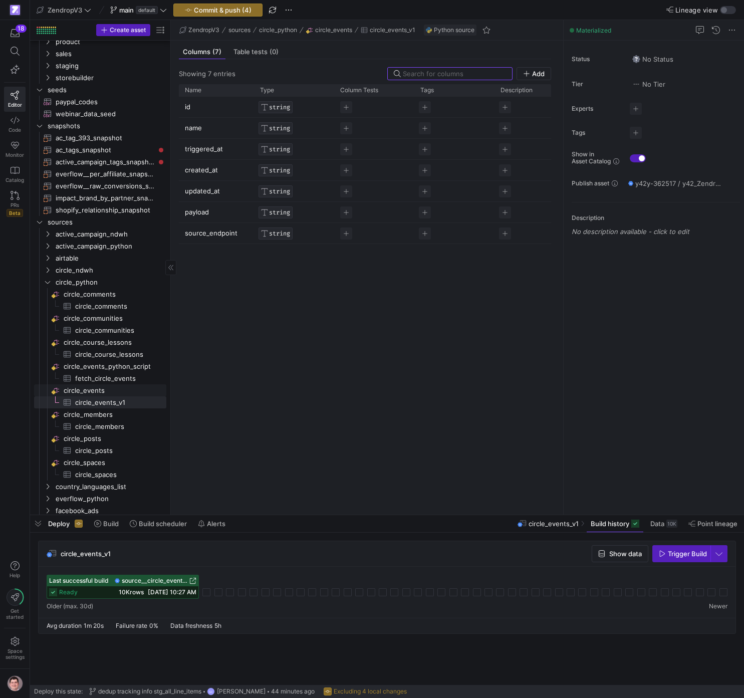
click at [104, 391] on span "circle_events​​​​​​​​" at bounding box center [114, 391] width 101 height 12
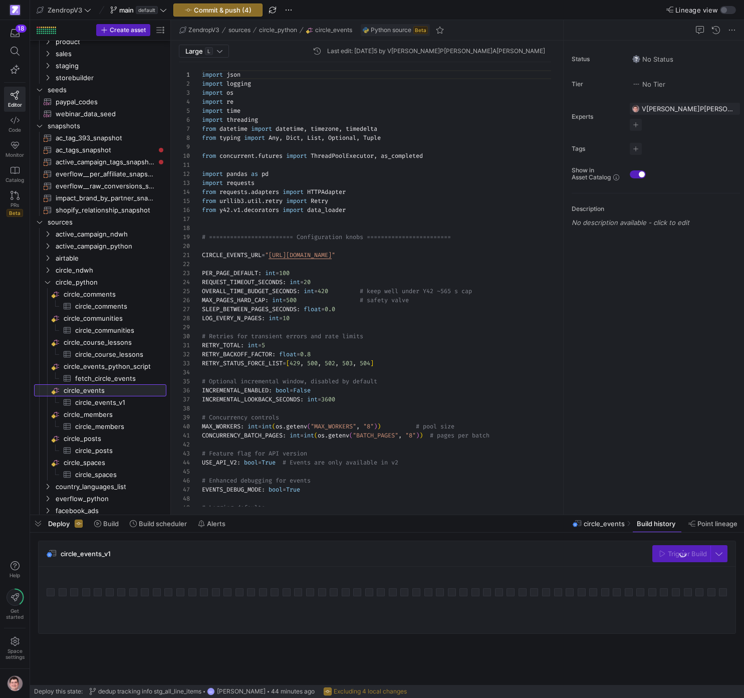
scroll to position [90, 0]
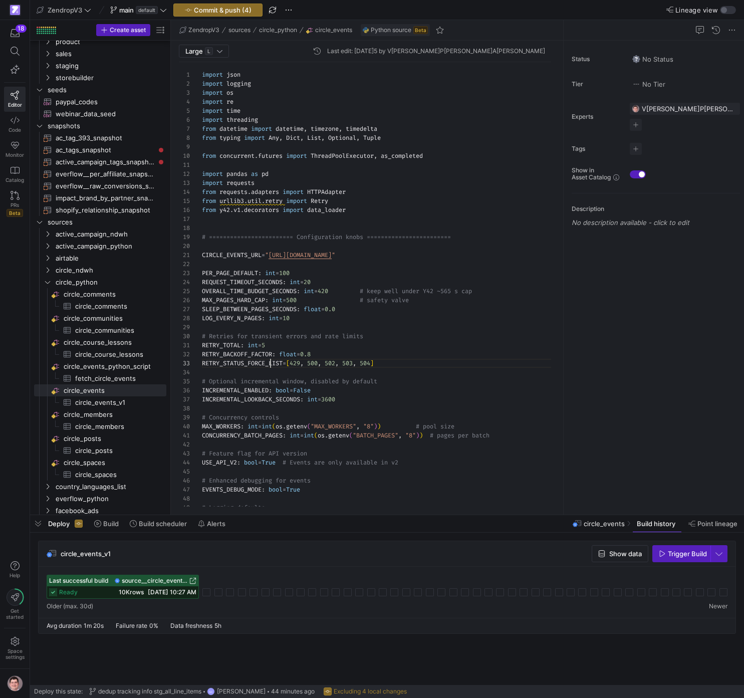
scroll to position [18, 69]
click at [245, 7] on span "Commit & push (4)" at bounding box center [223, 10] width 58 height 8
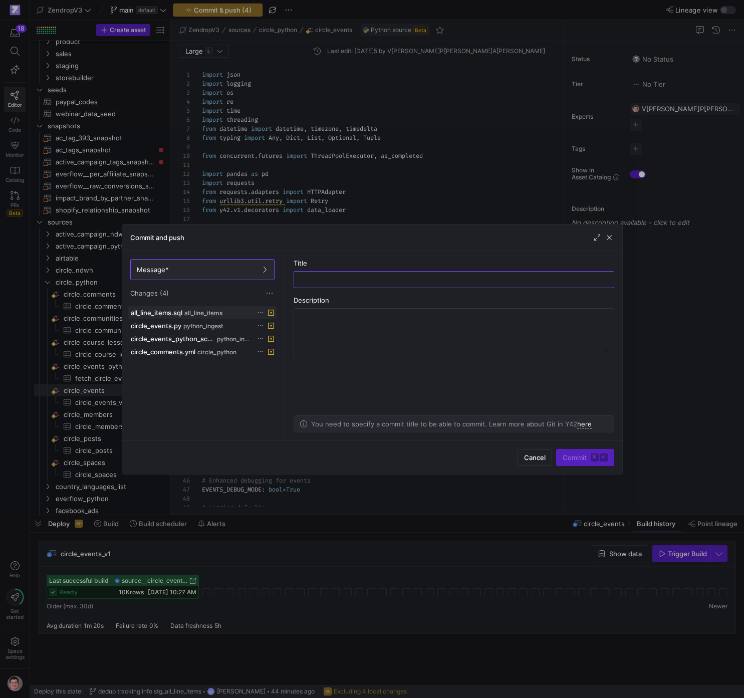
click at [263, 310] on icon at bounding box center [260, 312] width 7 height 7
click at [281, 343] on span "Discard" at bounding box center [278, 341] width 23 height 8
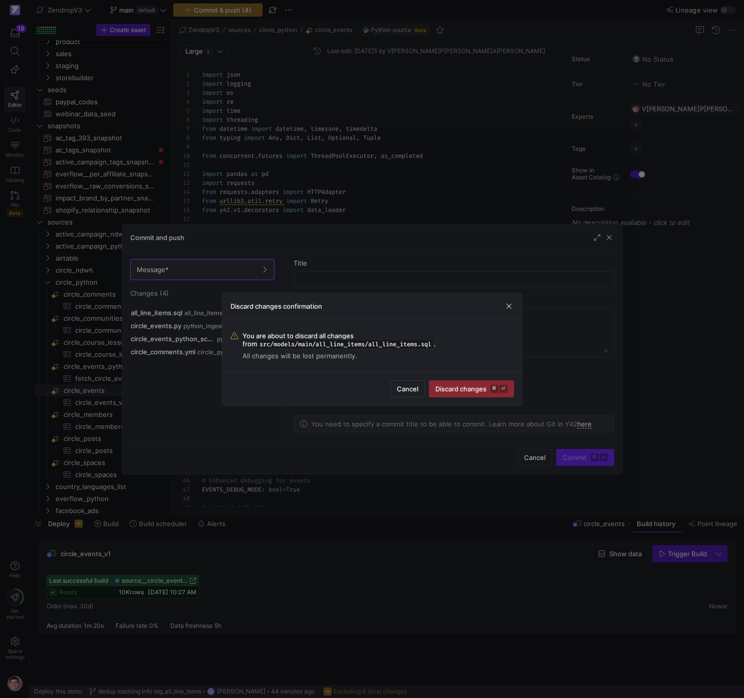
click at [448, 385] on span "Discard changes ⌘ ⏎" at bounding box center [471, 389] width 72 height 8
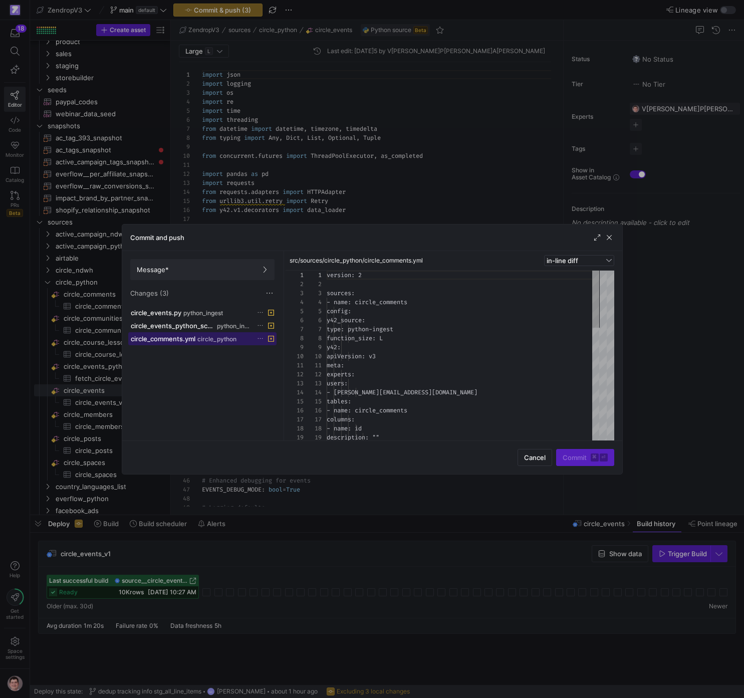
scroll to position [90, 0]
click at [230, 340] on span "circle_python" at bounding box center [216, 339] width 39 height 7
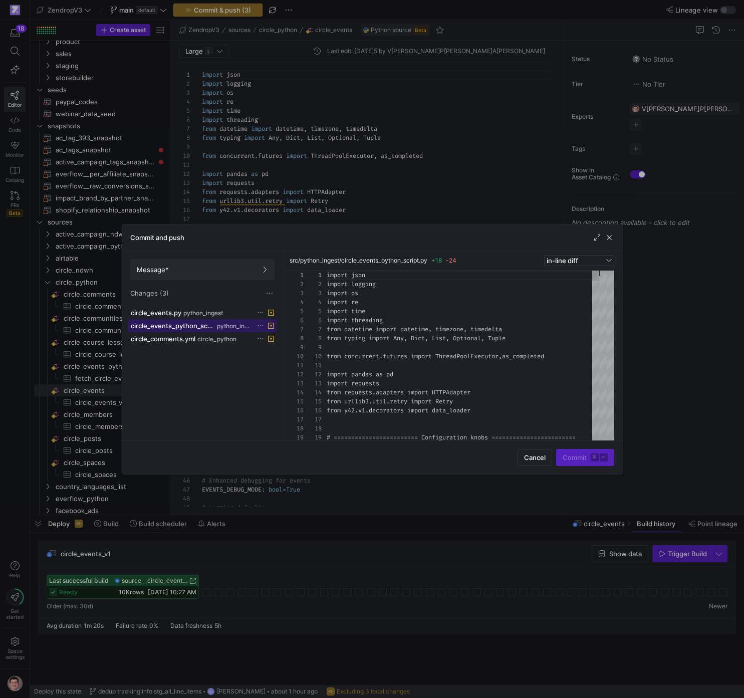
click at [236, 325] on span "python_ingest" at bounding box center [234, 325] width 35 height 7
click at [212, 312] on span "python_ingest" at bounding box center [203, 312] width 40 height 7
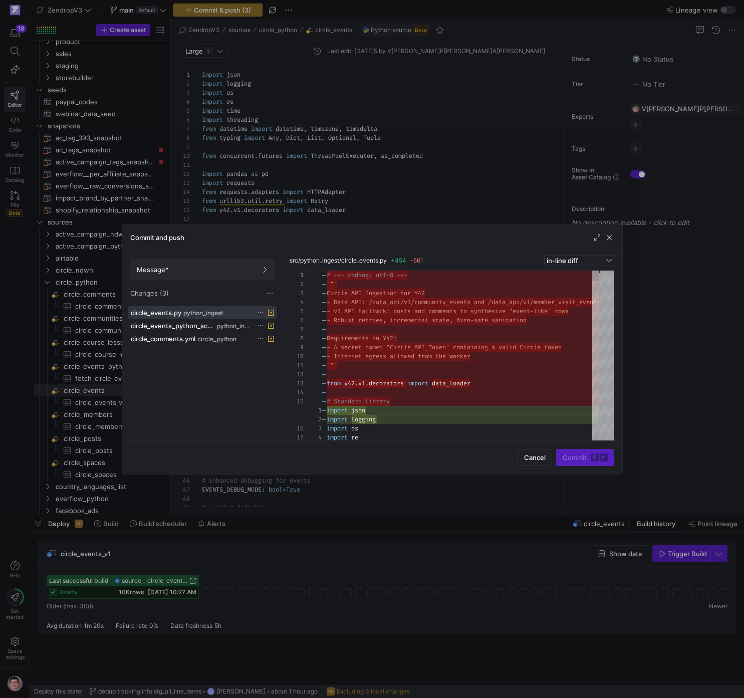
click at [263, 312] on icon at bounding box center [260, 312] width 5 height 1
click at [276, 338] on span "Discard" at bounding box center [278, 341] width 23 height 8
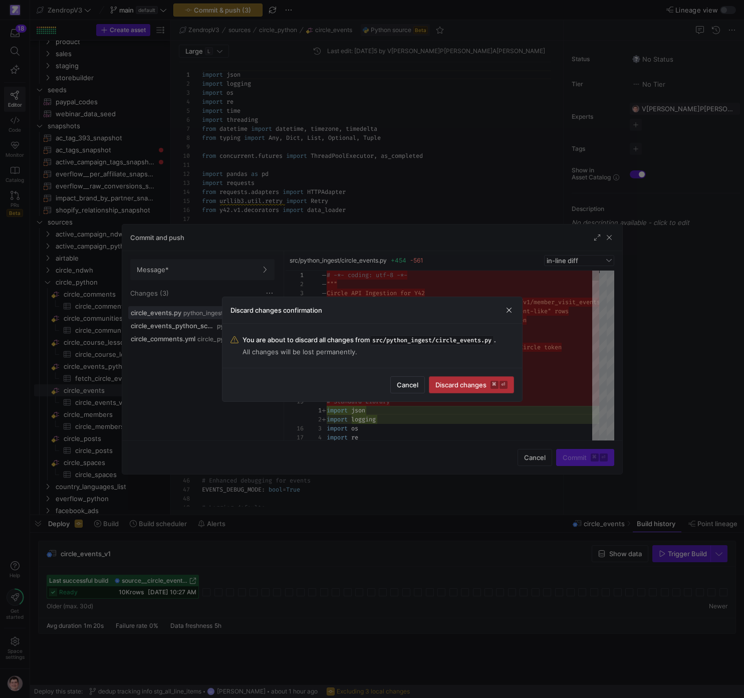
click at [487, 380] on span "submit" at bounding box center [471, 385] width 84 height 16
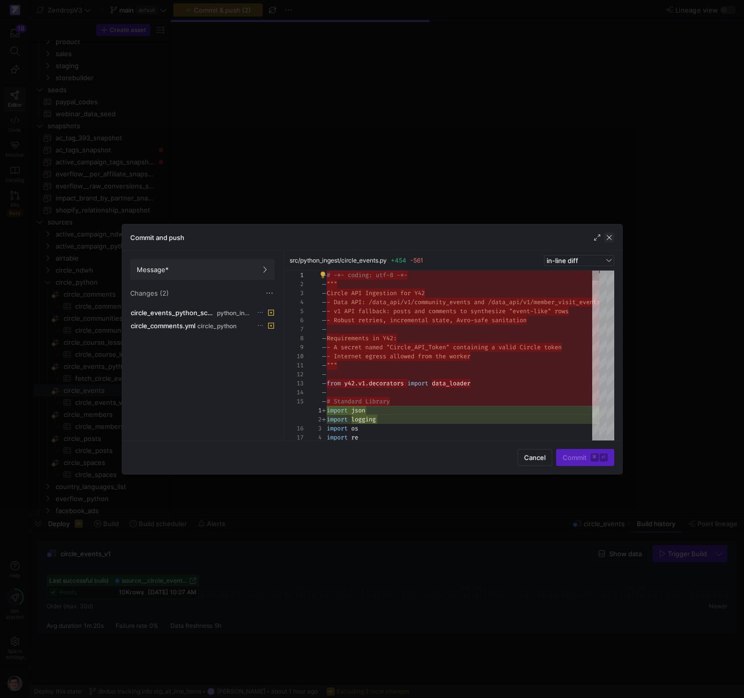
click at [608, 236] on span "button" at bounding box center [609, 237] width 10 height 10
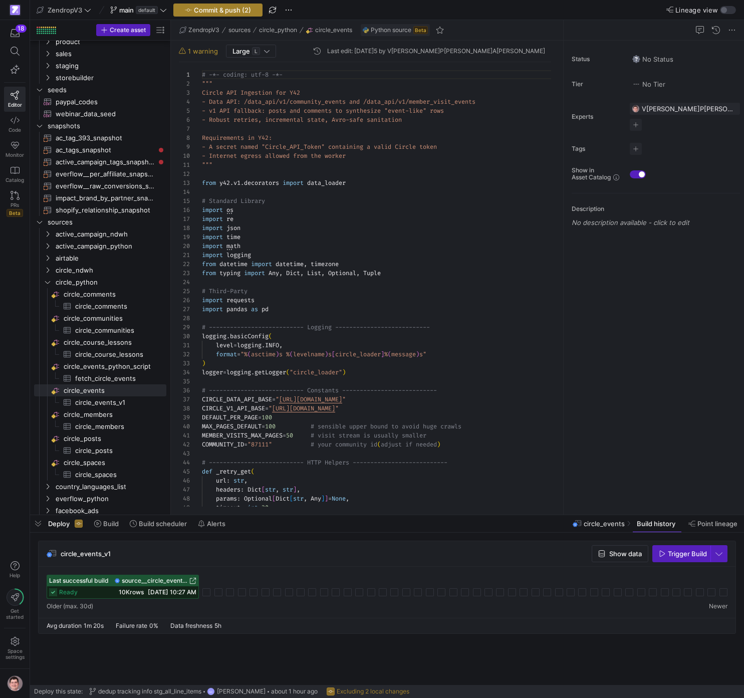
click at [242, 12] on span "Commit & push (2)" at bounding box center [222, 10] width 57 height 8
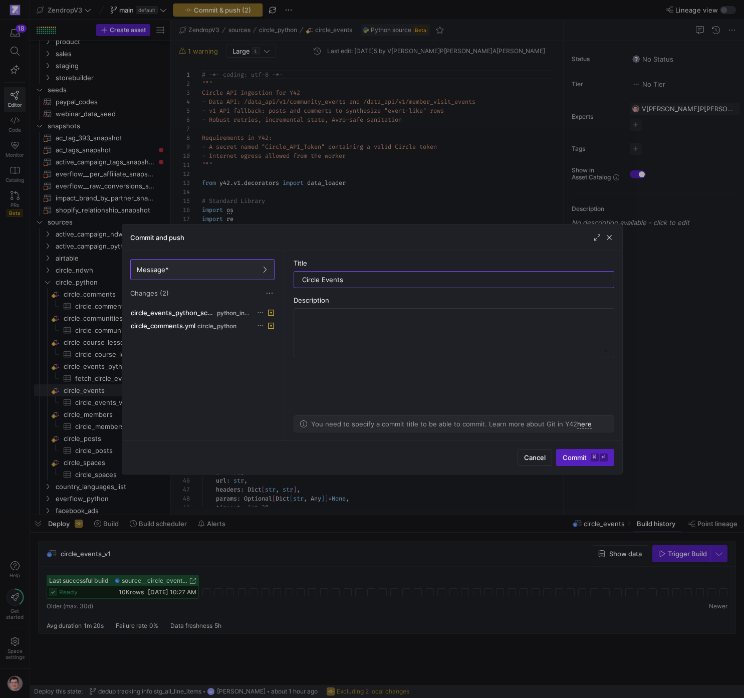
type input "Circle Events"
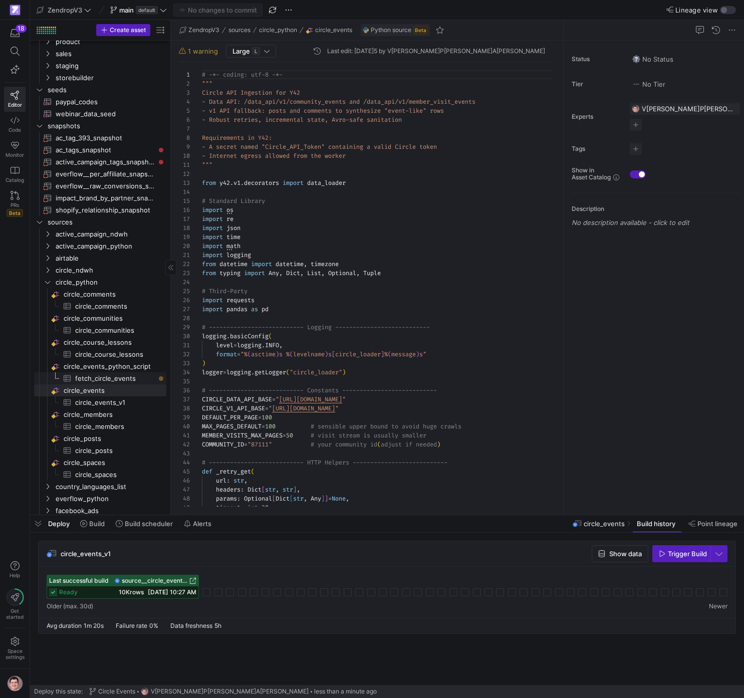
click at [137, 376] on span "fetch_circle_events​​​​​​​​​" at bounding box center [115, 379] width 80 height 12
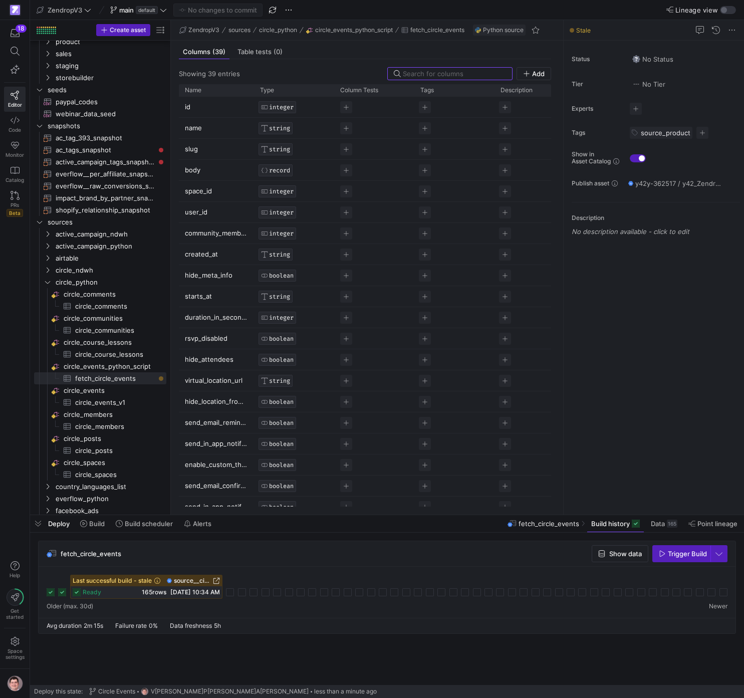
click at [676, 554] on span "Trigger Build" at bounding box center [687, 553] width 39 height 8
click at [97, 403] on span "circle_events_v1​​​​​​​​​" at bounding box center [115, 403] width 80 height 12
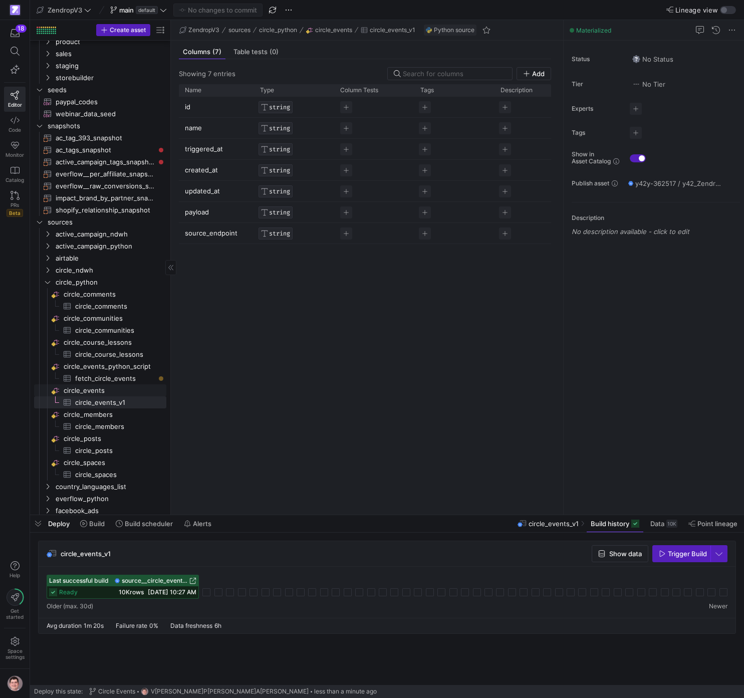
click at [83, 391] on span "circle_events​​​​​​​​" at bounding box center [114, 391] width 101 height 12
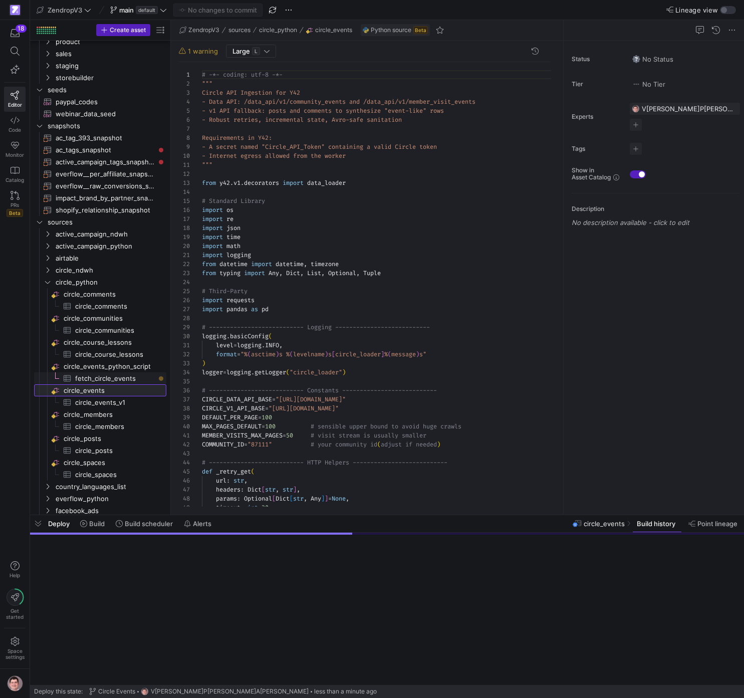
scroll to position [90, 0]
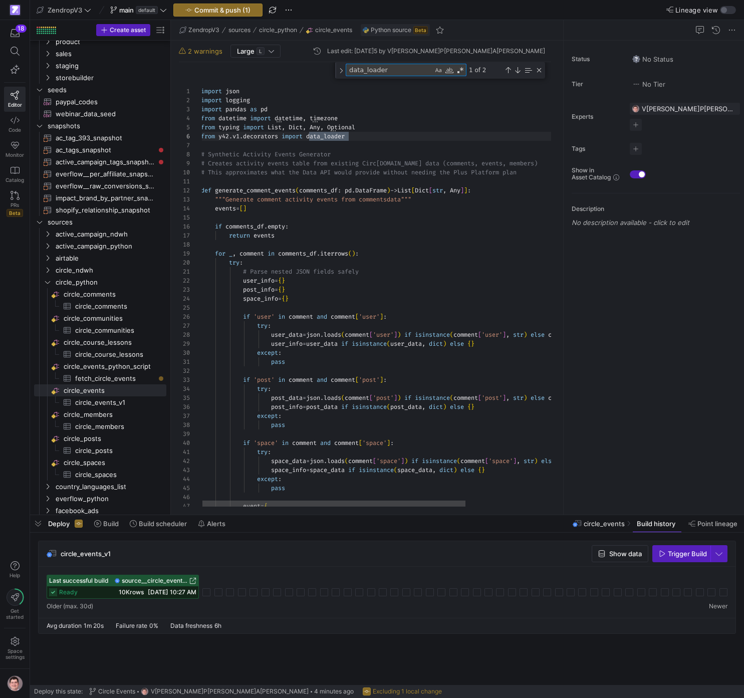
scroll to position [90, 43]
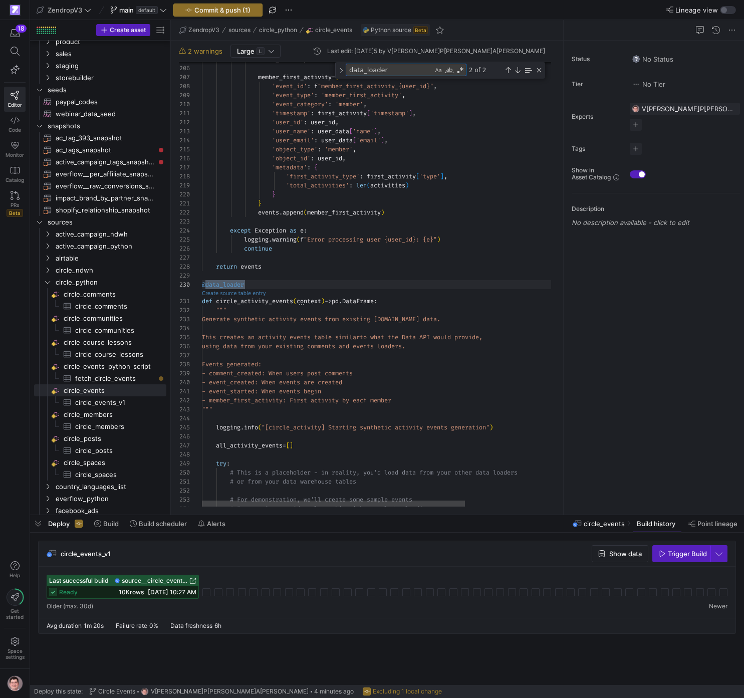
type textarea "data_loader"
click at [235, 294] on link "Create source table entry" at bounding box center [234, 293] width 64 height 6
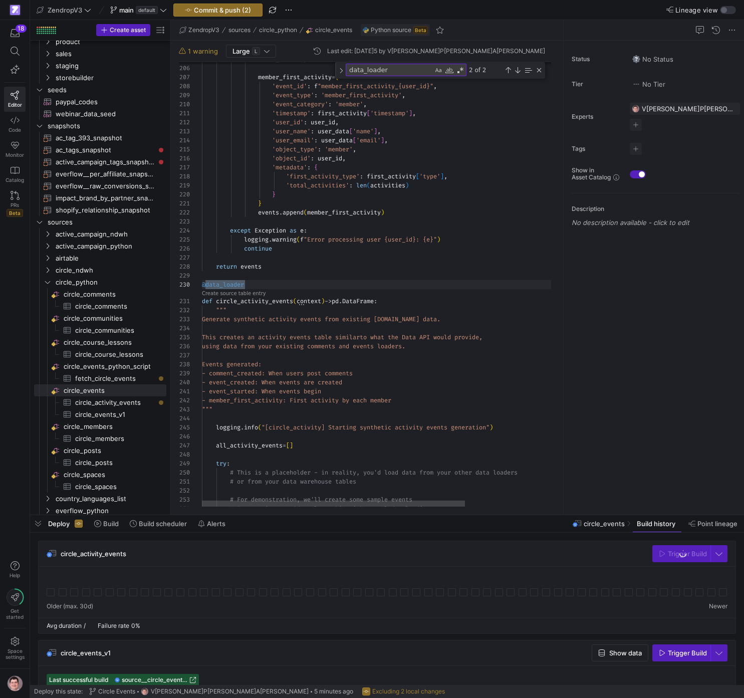
scroll to position [81, 43]
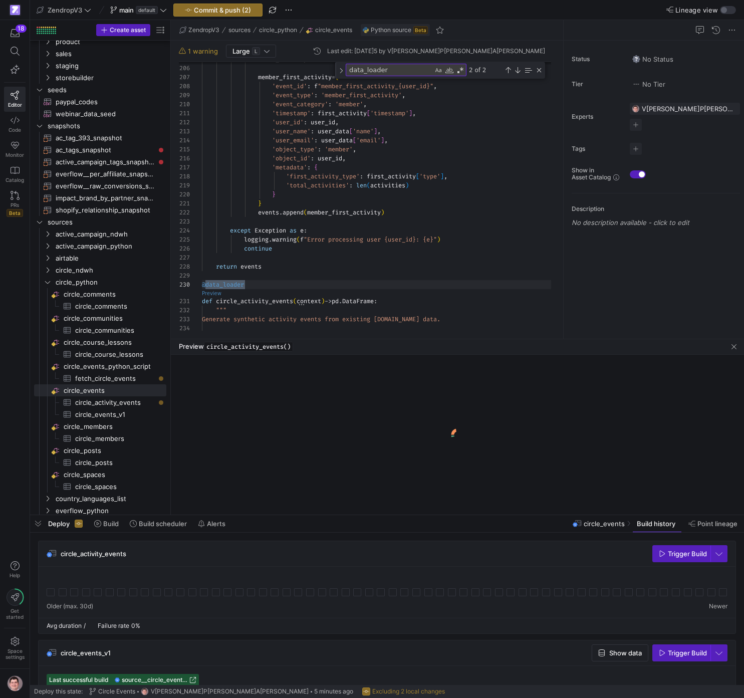
click at [216, 292] on link "Preview" at bounding box center [212, 293] width 20 height 6
click at [413, 69] on textarea "data_loader" at bounding box center [389, 70] width 87 height 12
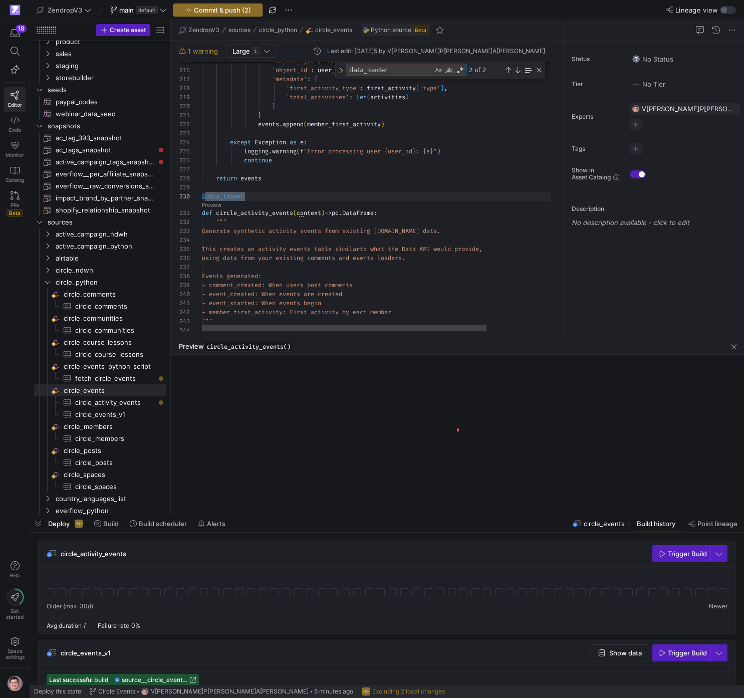
scroll to position [90, 43]
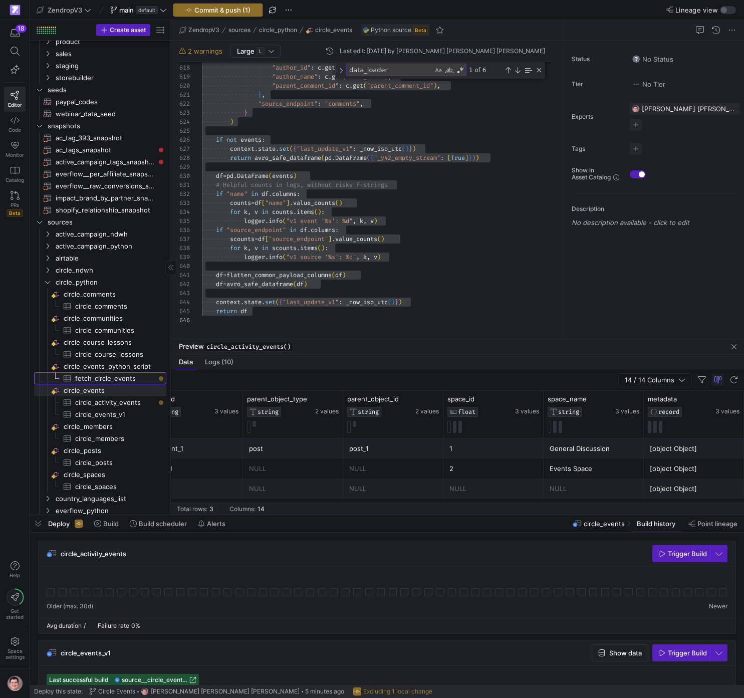
click at [117, 377] on span "fetch_circle_events​​​​​​​​​" at bounding box center [115, 379] width 80 height 12
